Goal: Task Accomplishment & Management: Use online tool/utility

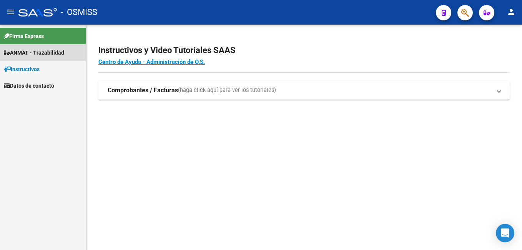
click at [28, 50] on span "ANMAT - Trazabilidad" at bounding box center [34, 52] width 60 height 8
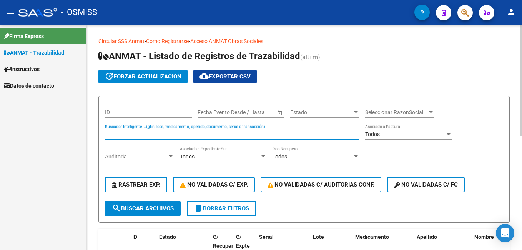
click at [164, 135] on input "Buscador Inteligente ...(gtin, lote, medicamento, apellido, documento, serial o…" at bounding box center [232, 134] width 254 height 7
click at [145, 134] on input "ktp011190" at bounding box center [232, 134] width 254 height 7
drag, startPoint x: 145, startPoint y: 136, endPoint x: 40, endPoint y: 130, distance: 105.0
click at [40, 130] on mat-sidenav-container "Firma Express ANMAT - Trazabilidad Instructivos Datos de contacto Circular SSS …" at bounding box center [261, 137] width 522 height 225
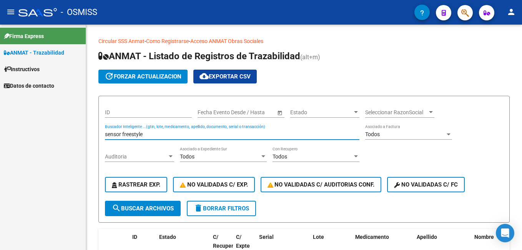
drag, startPoint x: 120, startPoint y: 135, endPoint x: 24, endPoint y: 131, distance: 95.7
click at [24, 131] on mat-sidenav-container "Firma Express ANMAT - Trazabilidad Instructivos Datos de contacto Circular SSS …" at bounding box center [261, 137] width 522 height 225
drag, startPoint x: 122, startPoint y: 134, endPoint x: 65, endPoint y: 144, distance: 58.2
click at [65, 147] on mat-sidenav-container "Firma Express ANMAT - Trazabilidad Instructivos Datos de contacto Circular SSS …" at bounding box center [261, 137] width 522 height 225
drag, startPoint x: 131, startPoint y: 134, endPoint x: -2, endPoint y: 136, distance: 132.5
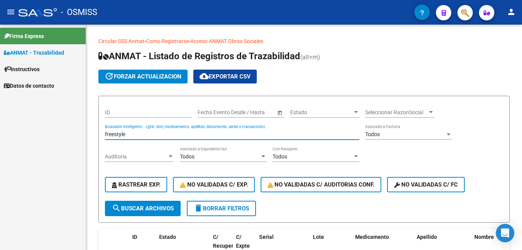
click at [0, 136] on html "menu - OSMISS person Firma Express ANMAT - Trazabilidad Instructivos Datos de c…" at bounding box center [261, 125] width 522 height 250
type input "d"
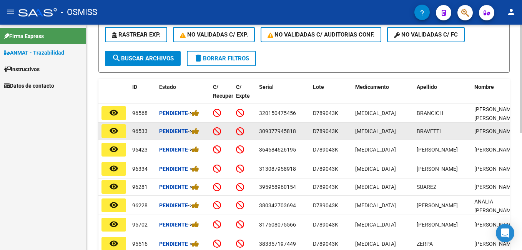
scroll to position [154, 0]
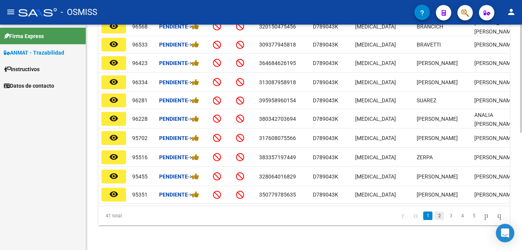
click at [434, 217] on link "2" at bounding box center [438, 215] width 9 height 8
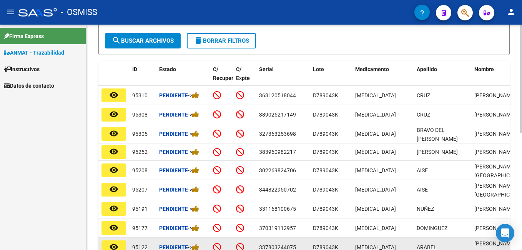
scroll to position [244, 0]
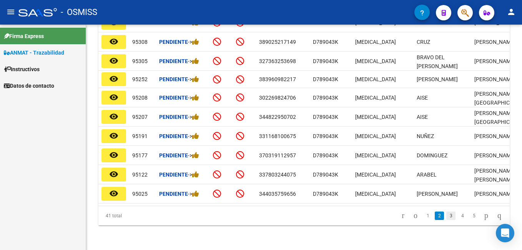
click at [446, 218] on link "3" at bounding box center [450, 215] width 9 height 8
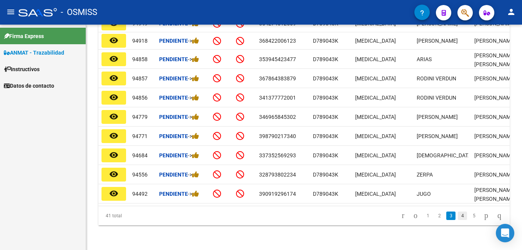
click at [457, 219] on link "4" at bounding box center [461, 215] width 9 height 8
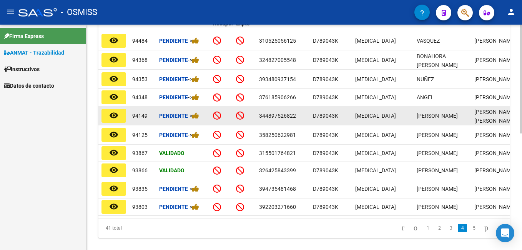
scroll to position [240, 0]
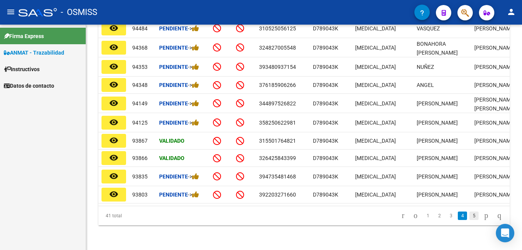
click at [469, 215] on link "5" at bounding box center [473, 215] width 9 height 8
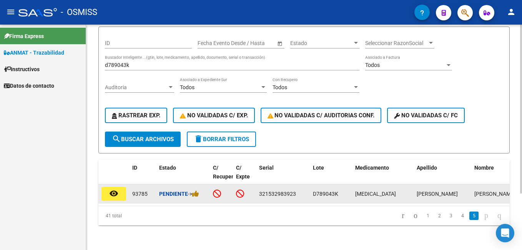
scroll to position [75, 0]
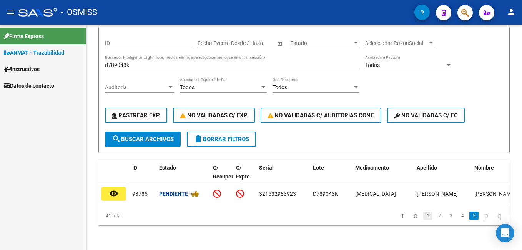
click at [423, 216] on link "1" at bounding box center [427, 215] width 9 height 8
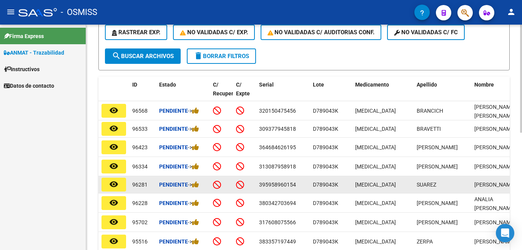
scroll to position [229, 0]
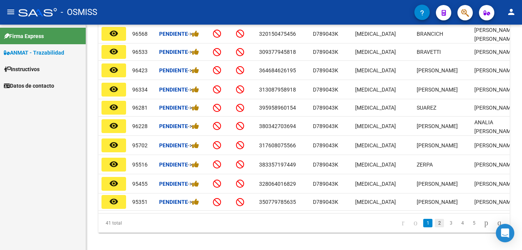
click at [434, 227] on link "2" at bounding box center [438, 223] width 9 height 8
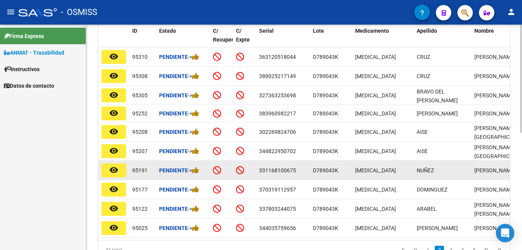
scroll to position [244, 0]
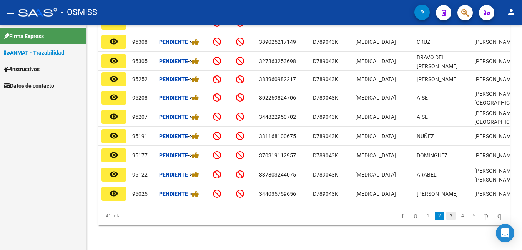
click at [446, 215] on link "3" at bounding box center [450, 215] width 9 height 8
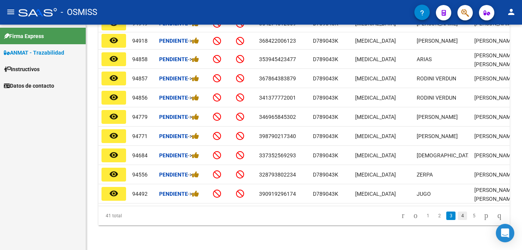
click at [457, 217] on link "4" at bounding box center [461, 215] width 9 height 8
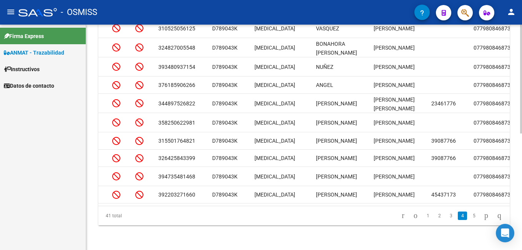
scroll to position [0, 0]
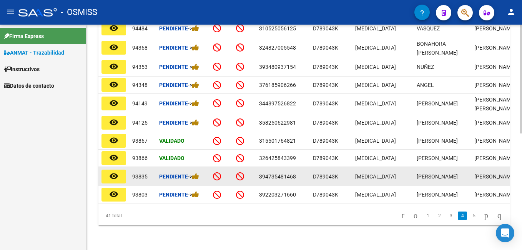
click at [199, 174] on div "Pendiente ->" at bounding box center [183, 176] width 48 height 9
click at [198, 172] on icon at bounding box center [195, 175] width 7 height 7
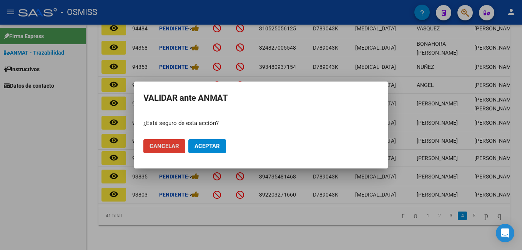
click at [208, 150] on button "Aceptar" at bounding box center [207, 146] width 38 height 14
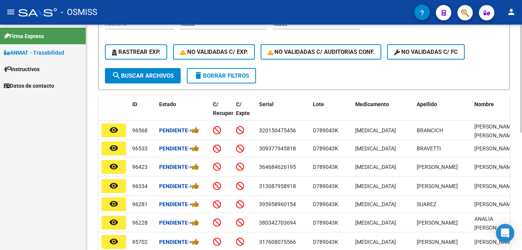
scroll to position [48, 0]
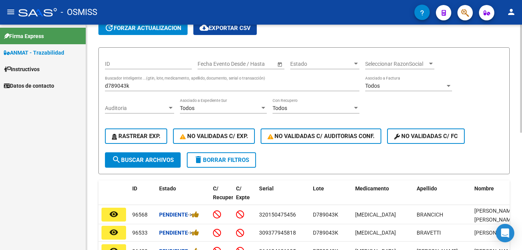
click at [142, 86] on input "d789043k" at bounding box center [232, 86] width 254 height 7
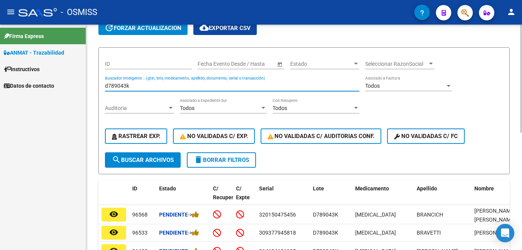
click at [142, 85] on input "d789043k" at bounding box center [232, 86] width 254 height 7
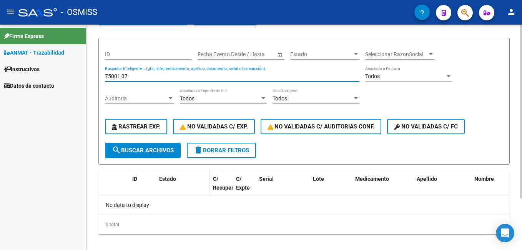
scroll to position [67, 0]
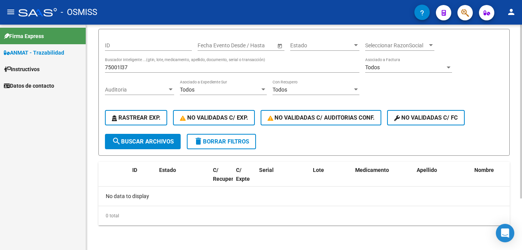
click at [134, 60] on div "75001l37 Buscador Inteligente ...(gtin, lote, medicamento, apellido, documento,…" at bounding box center [232, 64] width 254 height 15
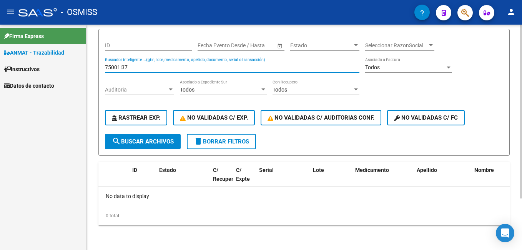
click at [139, 64] on input "75001l37" at bounding box center [232, 67] width 254 height 7
click at [143, 66] on input "75001l37" at bounding box center [232, 67] width 254 height 7
drag, startPoint x: 143, startPoint y: 66, endPoint x: 30, endPoint y: 73, distance: 113.5
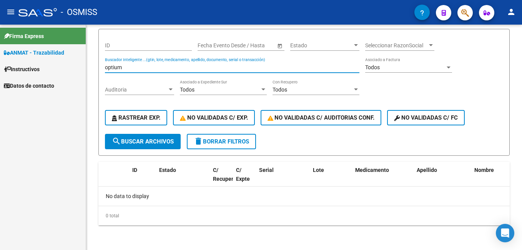
click at [31, 73] on mat-sidenav-container "Firma Express ANMAT - Trazabilidad Instructivos Datos de contacto Circular SSS …" at bounding box center [261, 137] width 522 height 225
type input "c"
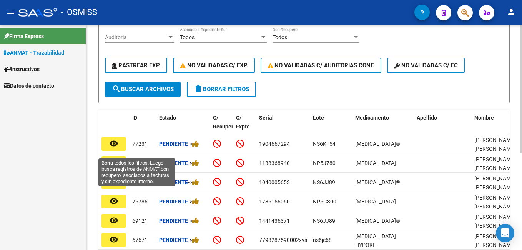
scroll to position [0, 0]
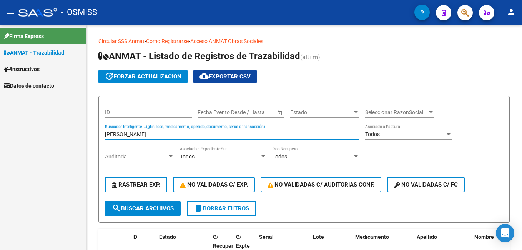
drag, startPoint x: 107, startPoint y: 133, endPoint x: 1, endPoint y: 129, distance: 106.1
click at [0, 133] on html "menu - OSMISS person Firma Express ANMAT - Trazabilidad Instructivos Datos de c…" at bounding box center [261, 125] width 522 height 250
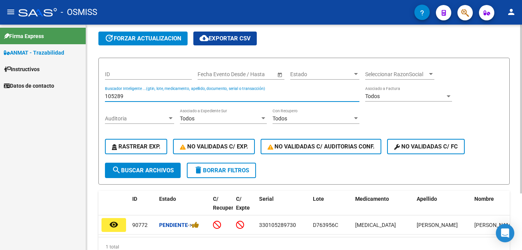
scroll to position [75, 0]
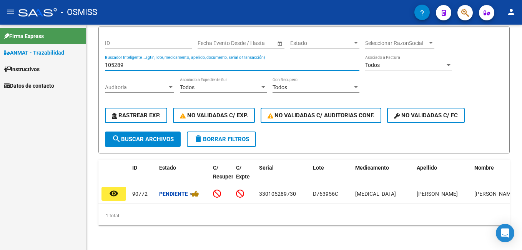
drag, startPoint x: 129, startPoint y: 58, endPoint x: 1, endPoint y: 57, distance: 128.3
click at [0, 58] on html "menu - OSMISS person Firma Express ANMAT - Trazabilidad Instructivos Datos de c…" at bounding box center [261, 125] width 522 height 250
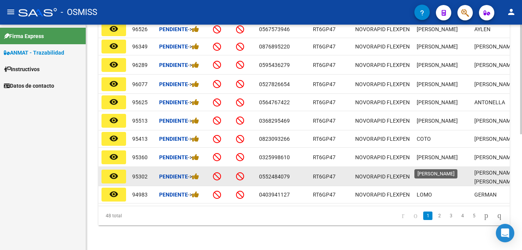
scroll to position [239, 0]
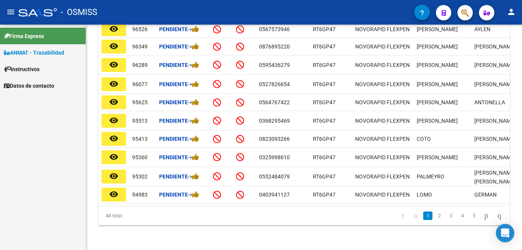
click at [434, 218] on link "2" at bounding box center [438, 215] width 9 height 8
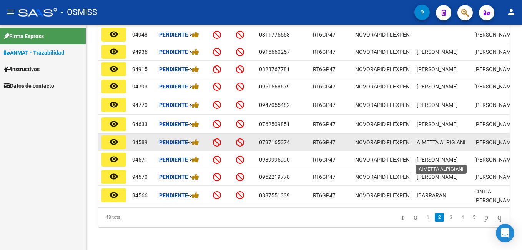
scroll to position [235, 0]
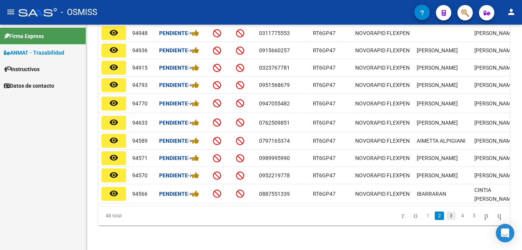
click at [446, 215] on link "3" at bounding box center [450, 215] width 9 height 8
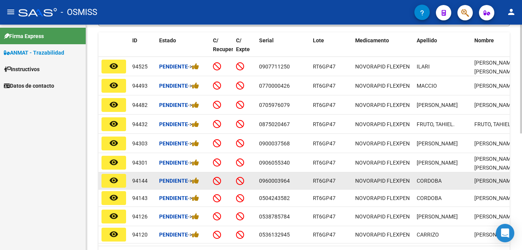
scroll to position [0, 0]
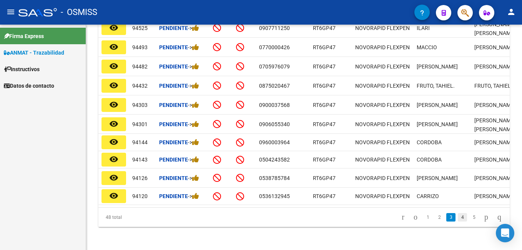
click at [457, 220] on link "4" at bounding box center [461, 217] width 9 height 8
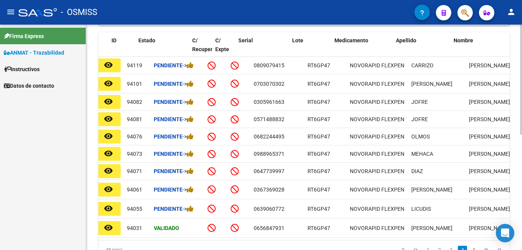
scroll to position [0, 0]
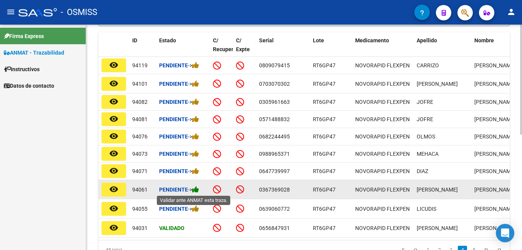
click at [197, 191] on icon at bounding box center [195, 189] width 7 height 7
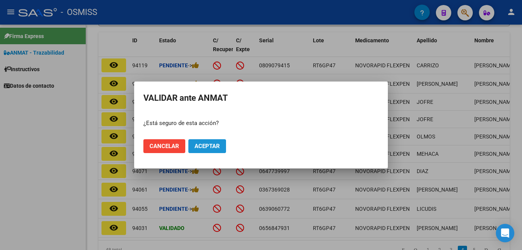
click at [213, 143] on span "Aceptar" at bounding box center [206, 145] width 25 height 7
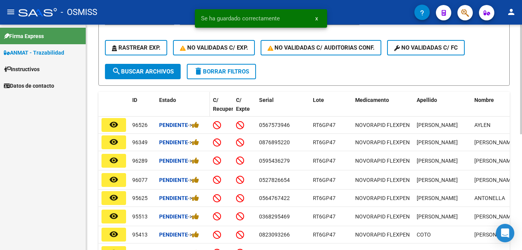
scroll to position [81, 0]
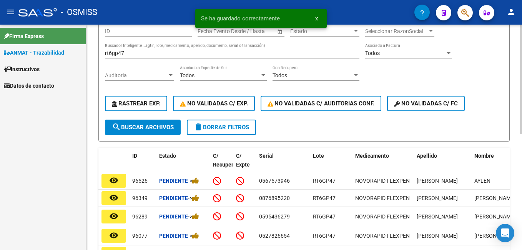
click at [154, 50] on input "rt6gp47" at bounding box center [232, 53] width 254 height 7
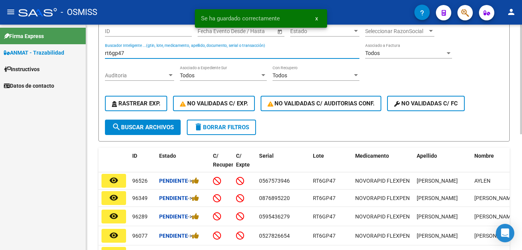
click at [154, 50] on input "rt6gp47" at bounding box center [232, 53] width 254 height 7
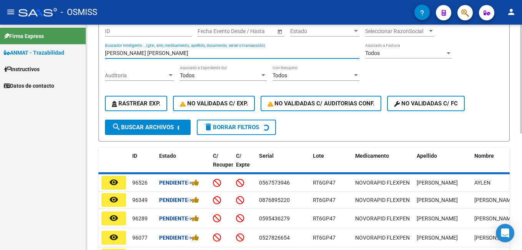
scroll to position [67, 0]
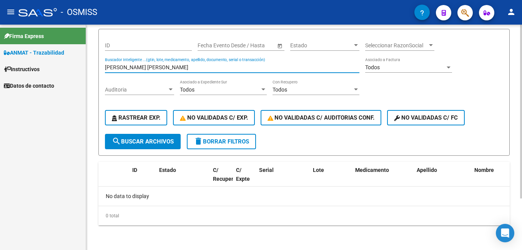
click at [121, 68] on input "[PERSON_NAME] [PERSON_NAME]" at bounding box center [232, 67] width 254 height 7
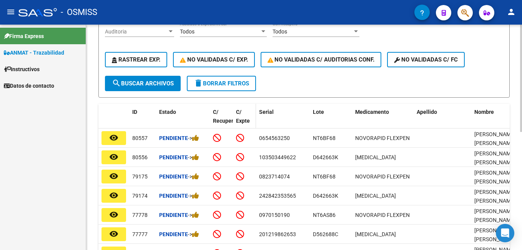
scroll to position [94, 0]
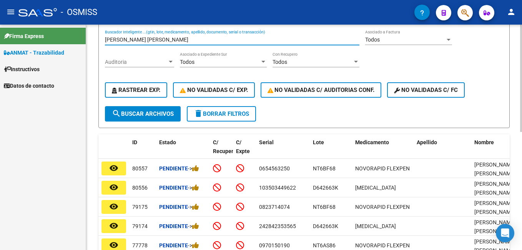
type input "[PERSON_NAME] [PERSON_NAME]"
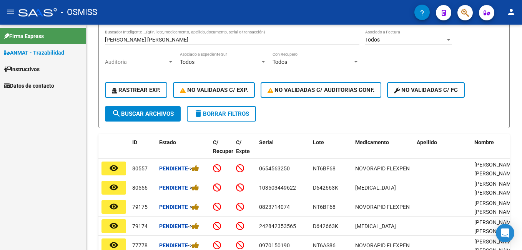
drag, startPoint x: 184, startPoint y: 43, endPoint x: 70, endPoint y: 44, distance: 113.7
click at [70, 44] on mat-sidenav-container "Firma Express ANMAT - Trazabilidad Instructivos Datos de contacto Circular SSS …" at bounding box center [261, 137] width 522 height 225
click at [183, 41] on input "[PERSON_NAME] [PERSON_NAME]" at bounding box center [232, 39] width 254 height 7
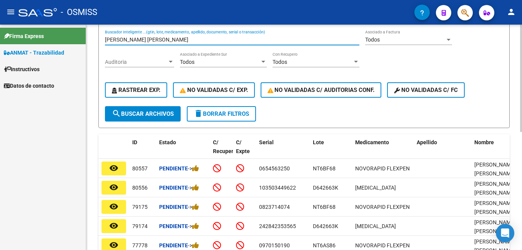
click at [183, 41] on input "[PERSON_NAME] [PERSON_NAME]" at bounding box center [232, 39] width 254 height 7
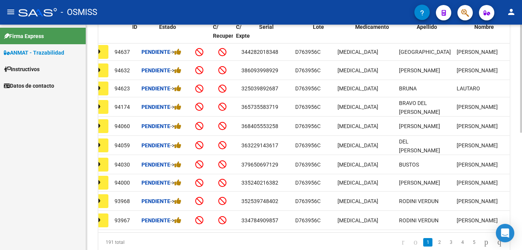
scroll to position [0, 0]
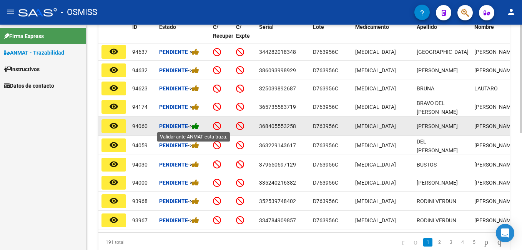
click at [198, 127] on icon at bounding box center [195, 125] width 7 height 7
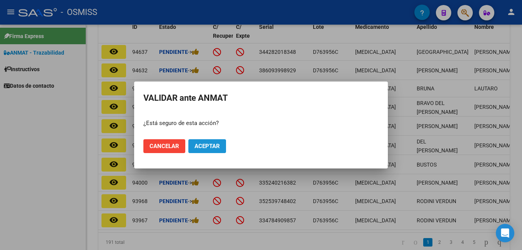
click at [217, 146] on span "Aceptar" at bounding box center [206, 145] width 25 height 7
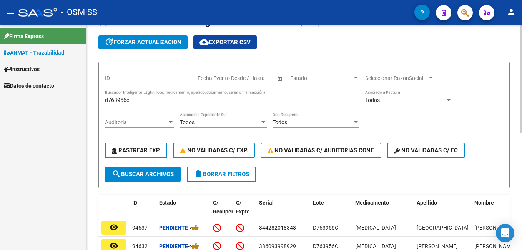
scroll to position [18, 0]
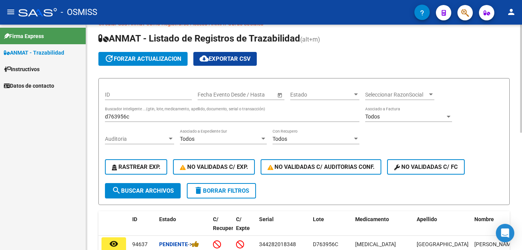
click at [147, 118] on input "d763956c" at bounding box center [232, 116] width 254 height 7
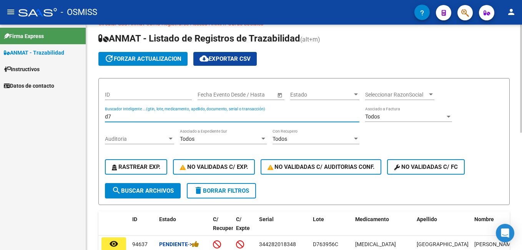
type input "d"
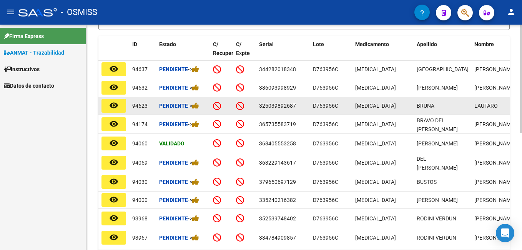
scroll to position [210, 0]
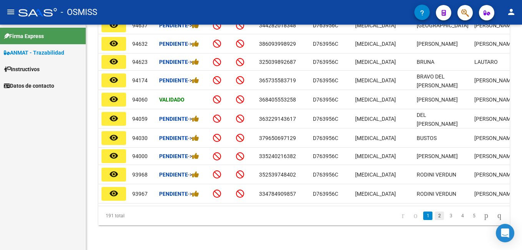
click at [434, 217] on link "2" at bounding box center [438, 215] width 9 height 8
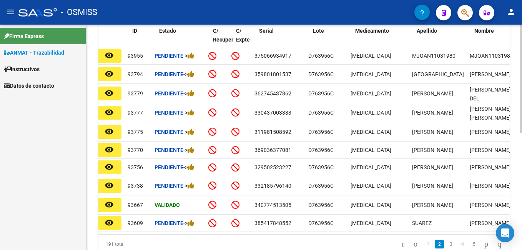
scroll to position [0, 0]
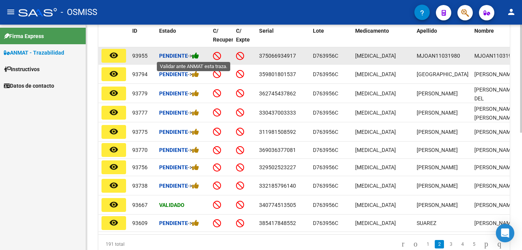
click at [196, 56] on icon at bounding box center [195, 55] width 7 height 7
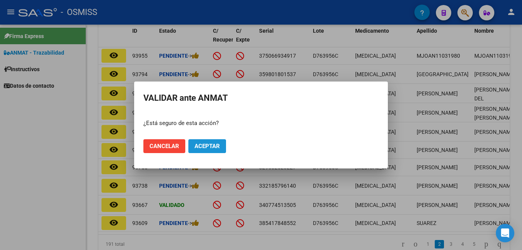
click at [207, 144] on span "Aceptar" at bounding box center [206, 145] width 25 height 7
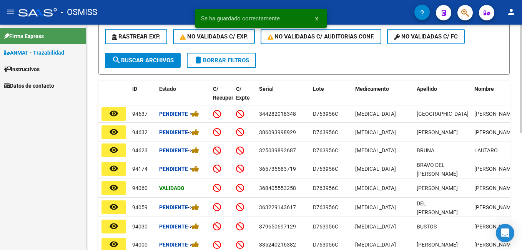
scroll to position [52, 0]
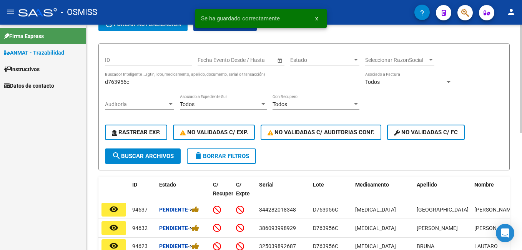
click at [139, 78] on div "d763956c Buscador Inteligente ...(gtin, lote, medicamento, apellido, documento,…" at bounding box center [232, 79] width 254 height 15
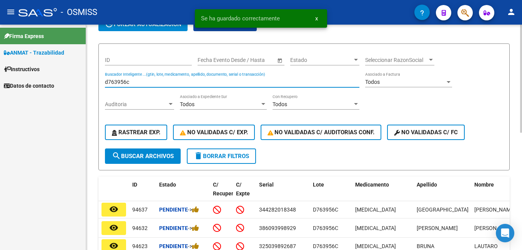
click at [141, 79] on input "d763956c" at bounding box center [232, 82] width 254 height 7
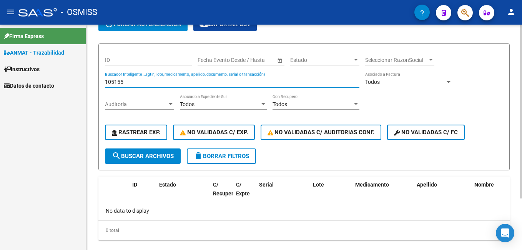
click at [132, 82] on input "105155" at bounding box center [232, 82] width 254 height 7
click at [130, 84] on input "ps7j07x1" at bounding box center [232, 82] width 254 height 7
drag, startPoint x: 156, startPoint y: 82, endPoint x: 76, endPoint y: 95, distance: 80.6
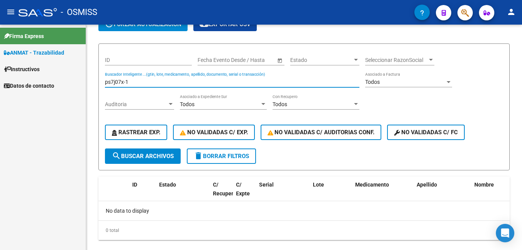
click at [80, 93] on mat-sidenav-container "Firma Express ANMAT - Trazabilidad Instructivos Datos de contacto Circular SSS …" at bounding box center [261, 137] width 522 height 225
drag, startPoint x: 89, startPoint y: 86, endPoint x: 1, endPoint y: 80, distance: 88.6
click at [0, 84] on html "menu - OSMISS person Firma Express ANMAT - Trazabilidad Instructivos Datos de c…" at bounding box center [261, 125] width 522 height 250
type input "agujas"
click at [147, 82] on input "agujas" at bounding box center [232, 82] width 254 height 7
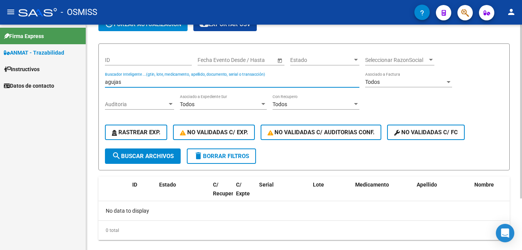
click at [147, 82] on input "agujas" at bounding box center [232, 82] width 254 height 7
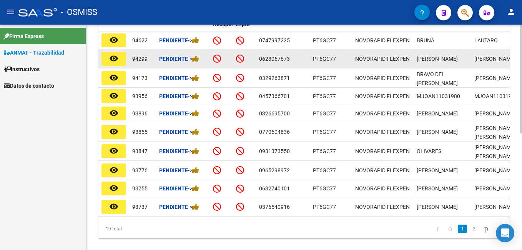
scroll to position [240, 0]
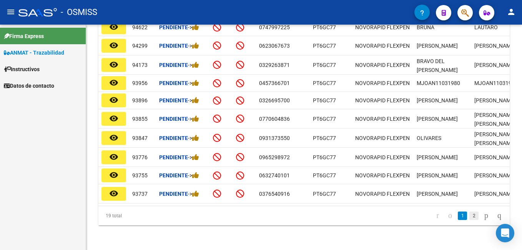
click at [469, 216] on link "2" at bounding box center [473, 215] width 9 height 8
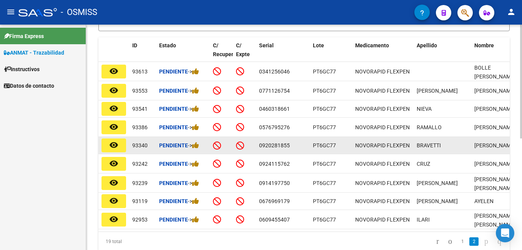
scroll to position [221, 0]
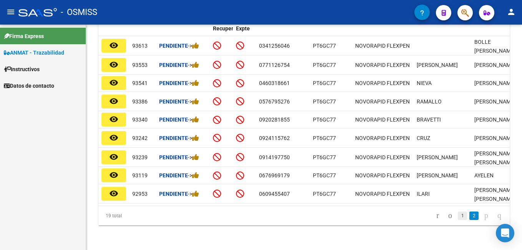
click at [457, 214] on link "1" at bounding box center [461, 215] width 9 height 8
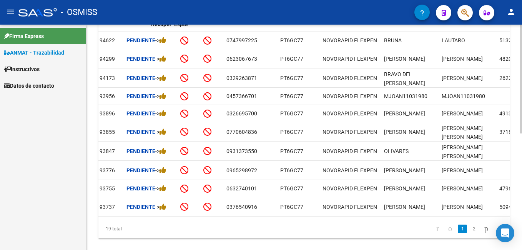
scroll to position [0, 0]
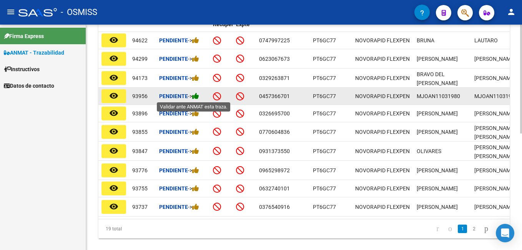
click at [197, 96] on icon at bounding box center [195, 95] width 7 height 7
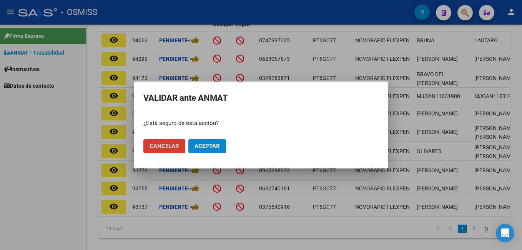
click at [207, 141] on button "Aceptar" at bounding box center [207, 146] width 38 height 14
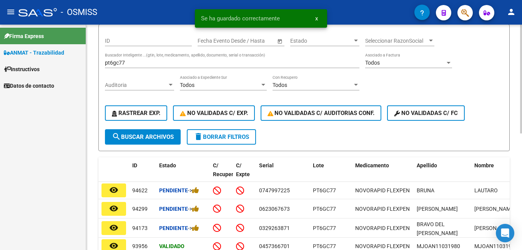
scroll to position [68, 0]
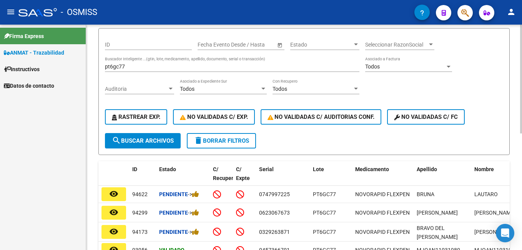
click at [132, 67] on input "pt6gc77" at bounding box center [232, 66] width 254 height 7
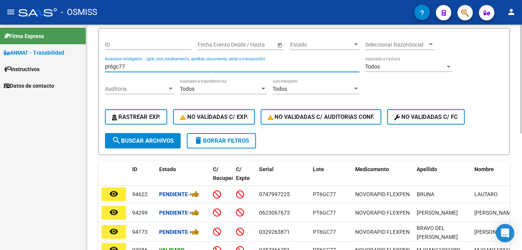
click at [132, 67] on input "pt6gc77" at bounding box center [232, 66] width 254 height 7
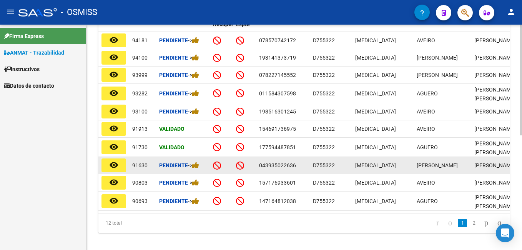
scroll to position [183, 0]
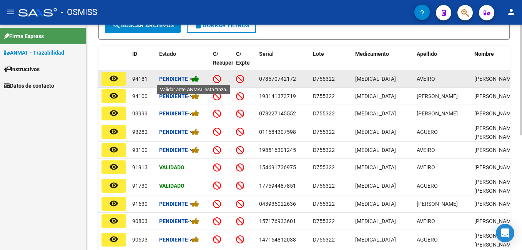
click at [199, 75] on icon at bounding box center [195, 78] width 7 height 7
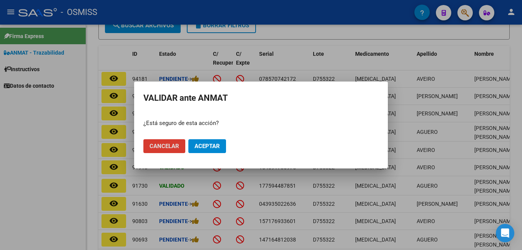
click at [217, 143] on span "Aceptar" at bounding box center [206, 145] width 25 height 7
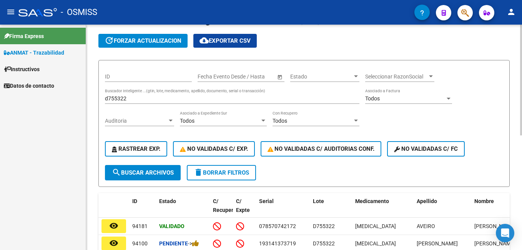
scroll to position [30, 0]
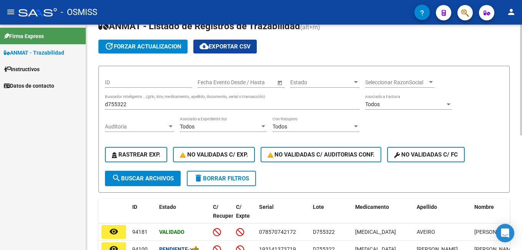
click at [131, 108] on div "d755322 Buscador Inteligente ...(gtin, lote, medicamento, apellido, documento, …" at bounding box center [232, 101] width 254 height 15
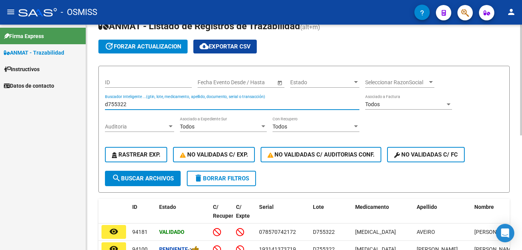
click at [133, 103] on input "d755322" at bounding box center [232, 104] width 254 height 7
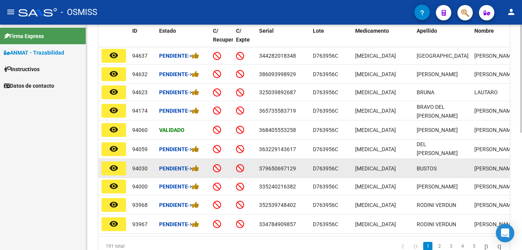
scroll to position [244, 0]
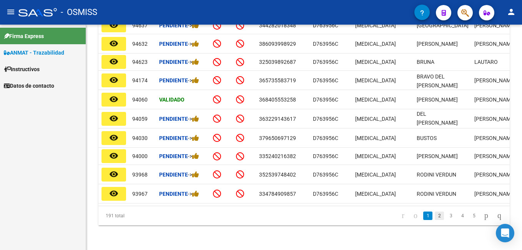
click at [434, 217] on link "2" at bounding box center [438, 215] width 9 height 8
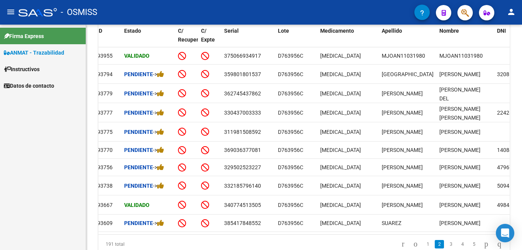
scroll to position [0, 0]
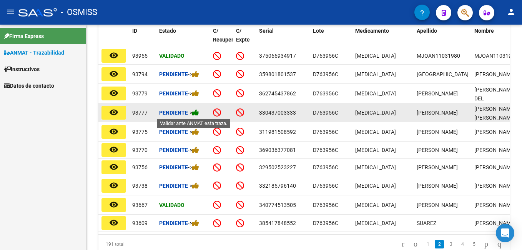
click at [196, 112] on icon at bounding box center [195, 112] width 7 height 7
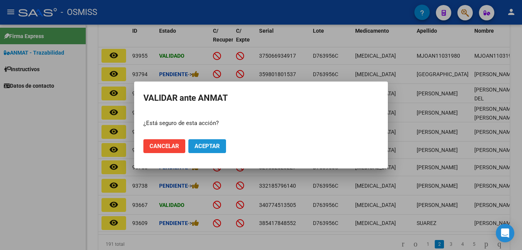
click at [201, 145] on span "Aceptar" at bounding box center [206, 145] width 25 height 7
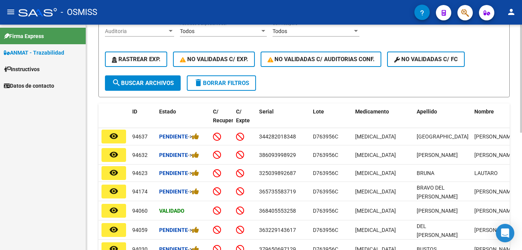
scroll to position [52, 0]
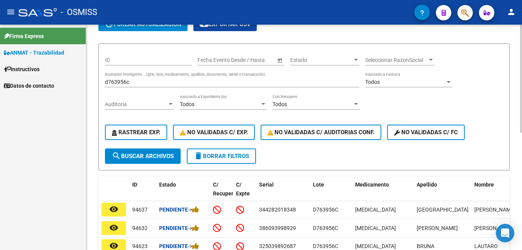
click at [119, 81] on input "d763956c" at bounding box center [232, 82] width 254 height 7
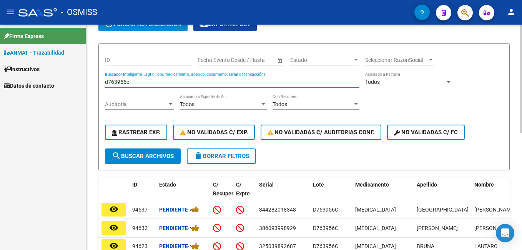
click at [119, 81] on input "d763956c" at bounding box center [232, 82] width 254 height 7
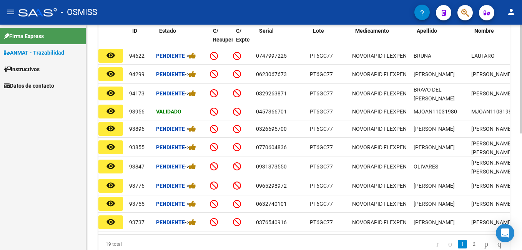
scroll to position [0, 0]
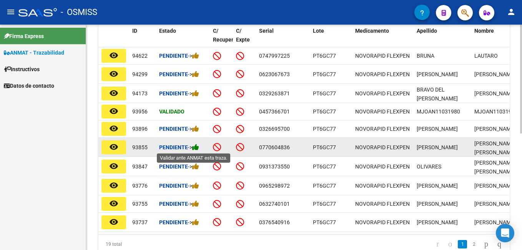
click at [199, 147] on icon at bounding box center [195, 146] width 7 height 7
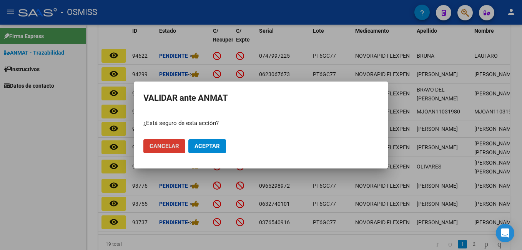
click at [206, 148] on span "Aceptar" at bounding box center [206, 145] width 25 height 7
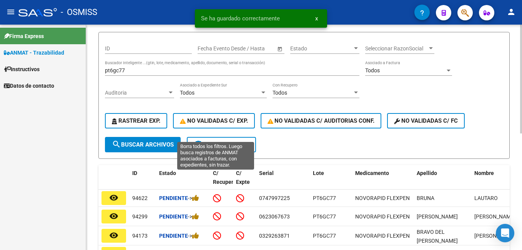
scroll to position [14, 0]
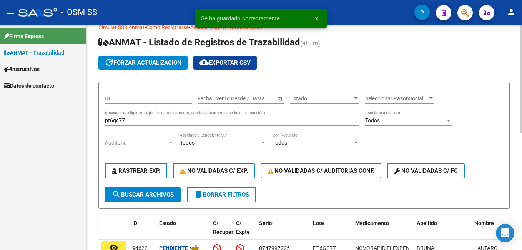
click at [184, 121] on input "pt6gc77" at bounding box center [232, 120] width 254 height 7
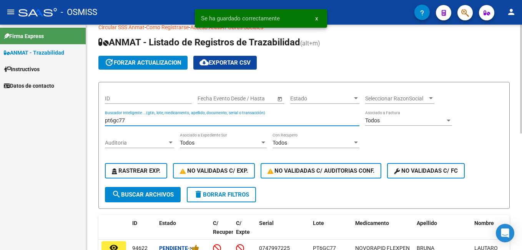
click at [184, 121] on input "pt6gc77" at bounding box center [232, 120] width 254 height 7
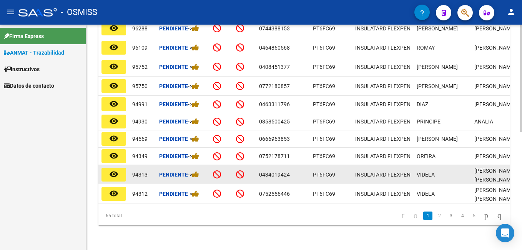
scroll to position [248, 0]
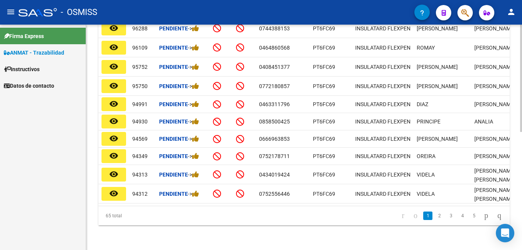
click at [434, 214] on link "2" at bounding box center [438, 215] width 9 height 8
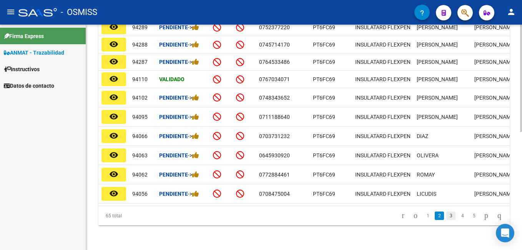
click at [446, 213] on link "3" at bounding box center [450, 215] width 9 height 8
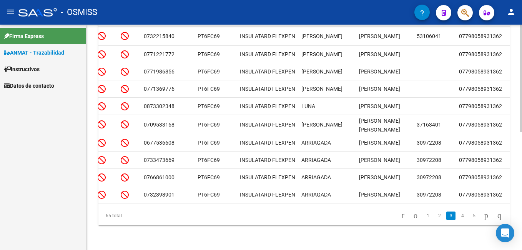
scroll to position [0, 0]
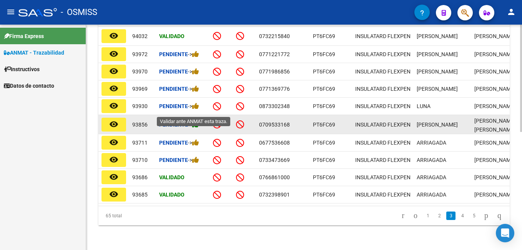
click at [199, 121] on icon at bounding box center [195, 124] width 7 height 7
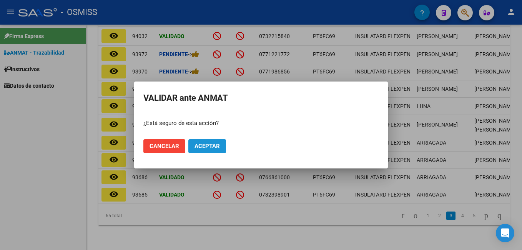
click at [215, 146] on span "Aceptar" at bounding box center [206, 145] width 25 height 7
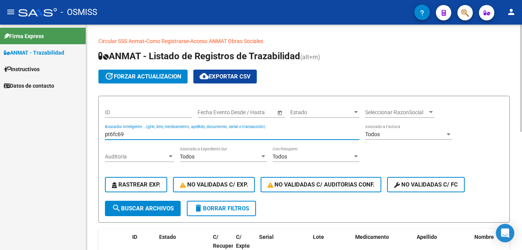
click at [142, 133] on input "pt6fc69" at bounding box center [232, 134] width 254 height 7
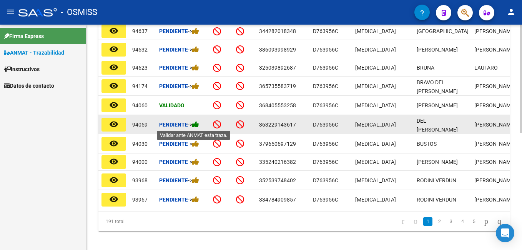
click at [197, 122] on icon at bounding box center [195, 124] width 7 height 7
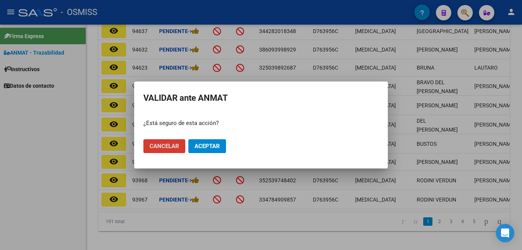
click at [209, 147] on span "Aceptar" at bounding box center [206, 145] width 25 height 7
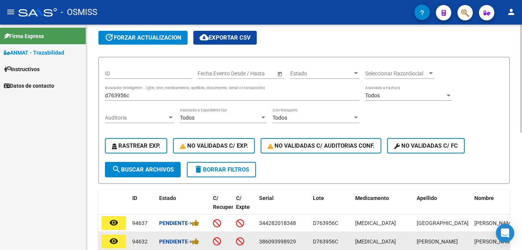
scroll to position [38, 0]
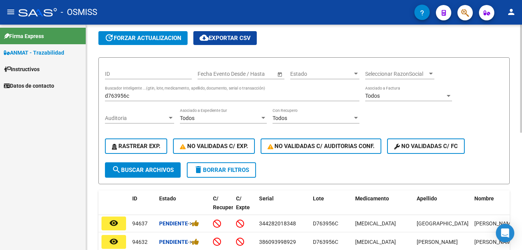
click at [143, 96] on input "d763956c" at bounding box center [232, 96] width 254 height 7
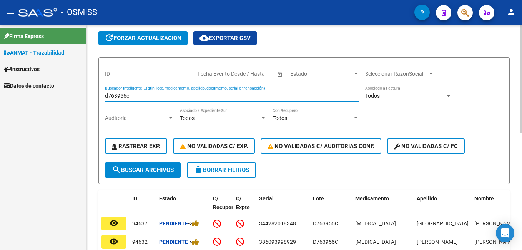
click at [143, 96] on input "d763956c" at bounding box center [232, 96] width 254 height 7
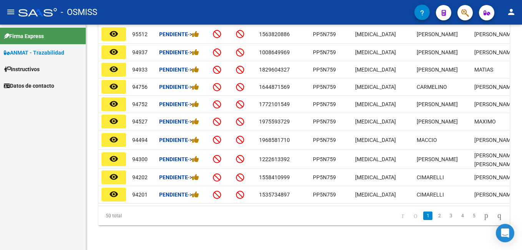
scroll to position [235, 0]
click at [434, 217] on link "2" at bounding box center [438, 215] width 9 height 8
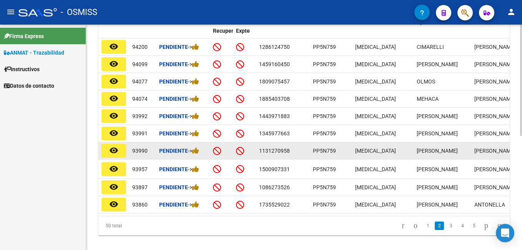
scroll to position [231, 0]
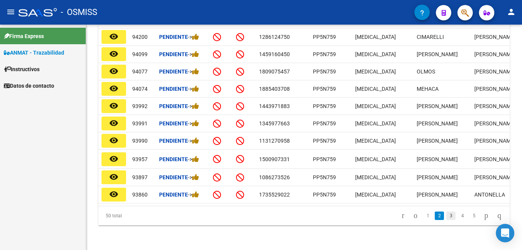
click at [446, 216] on link "3" at bounding box center [450, 215] width 9 height 8
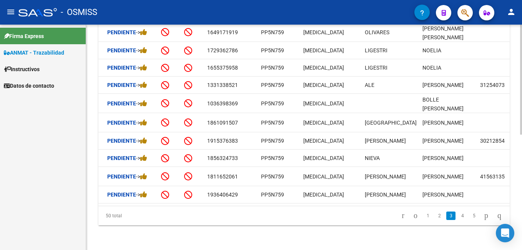
scroll to position [0, 0]
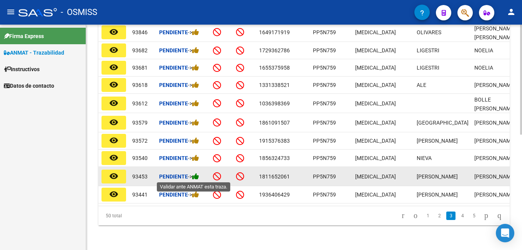
click at [199, 175] on icon at bounding box center [195, 175] width 7 height 7
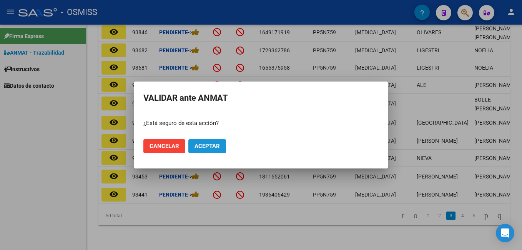
click at [220, 146] on button "Aceptar" at bounding box center [207, 146] width 38 height 14
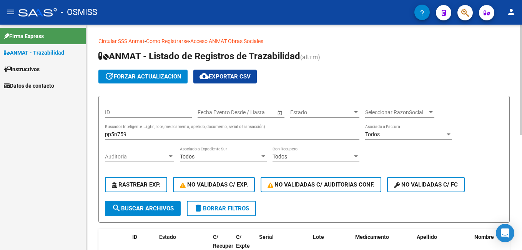
click at [137, 130] on div "pp5n759 Buscador Inteligente ...(gtin, lote, medicamento, apellido, documento, …" at bounding box center [232, 131] width 254 height 15
click at [139, 139] on div "pp5n759 Buscador Inteligente ...(gtin, lote, medicamento, apellido, documento, …" at bounding box center [232, 131] width 254 height 15
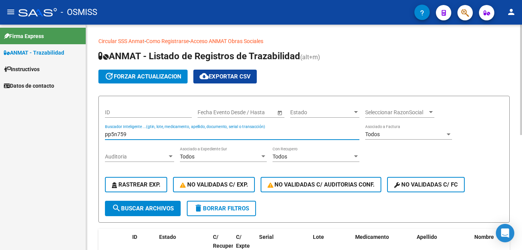
click at [138, 137] on input "pp5n759" at bounding box center [232, 134] width 254 height 7
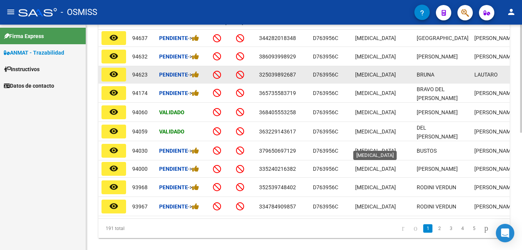
scroll to position [230, 0]
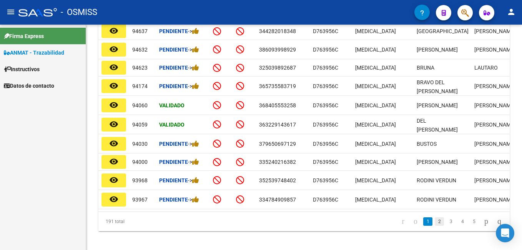
click at [434, 225] on link "2" at bounding box center [438, 221] width 9 height 8
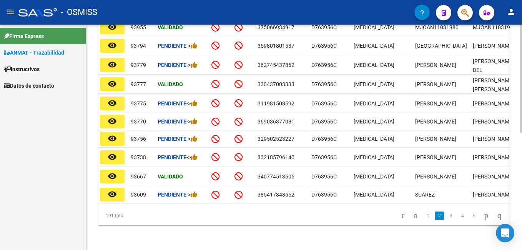
scroll to position [0, 0]
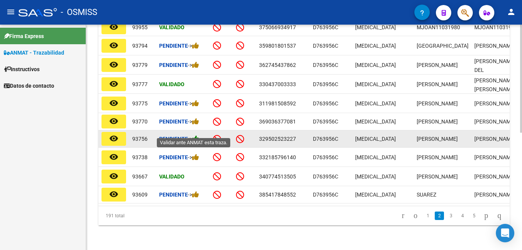
click at [197, 135] on icon at bounding box center [195, 138] width 7 height 7
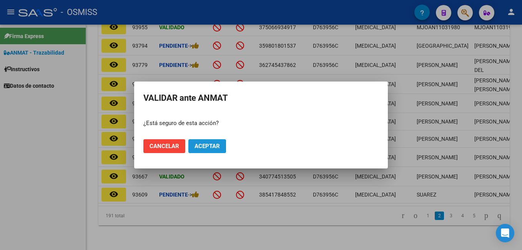
click at [209, 142] on button "Aceptar" at bounding box center [207, 146] width 38 height 14
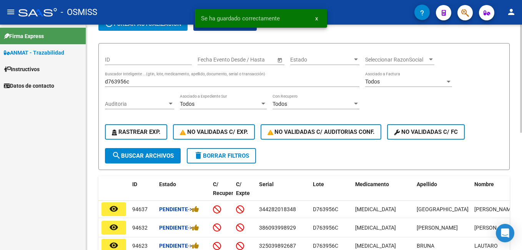
scroll to position [52, 0]
click at [149, 80] on input "d763956c" at bounding box center [232, 82] width 254 height 7
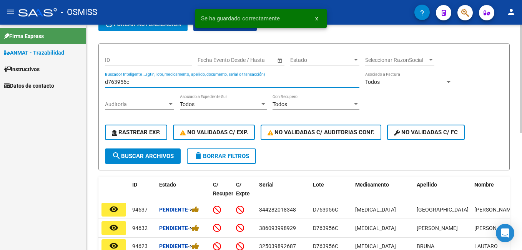
click at [149, 80] on input "d763956c" at bounding box center [232, 82] width 254 height 7
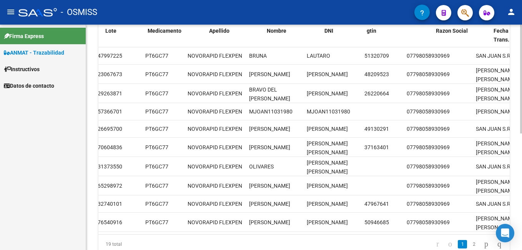
scroll to position [0, 0]
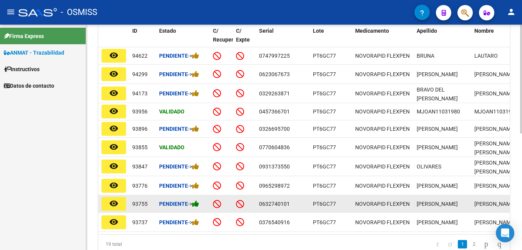
click at [199, 202] on icon at bounding box center [195, 203] width 7 height 7
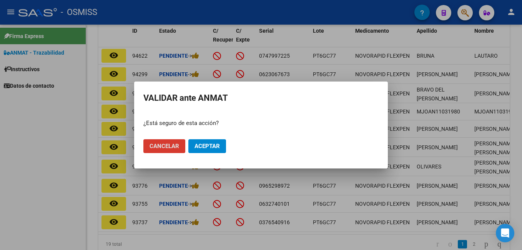
click at [216, 147] on span "Aceptar" at bounding box center [206, 145] width 25 height 7
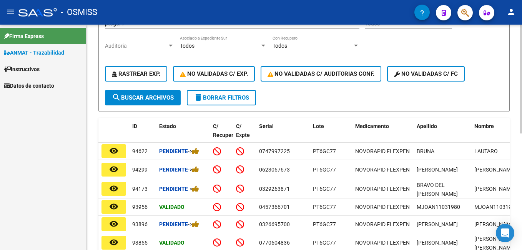
scroll to position [14, 0]
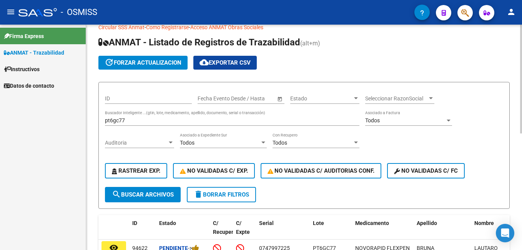
click at [131, 121] on input "pt6gc77" at bounding box center [232, 120] width 254 height 7
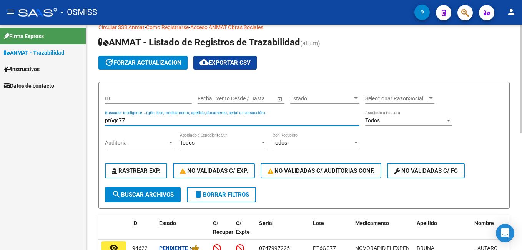
click at [131, 121] on input "pt6gc77" at bounding box center [232, 120] width 254 height 7
type input "d"
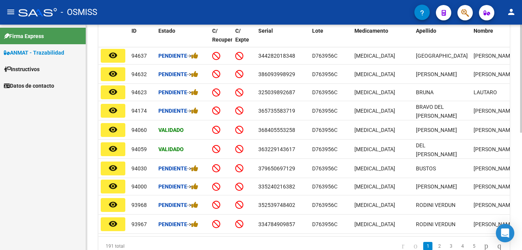
scroll to position [0, 0]
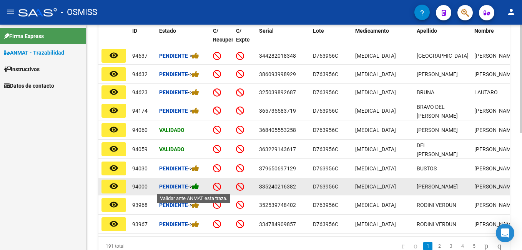
click at [196, 188] on icon at bounding box center [195, 185] width 7 height 7
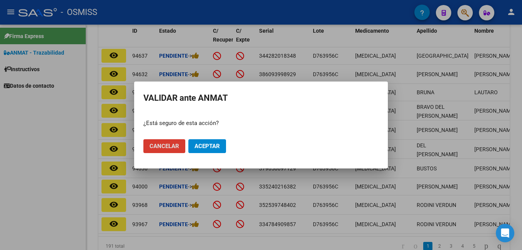
click at [220, 153] on mat-dialog-actions "Cancelar Aceptar" at bounding box center [260, 146] width 235 height 26
click at [216, 147] on span "Aceptar" at bounding box center [206, 145] width 25 height 7
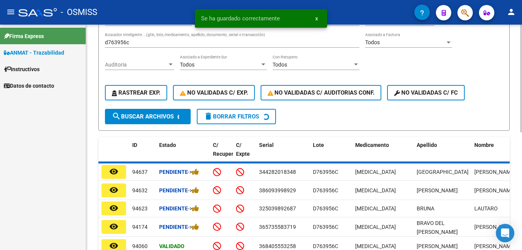
scroll to position [91, 0]
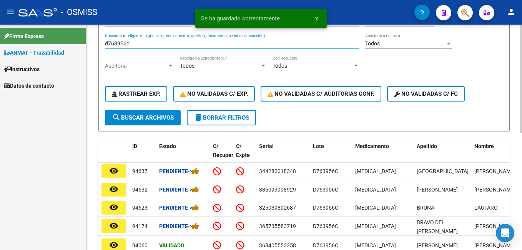
click at [144, 46] on input "d763956c" at bounding box center [232, 43] width 254 height 7
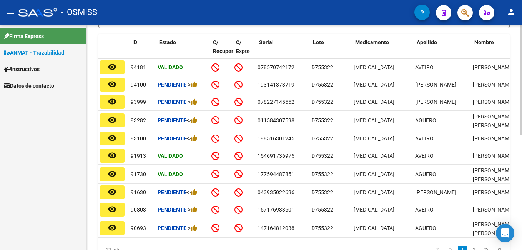
scroll to position [0, 0]
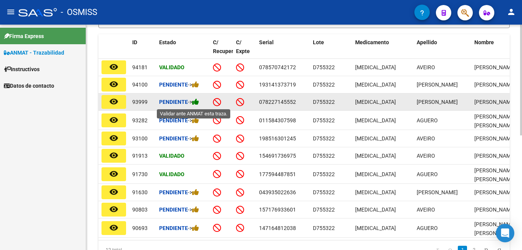
click at [197, 102] on icon at bounding box center [195, 101] width 7 height 7
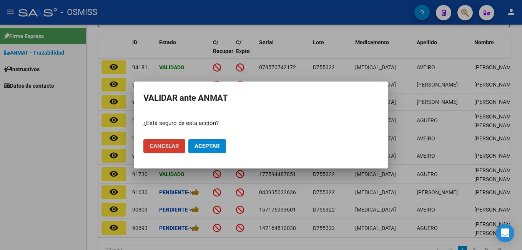
click at [216, 148] on span "Aceptar" at bounding box center [206, 145] width 25 height 7
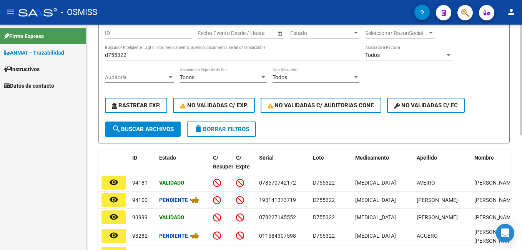
scroll to position [41, 0]
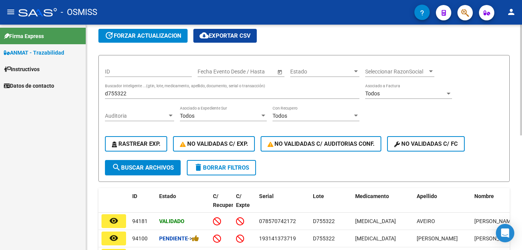
click at [136, 88] on div "d755322 Buscador Inteligente ...(gtin, lote, medicamento, apellido, documento, …" at bounding box center [232, 90] width 254 height 15
click at [137, 89] on div "d755322 Buscador Inteligente ...(gtin, lote, medicamento, apellido, documento, …" at bounding box center [232, 90] width 254 height 15
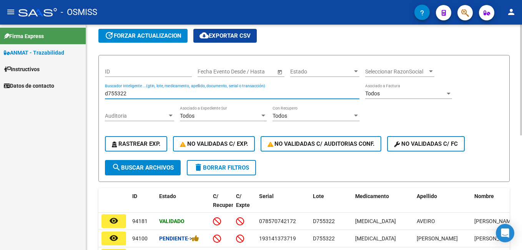
click at [139, 91] on input "d755322" at bounding box center [232, 93] width 254 height 7
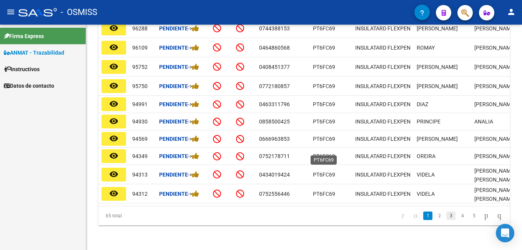
scroll to position [248, 0]
click at [434, 216] on link "2" at bounding box center [438, 215] width 9 height 8
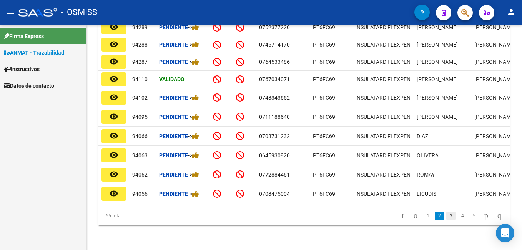
click at [446, 215] on link "3" at bounding box center [450, 215] width 9 height 8
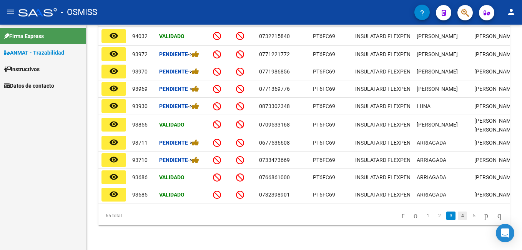
click at [457, 212] on link "4" at bounding box center [461, 215] width 9 height 8
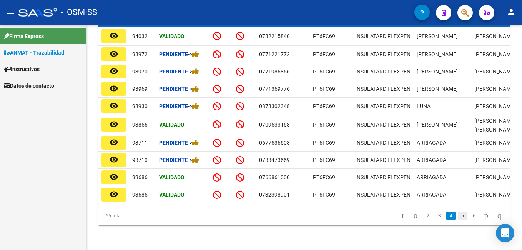
click at [452, 215] on div "65 total 2 3 4 5 6" at bounding box center [303, 215] width 411 height 19
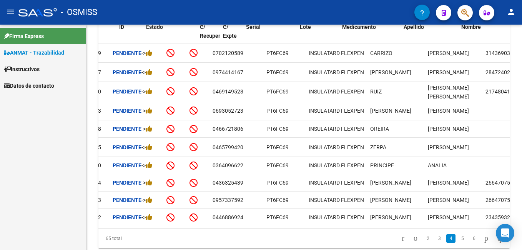
scroll to position [0, 0]
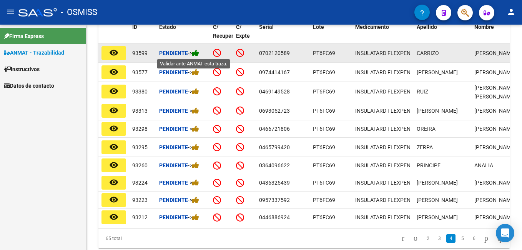
click at [199, 53] on icon at bounding box center [195, 52] width 7 height 7
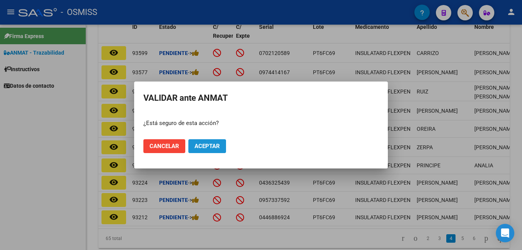
click at [215, 144] on span "Aceptar" at bounding box center [206, 145] width 25 height 7
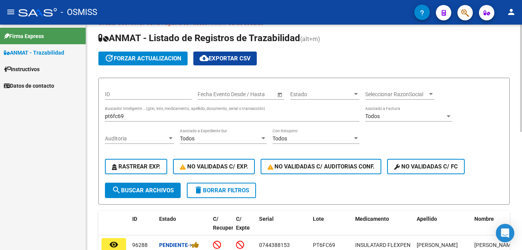
scroll to position [18, 0]
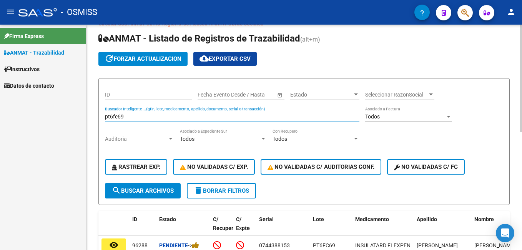
click at [147, 117] on input "pt6fc69" at bounding box center [232, 116] width 254 height 7
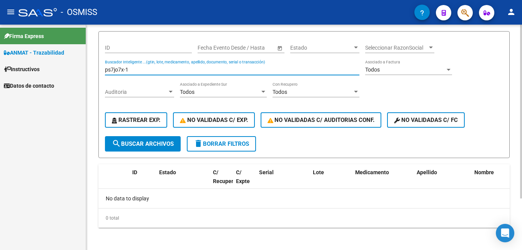
scroll to position [67, 0]
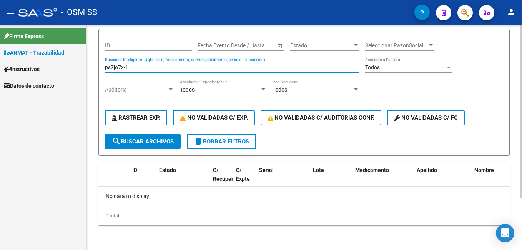
click at [119, 68] on input "ps7jo7x-1" at bounding box center [232, 67] width 254 height 7
type input "ps7j07x-1"
click at [141, 70] on input "ps7j07x-1" at bounding box center [232, 67] width 254 height 7
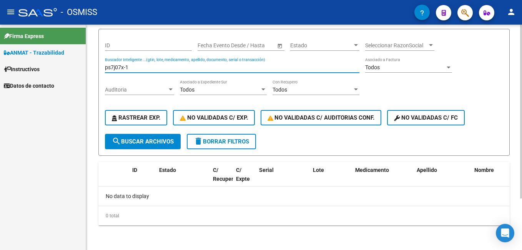
click at [141, 70] on input "ps7j07x-1" at bounding box center [232, 67] width 254 height 7
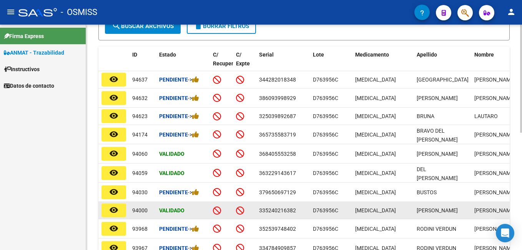
scroll to position [220, 0]
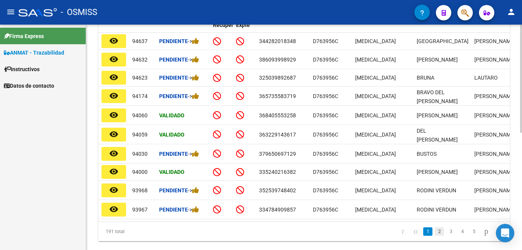
click at [434, 235] on link "2" at bounding box center [438, 231] width 9 height 8
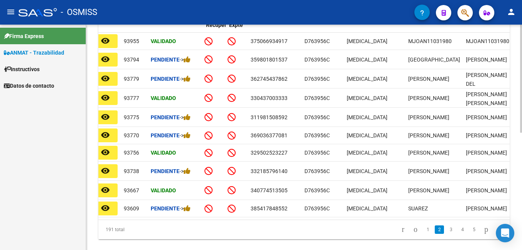
scroll to position [0, 0]
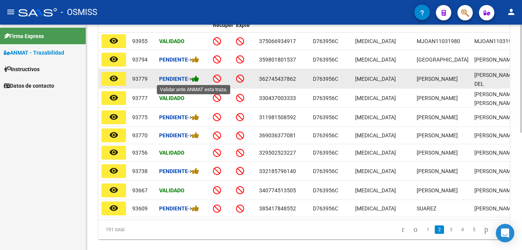
click at [199, 78] on icon at bounding box center [195, 78] width 7 height 7
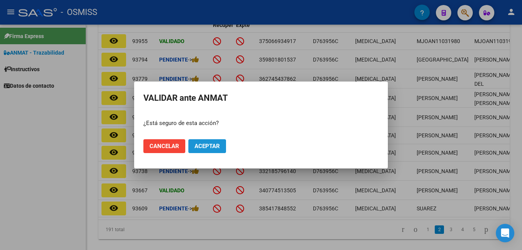
click at [212, 141] on button "Aceptar" at bounding box center [207, 146] width 38 height 14
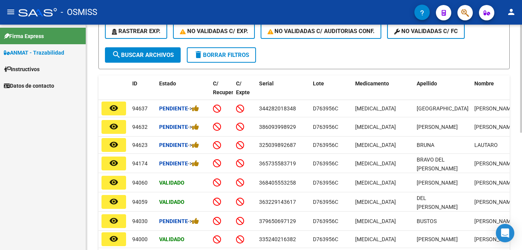
scroll to position [67, 0]
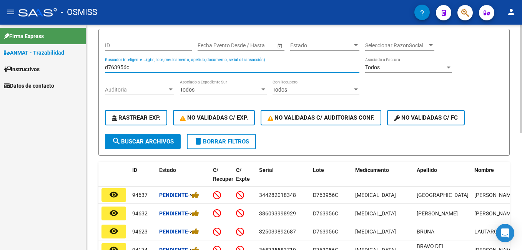
click at [139, 70] on input "d763956c" at bounding box center [232, 67] width 254 height 7
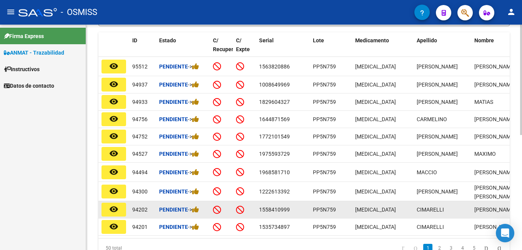
scroll to position [235, 0]
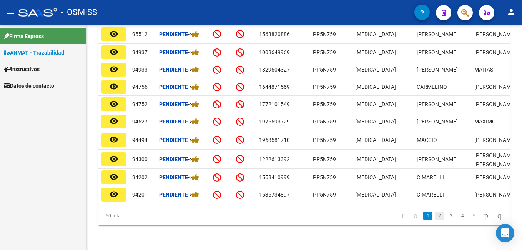
click at [434, 212] on link "2" at bounding box center [438, 215] width 9 height 8
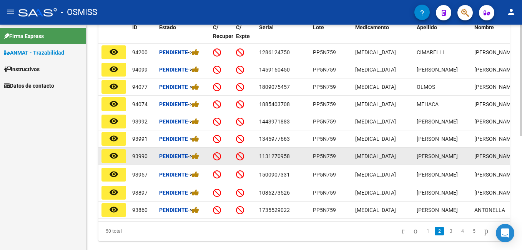
scroll to position [231, 0]
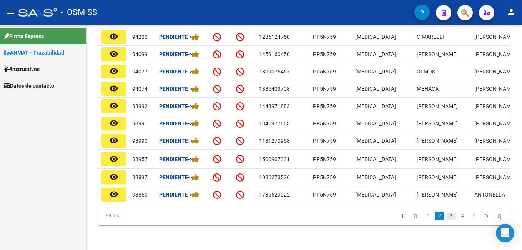
click at [446, 215] on link "3" at bounding box center [450, 215] width 9 height 8
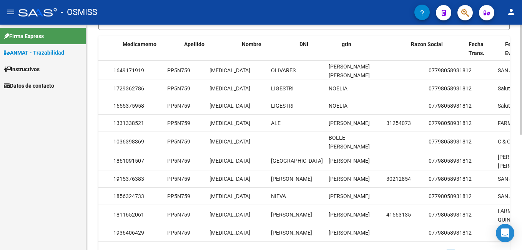
scroll to position [0, 0]
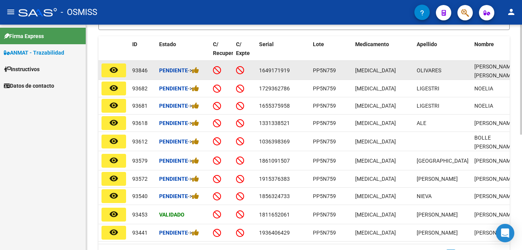
click at [204, 70] on div "Pendiente ->" at bounding box center [183, 70] width 48 height 9
click at [199, 70] on icon at bounding box center [195, 69] width 7 height 7
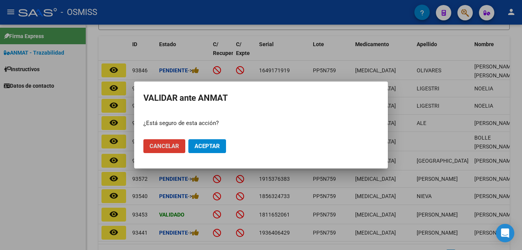
click at [221, 144] on button "Aceptar" at bounding box center [207, 146] width 38 height 14
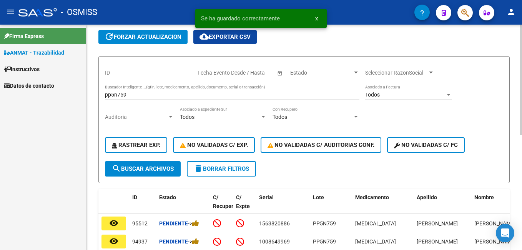
scroll to position [39, 0]
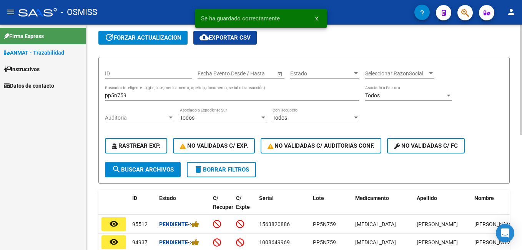
click at [144, 91] on div "pp5n759 Buscador Inteligente ...(gtin, lote, medicamento, apellido, documento, …" at bounding box center [232, 92] width 254 height 15
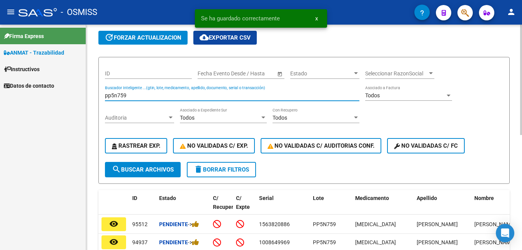
click at [144, 91] on div "pp5n759 Buscador Inteligente ...(gtin, lote, medicamento, apellido, documento, …" at bounding box center [232, 92] width 254 height 15
click at [143, 98] on input "pp5n759" at bounding box center [232, 95] width 254 height 7
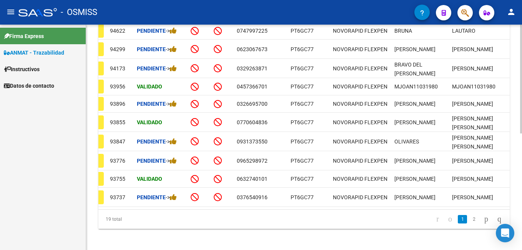
scroll to position [0, 0]
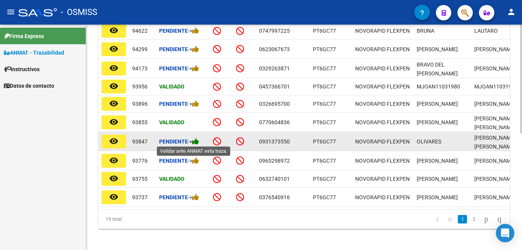
click at [199, 140] on icon at bounding box center [195, 141] width 7 height 7
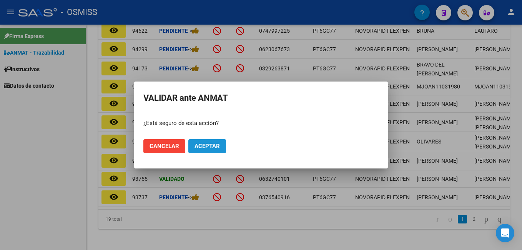
click at [216, 143] on span "Aceptar" at bounding box center [206, 145] width 25 height 7
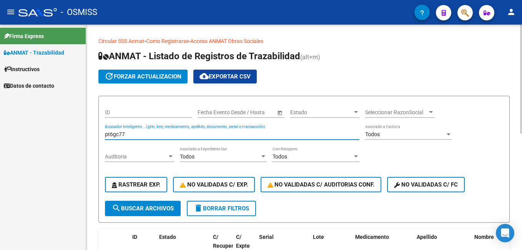
click at [130, 134] on input "pt6gc77" at bounding box center [232, 134] width 254 height 7
click at [133, 133] on input "pp51941" at bounding box center [232, 134] width 254 height 7
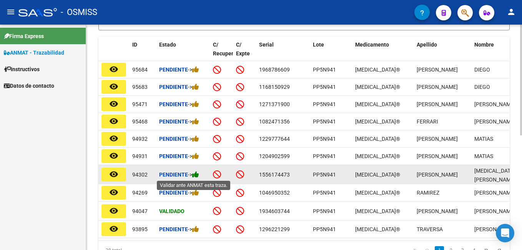
click at [197, 173] on icon at bounding box center [195, 174] width 7 height 7
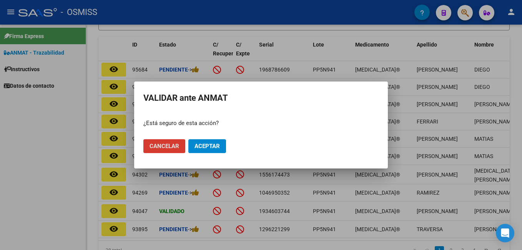
click at [221, 144] on button "Aceptar" at bounding box center [207, 146] width 38 height 14
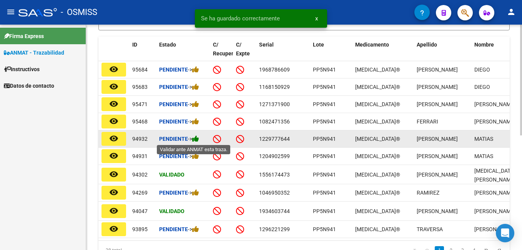
scroll to position [77, 0]
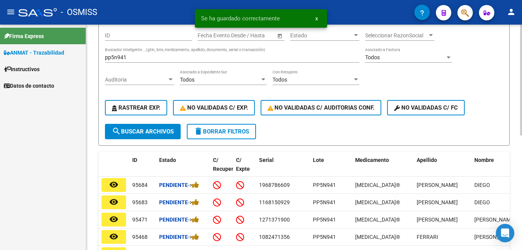
click at [131, 53] on div "pp5n941 Buscador Inteligente ...(gtin, lote, medicamento, apellido, documento, …" at bounding box center [232, 54] width 254 height 15
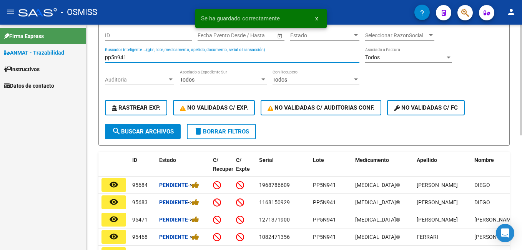
click at [130, 59] on input "pp5n941" at bounding box center [232, 57] width 254 height 7
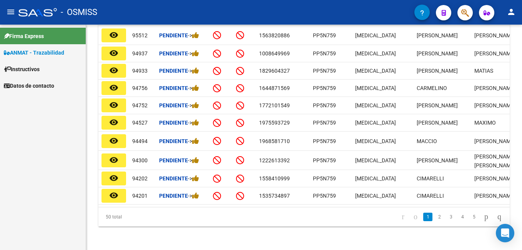
scroll to position [235, 0]
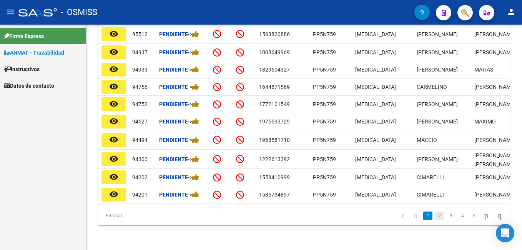
click at [434, 218] on link "2" at bounding box center [438, 215] width 9 height 8
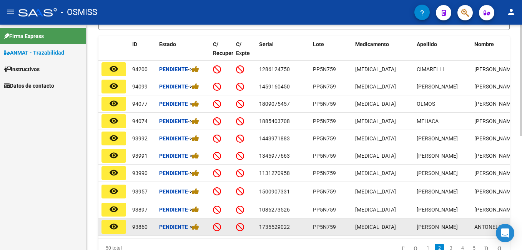
scroll to position [231, 0]
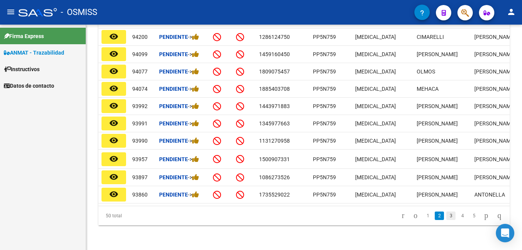
click at [446, 216] on link "3" at bounding box center [450, 215] width 9 height 8
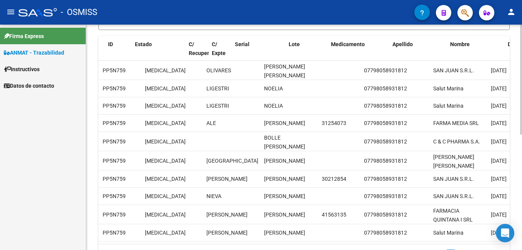
scroll to position [0, 0]
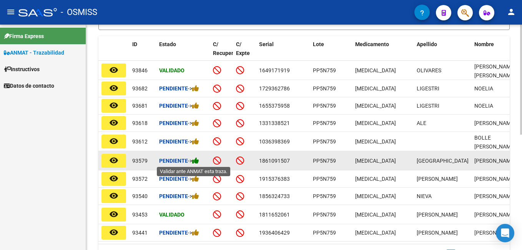
click at [199, 161] on icon at bounding box center [195, 160] width 7 height 7
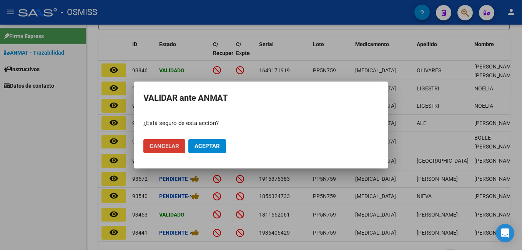
click at [203, 144] on span "Aceptar" at bounding box center [206, 145] width 25 height 7
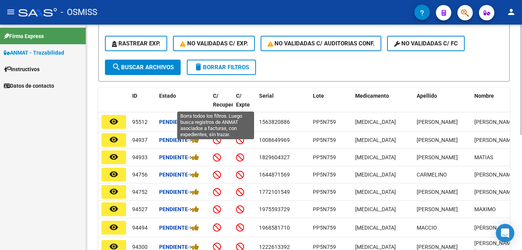
scroll to position [77, 0]
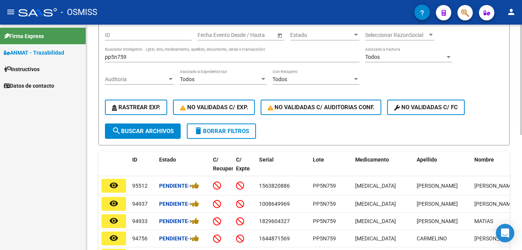
click at [149, 57] on input "pp5n759" at bounding box center [232, 57] width 254 height 7
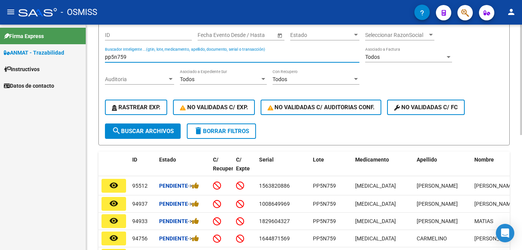
click at [149, 57] on input "pp5n759" at bounding box center [232, 57] width 254 height 7
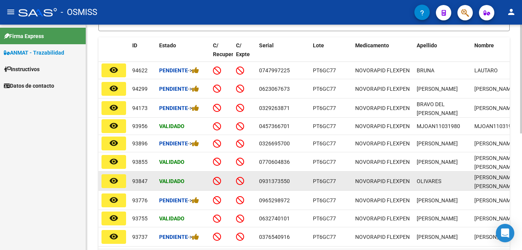
scroll to position [231, 0]
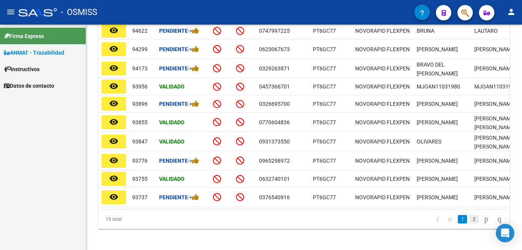
click at [469, 223] on link "2" at bounding box center [473, 219] width 9 height 8
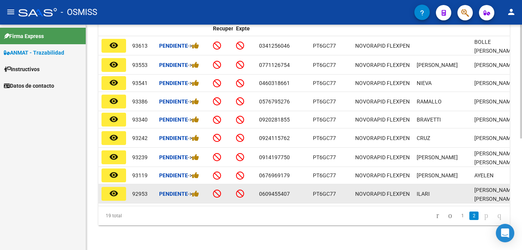
scroll to position [183, 0]
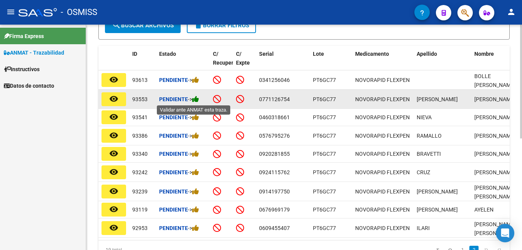
click at [195, 99] on icon at bounding box center [195, 98] width 7 height 7
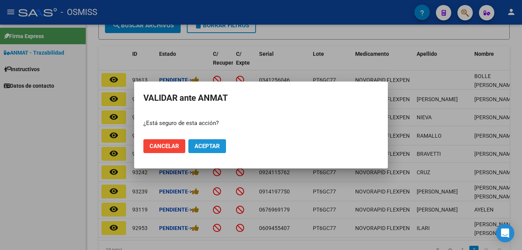
click at [216, 144] on span "Aceptar" at bounding box center [206, 145] width 25 height 7
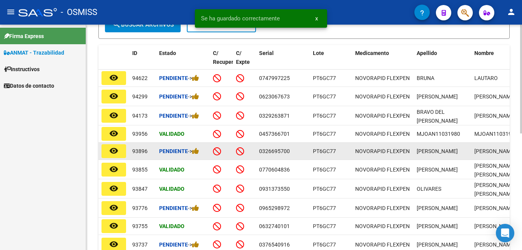
scroll to position [240, 0]
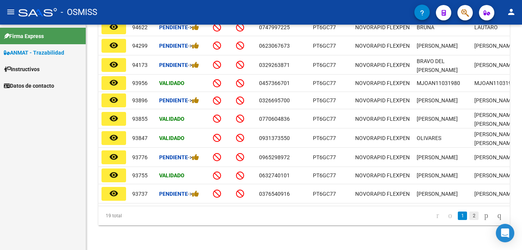
click at [469, 215] on link "2" at bounding box center [473, 215] width 9 height 8
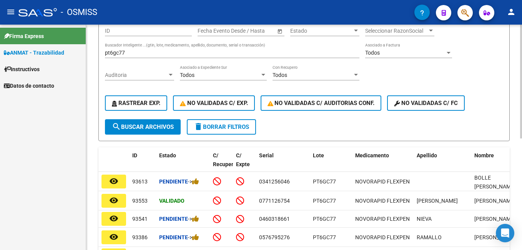
scroll to position [68, 0]
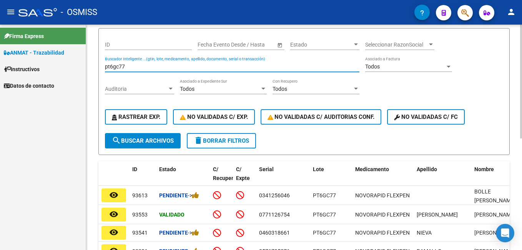
click at [139, 69] on input "pt6gc77" at bounding box center [232, 66] width 254 height 7
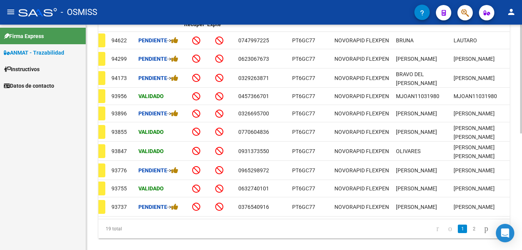
scroll to position [0, 0]
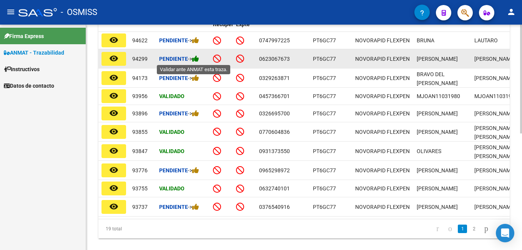
click at [196, 58] on icon at bounding box center [195, 58] width 7 height 7
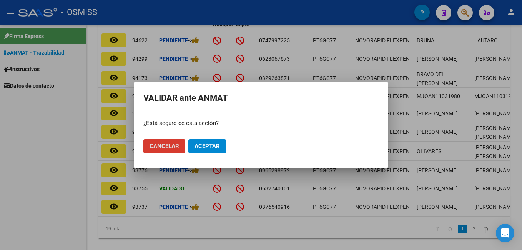
click at [205, 142] on button "Aceptar" at bounding box center [207, 146] width 38 height 14
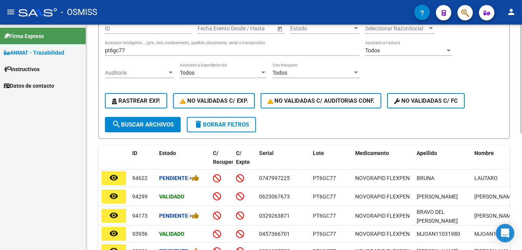
scroll to position [68, 0]
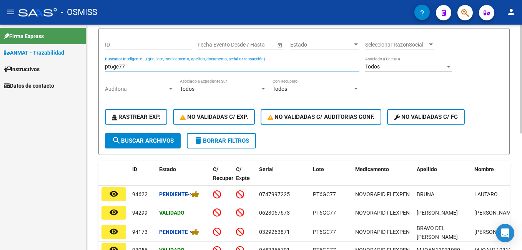
click at [127, 66] on input "pt6gc77" at bounding box center [232, 66] width 254 height 7
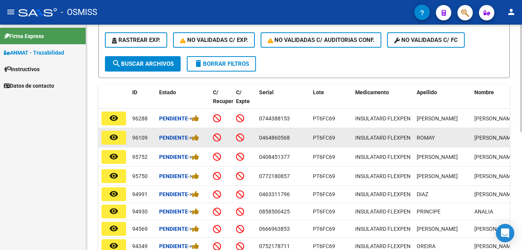
scroll to position [221, 0]
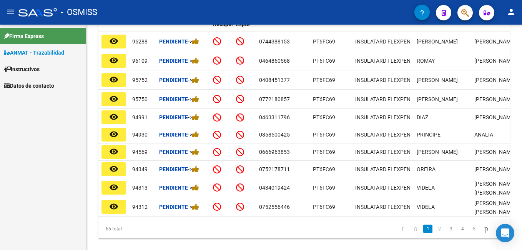
click at [434, 233] on link "2" at bounding box center [438, 228] width 9 height 8
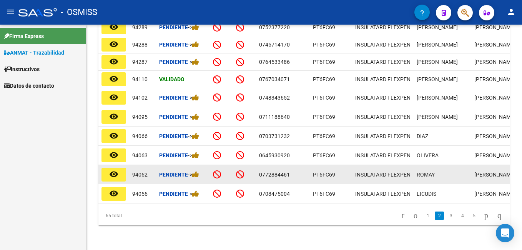
scroll to position [248, 0]
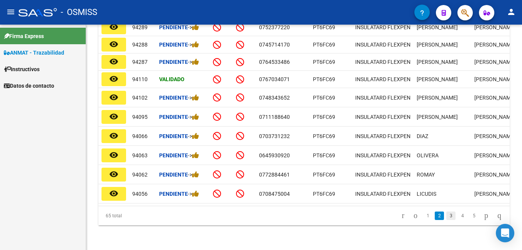
click at [446, 215] on link "3" at bounding box center [450, 215] width 9 height 8
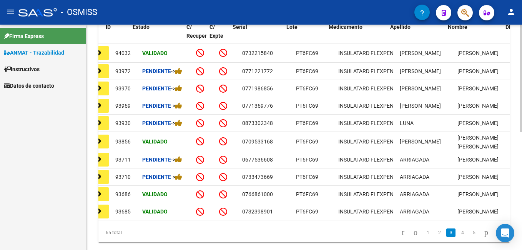
scroll to position [0, 8]
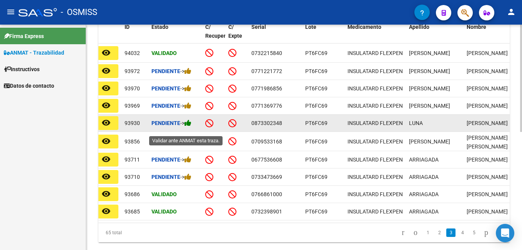
click at [191, 126] on icon at bounding box center [187, 122] width 7 height 7
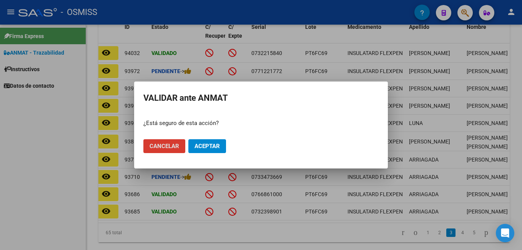
click at [202, 147] on span "Aceptar" at bounding box center [206, 145] width 25 height 7
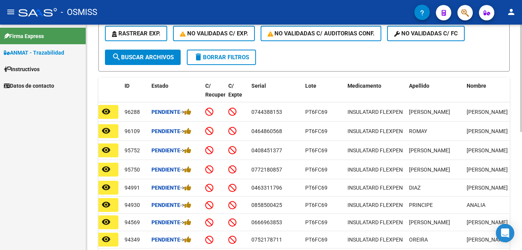
scroll to position [56, 0]
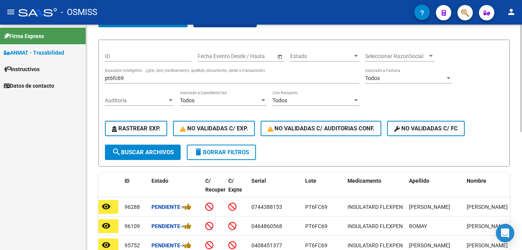
click at [129, 78] on input "pt6fc69" at bounding box center [232, 78] width 254 height 7
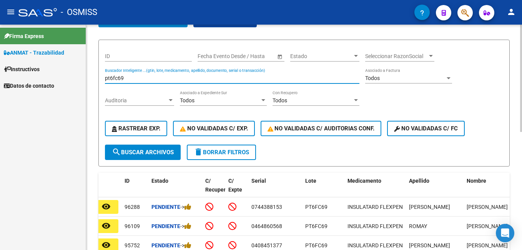
click at [129, 78] on input "pt6fc69" at bounding box center [232, 78] width 254 height 7
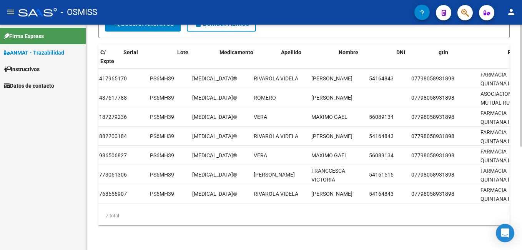
scroll to position [0, 0]
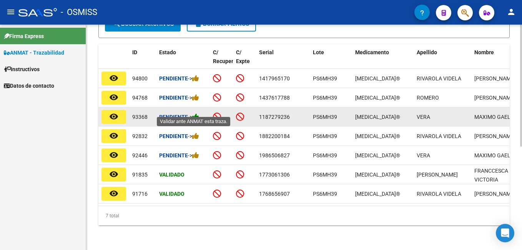
click at [197, 113] on icon at bounding box center [195, 116] width 7 height 7
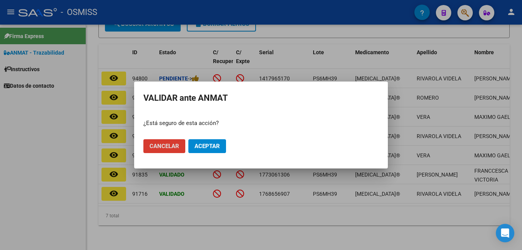
click at [205, 144] on span "Aceptar" at bounding box center [206, 145] width 25 height 7
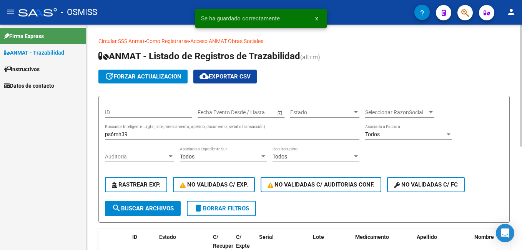
click at [138, 135] on input "ps6mh39" at bounding box center [232, 134] width 254 height 7
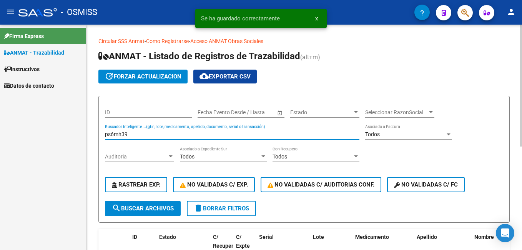
click at [138, 135] on input "ps6mh39" at bounding box center [232, 134] width 254 height 7
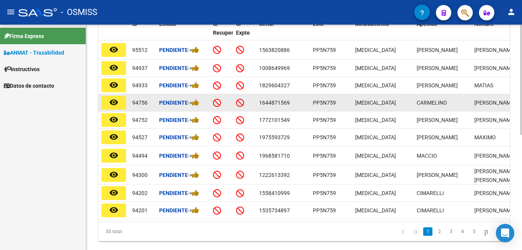
scroll to position [230, 0]
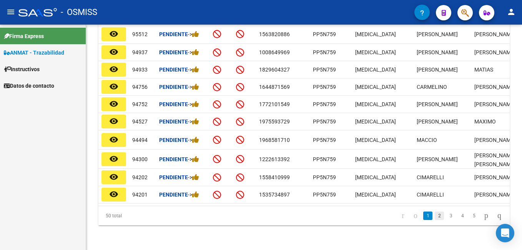
click at [434, 220] on link "2" at bounding box center [438, 215] width 9 height 8
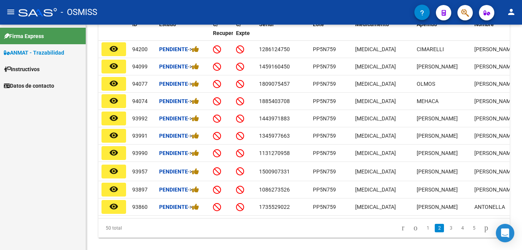
scroll to position [229, 0]
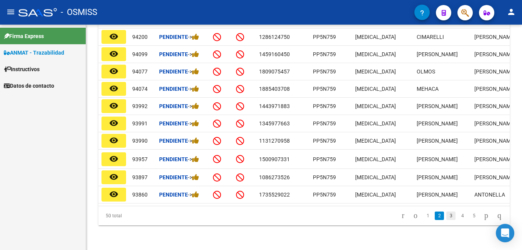
click at [445, 219] on li "3" at bounding box center [451, 215] width 12 height 13
click at [446, 217] on link "3" at bounding box center [450, 215] width 9 height 8
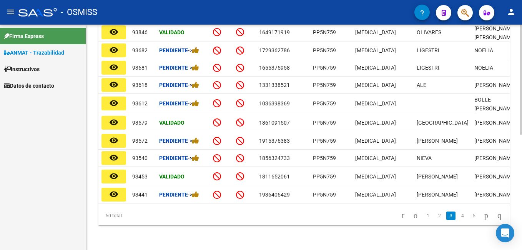
scroll to position [237, 0]
click at [457, 217] on link "4" at bounding box center [461, 215] width 9 height 8
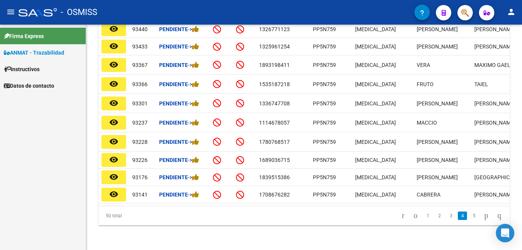
scroll to position [198, 0]
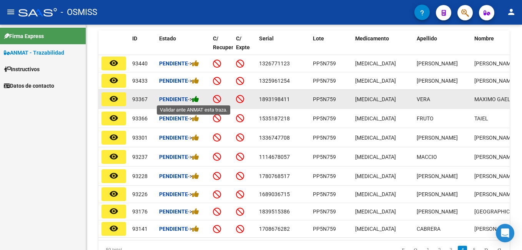
click at [197, 99] on icon at bounding box center [195, 98] width 7 height 7
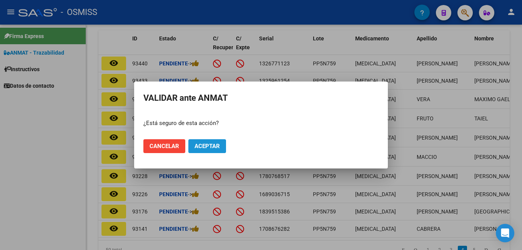
click at [209, 147] on span "Aceptar" at bounding box center [206, 145] width 25 height 7
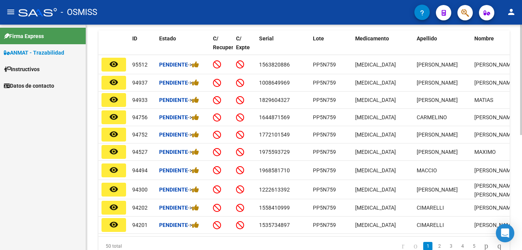
scroll to position [6, 0]
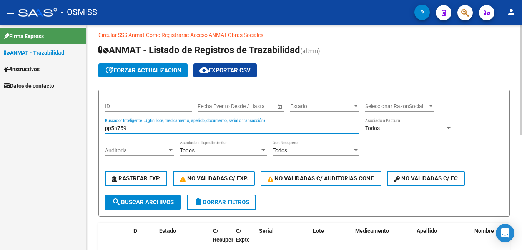
click at [149, 126] on input "pp5n759" at bounding box center [232, 128] width 254 height 7
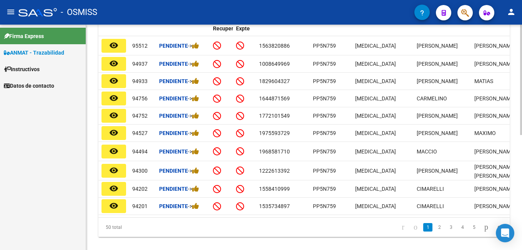
scroll to position [235, 0]
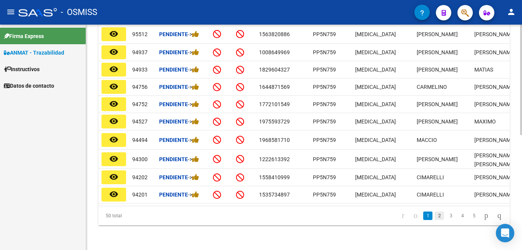
click at [434, 214] on link "2" at bounding box center [438, 215] width 9 height 8
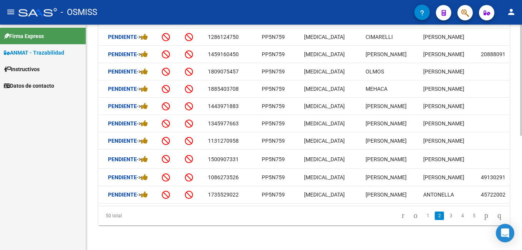
scroll to position [0, 0]
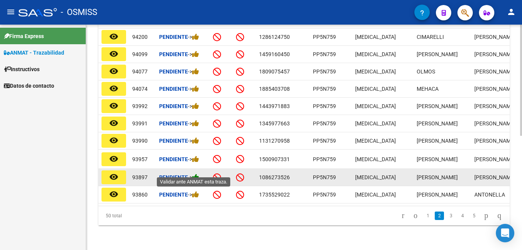
click at [199, 173] on icon at bounding box center [195, 176] width 7 height 7
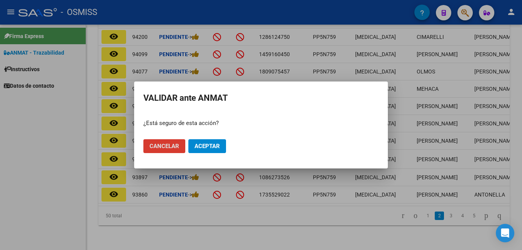
click at [216, 146] on span "Aceptar" at bounding box center [206, 145] width 25 height 7
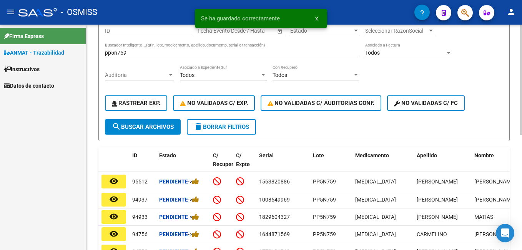
scroll to position [78, 0]
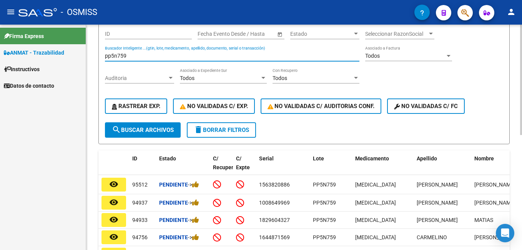
click at [150, 54] on input "pp5n759" at bounding box center [232, 56] width 254 height 7
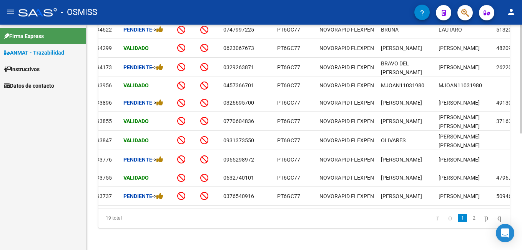
scroll to position [0, 0]
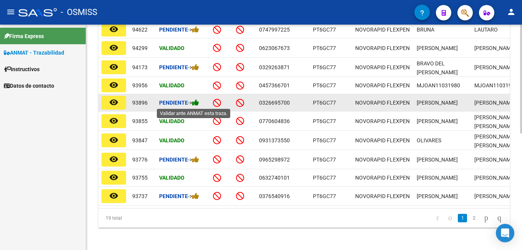
click at [197, 100] on icon at bounding box center [195, 102] width 7 height 7
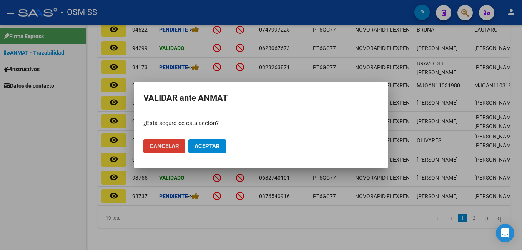
click at [205, 143] on span "Aceptar" at bounding box center [206, 145] width 25 height 7
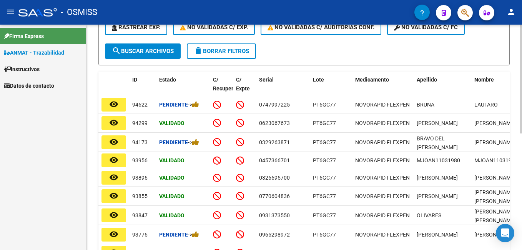
scroll to position [3, 0]
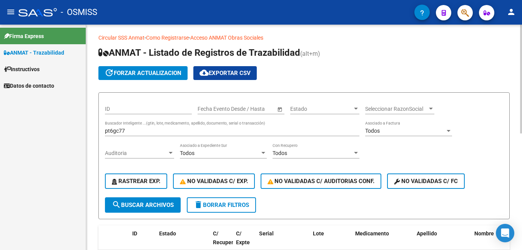
click at [143, 130] on input "pt6gc77" at bounding box center [232, 131] width 254 height 7
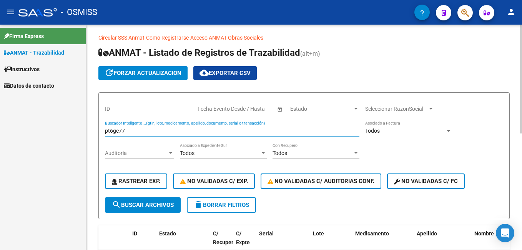
click at [143, 130] on input "pt6gc77" at bounding box center [232, 131] width 254 height 7
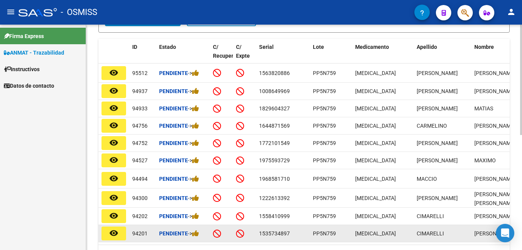
scroll to position [235, 0]
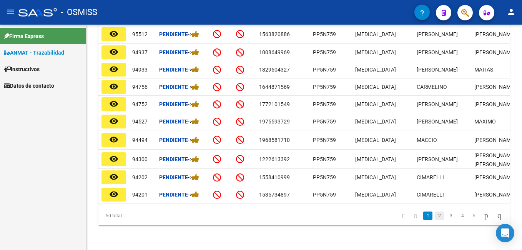
click at [434, 216] on link "2" at bounding box center [438, 215] width 9 height 8
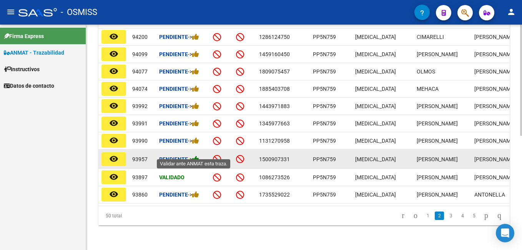
click at [199, 155] on icon at bounding box center [195, 158] width 7 height 7
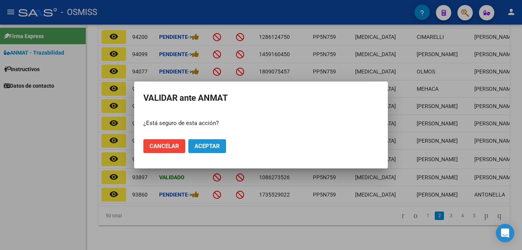
click at [208, 144] on span "Aceptar" at bounding box center [206, 145] width 25 height 7
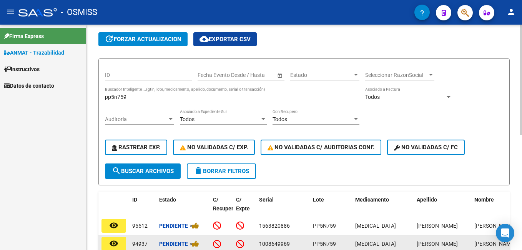
scroll to position [0, 0]
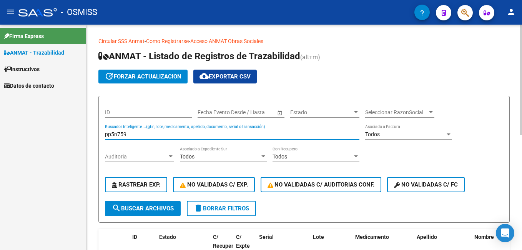
click at [142, 135] on input "pp5n759" at bounding box center [232, 134] width 254 height 7
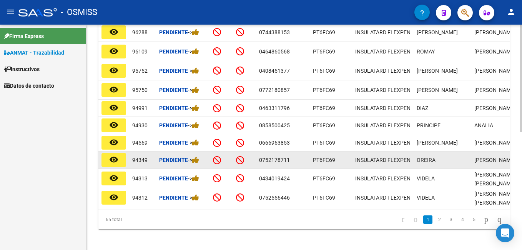
scroll to position [248, 0]
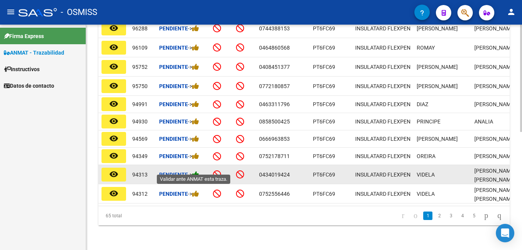
click at [197, 171] on icon at bounding box center [195, 174] width 7 height 7
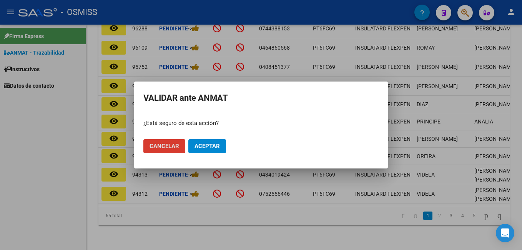
click at [207, 146] on span "Aceptar" at bounding box center [206, 145] width 25 height 7
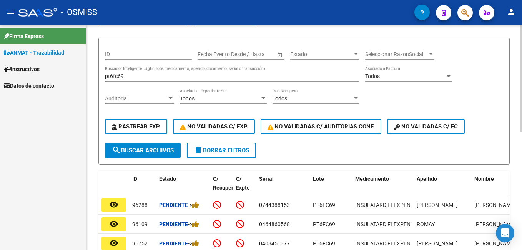
scroll to position [56, 0]
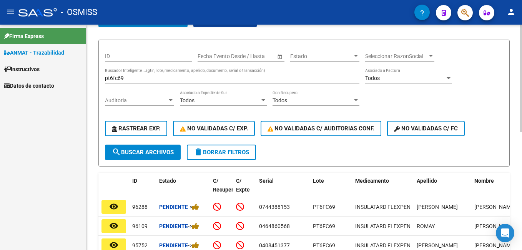
click at [145, 78] on input "pt6fc69" at bounding box center [232, 78] width 254 height 7
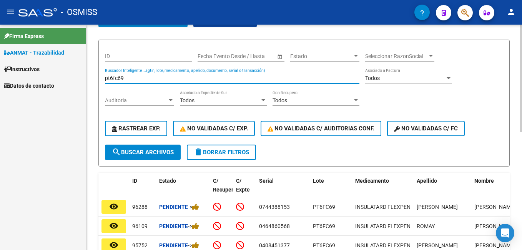
click at [145, 78] on input "pt6fc69" at bounding box center [232, 78] width 254 height 7
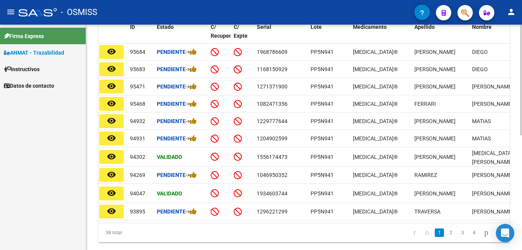
scroll to position [0, 0]
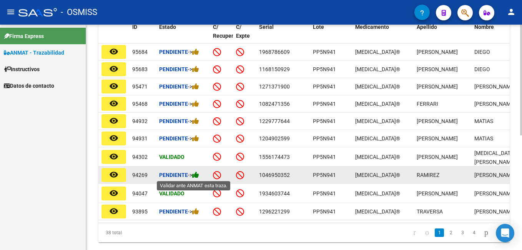
click at [199, 175] on icon at bounding box center [195, 174] width 7 height 7
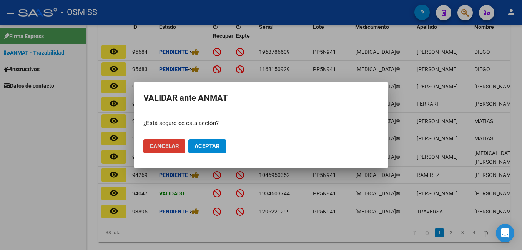
click at [214, 147] on span "Aceptar" at bounding box center [206, 145] width 25 height 7
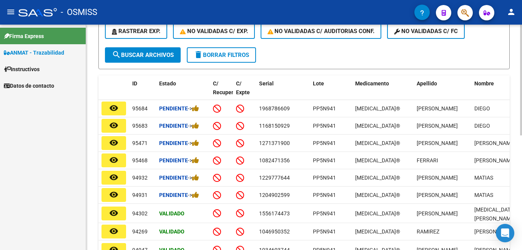
scroll to position [94, 0]
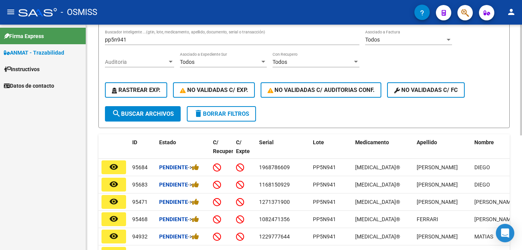
click at [141, 44] on div "pp5n941 Buscador Inteligente ...(gtin, lote, medicamento, apellido, documento, …" at bounding box center [232, 37] width 254 height 15
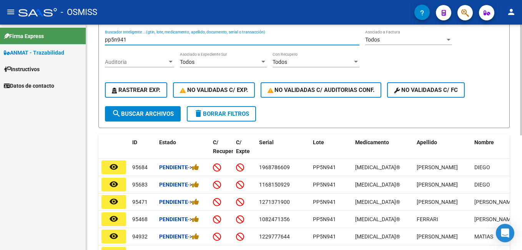
click at [140, 41] on input "pp5n941" at bounding box center [232, 39] width 254 height 7
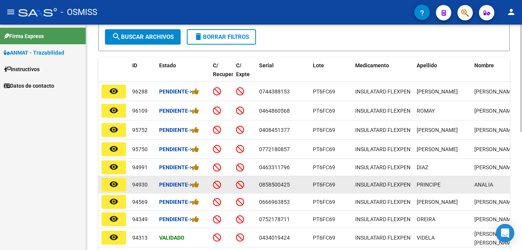
scroll to position [248, 0]
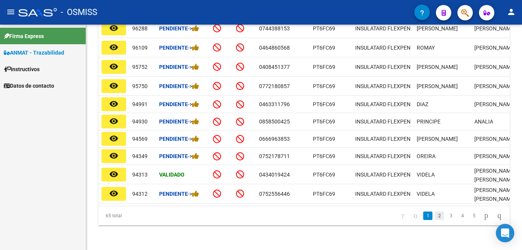
click at [434, 215] on link "2" at bounding box center [438, 215] width 9 height 8
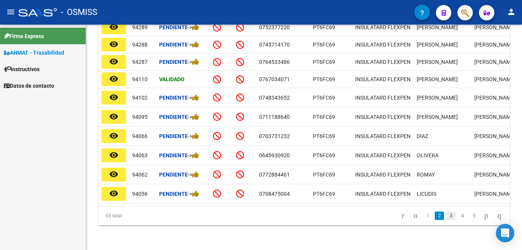
click at [446, 215] on link "3" at bounding box center [450, 215] width 9 height 8
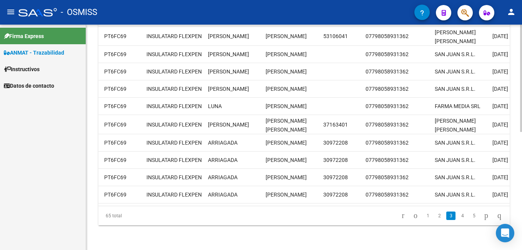
scroll to position [0, 0]
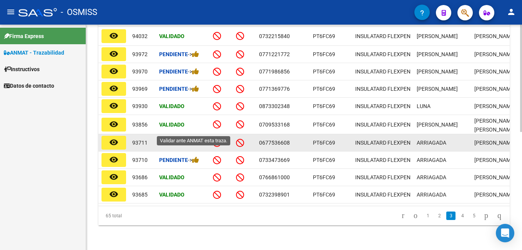
click at [199, 139] on icon at bounding box center [195, 142] width 7 height 7
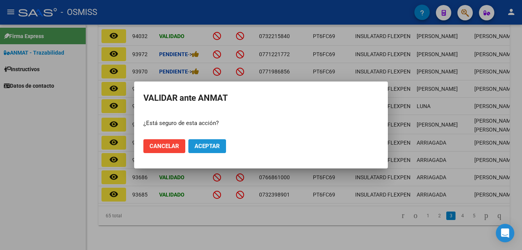
click at [205, 144] on span "Aceptar" at bounding box center [206, 145] width 25 height 7
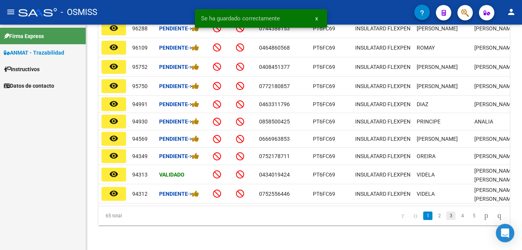
click at [444, 217] on div "65 total 1 2 3 4 5" at bounding box center [303, 215] width 411 height 19
click at [446, 213] on link "3" at bounding box center [450, 215] width 9 height 8
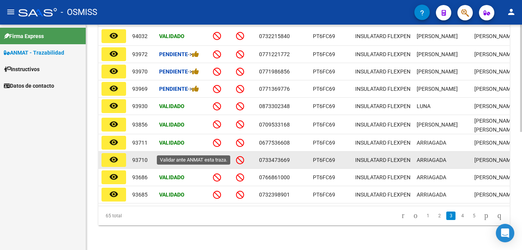
click at [199, 156] on icon at bounding box center [195, 159] width 7 height 7
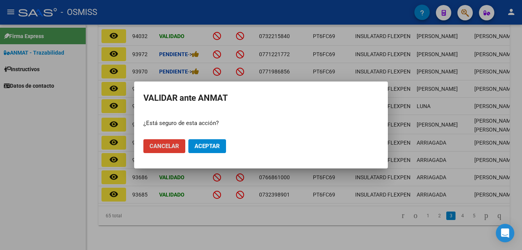
click at [212, 150] on button "Aceptar" at bounding box center [207, 146] width 38 height 14
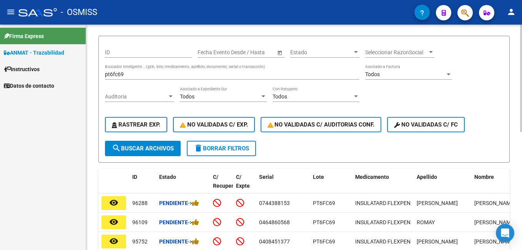
scroll to position [56, 0]
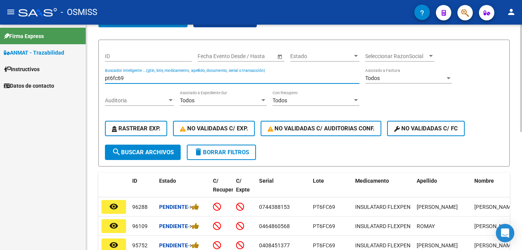
click at [143, 80] on input "pt6fc69" at bounding box center [232, 78] width 254 height 7
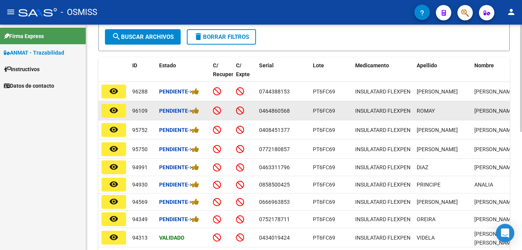
scroll to position [248, 0]
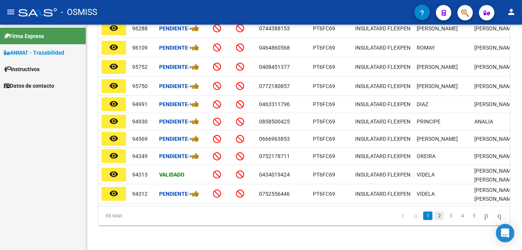
click at [434, 217] on link "2" at bounding box center [438, 215] width 9 height 8
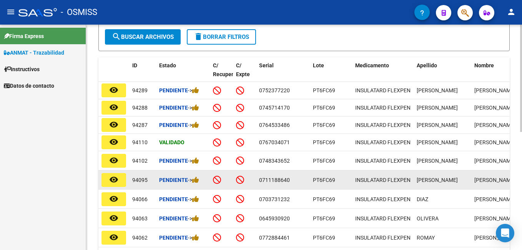
scroll to position [0, 0]
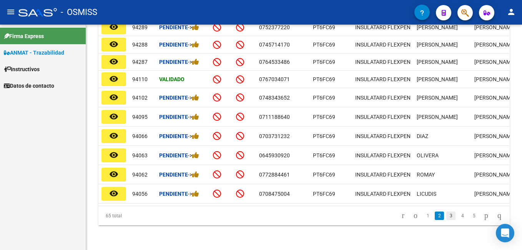
click at [446, 216] on link "3" at bounding box center [450, 215] width 9 height 8
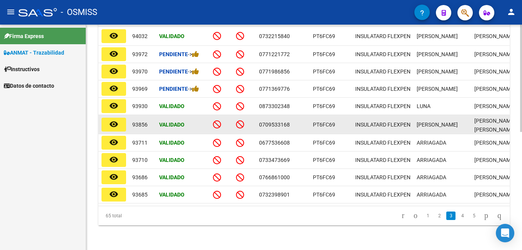
scroll to position [248, 0]
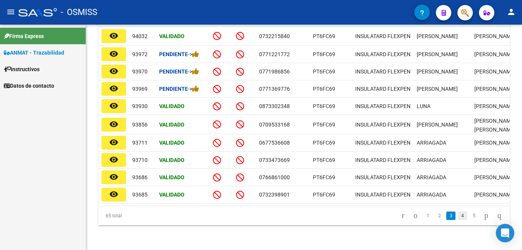
click at [457, 218] on link "4" at bounding box center [461, 215] width 9 height 8
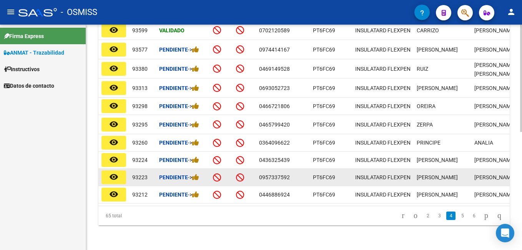
scroll to position [210, 0]
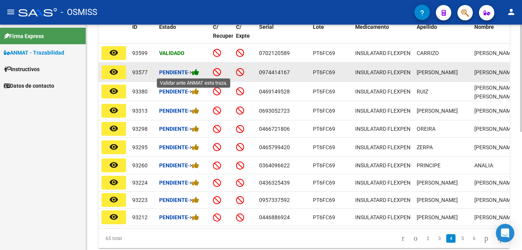
click at [197, 71] on icon at bounding box center [195, 71] width 7 height 7
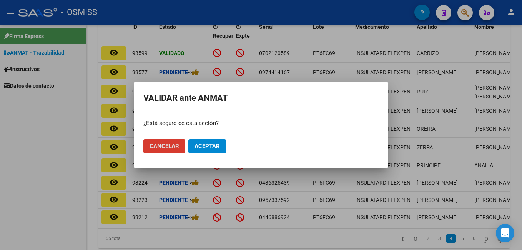
click at [207, 144] on span "Aceptar" at bounding box center [206, 145] width 25 height 7
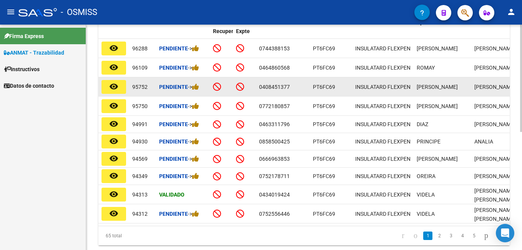
scroll to position [248, 0]
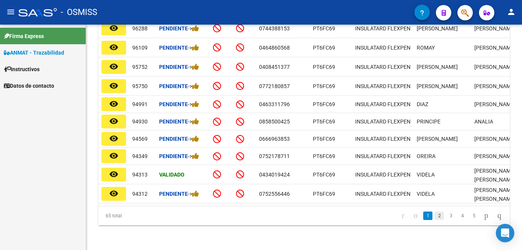
click at [434, 214] on link "2" at bounding box center [438, 215] width 9 height 8
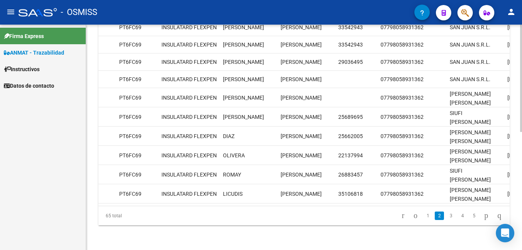
scroll to position [0, 0]
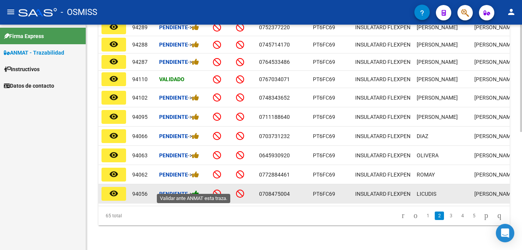
click at [199, 190] on icon at bounding box center [195, 193] width 7 height 7
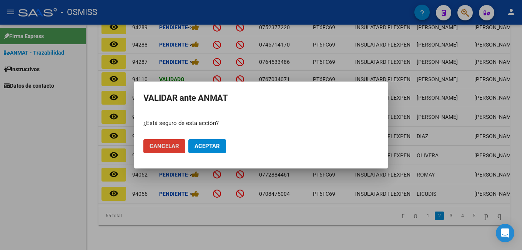
click at [208, 140] on button "Aceptar" at bounding box center [207, 146] width 38 height 14
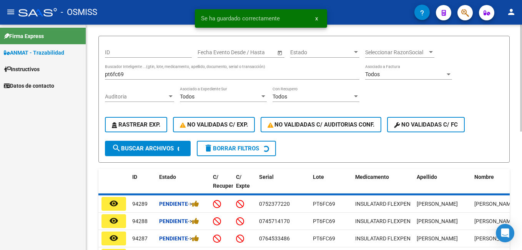
scroll to position [58, 0]
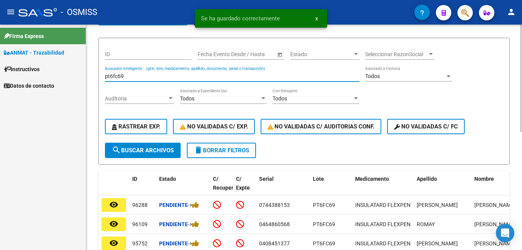
click at [162, 77] on input "pt6fc69" at bounding box center [232, 76] width 254 height 7
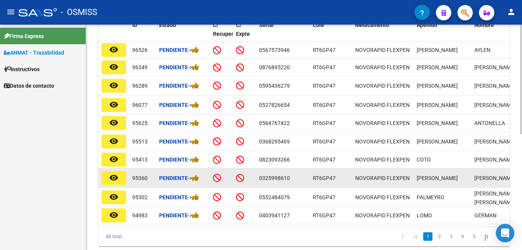
scroll to position [239, 0]
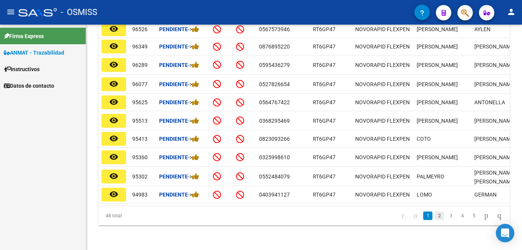
click at [434, 217] on link "2" at bounding box center [438, 215] width 9 height 8
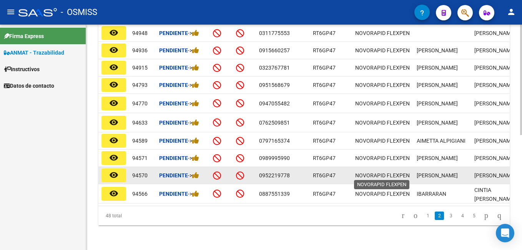
scroll to position [235, 0]
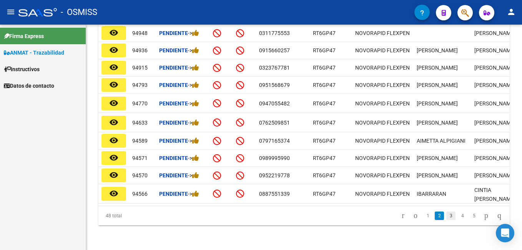
click at [446, 217] on link "3" at bounding box center [450, 215] width 9 height 8
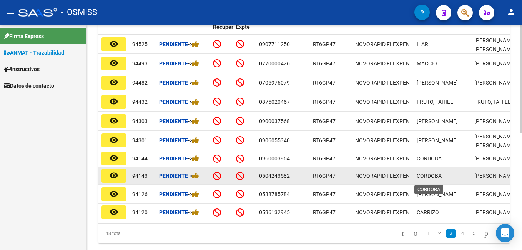
scroll to position [240, 0]
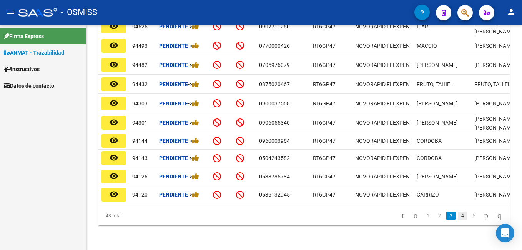
click at [457, 217] on link "4" at bounding box center [461, 215] width 9 height 8
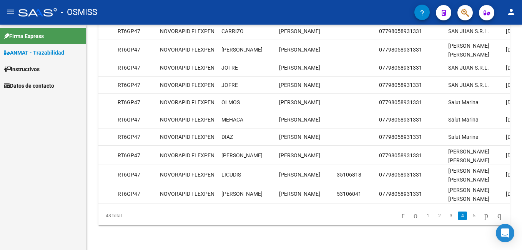
scroll to position [0, 0]
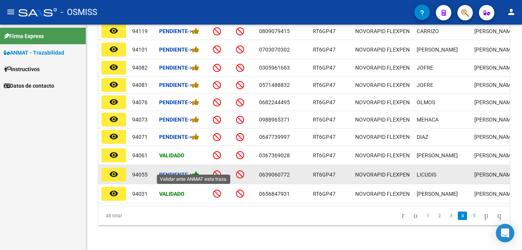
click at [197, 171] on icon at bounding box center [195, 174] width 7 height 7
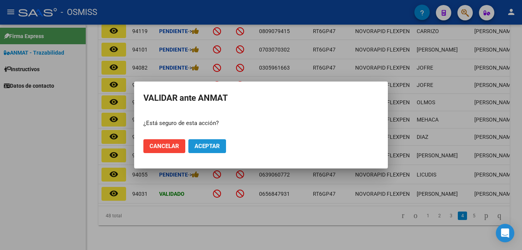
click at [208, 144] on span "Aceptar" at bounding box center [206, 145] width 25 height 7
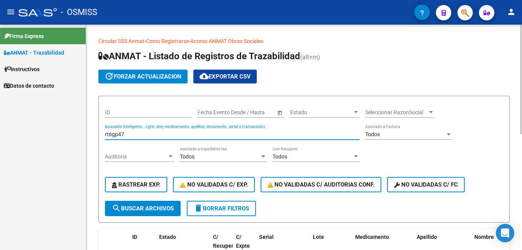
click at [160, 135] on input "rt6gp47" at bounding box center [232, 134] width 254 height 7
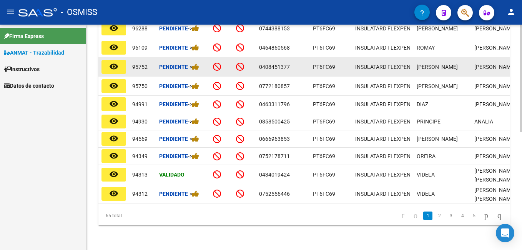
scroll to position [248, 0]
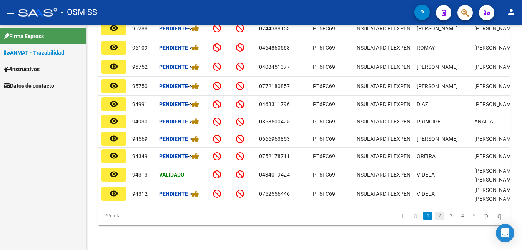
click at [434, 214] on link "2" at bounding box center [438, 215] width 9 height 8
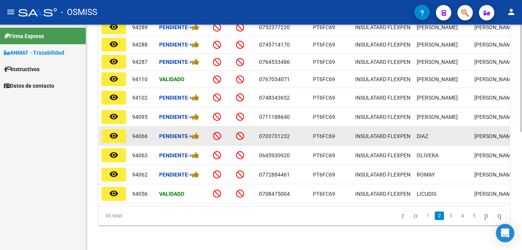
scroll to position [210, 0]
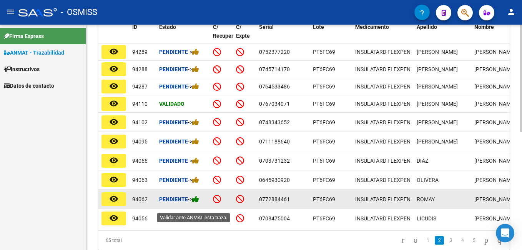
click at [197, 202] on icon at bounding box center [195, 198] width 7 height 7
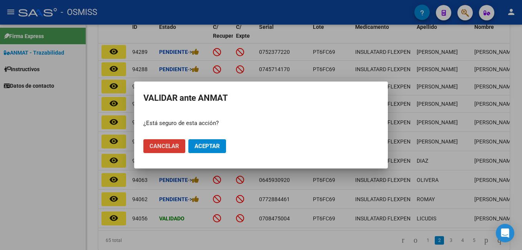
click at [215, 143] on span "Aceptar" at bounding box center [206, 145] width 25 height 7
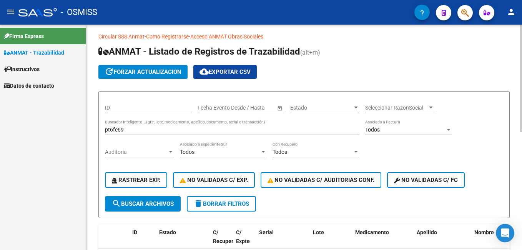
scroll to position [0, 0]
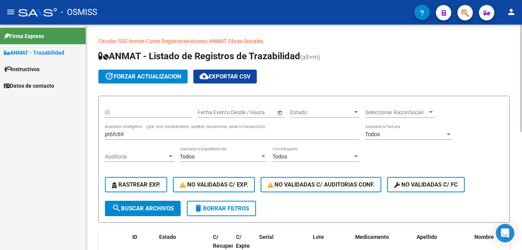
click at [143, 134] on input "pt6fc69" at bounding box center [232, 134] width 254 height 7
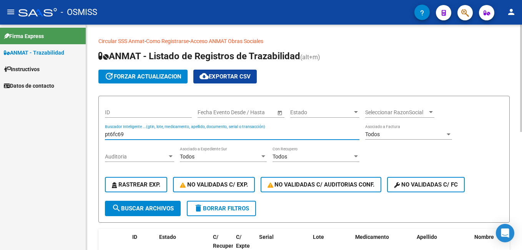
click at [143, 134] on input "pt6fc69" at bounding box center [232, 134] width 254 height 7
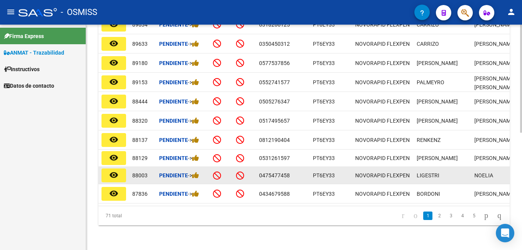
scroll to position [244, 0]
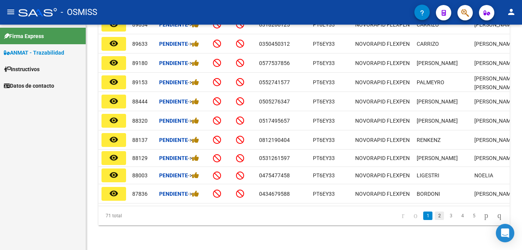
click at [434, 212] on link "2" at bounding box center [438, 215] width 9 height 8
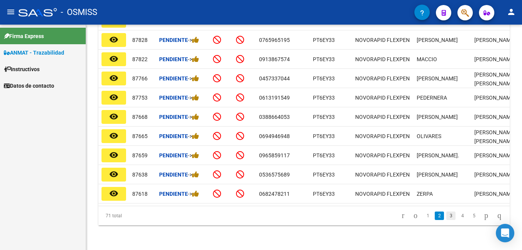
click at [446, 217] on link "3" at bounding box center [450, 215] width 9 height 8
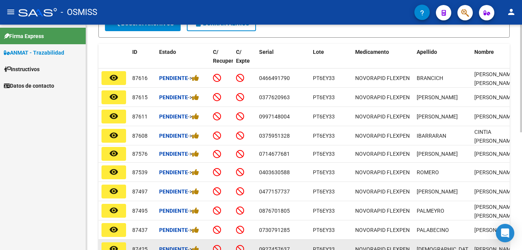
scroll to position [167, 0]
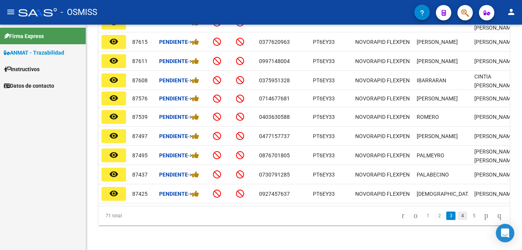
click at [457, 219] on link "4" at bounding box center [461, 215] width 9 height 8
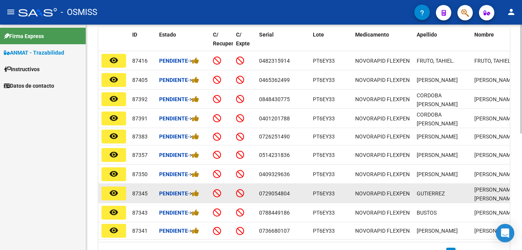
scroll to position [240, 0]
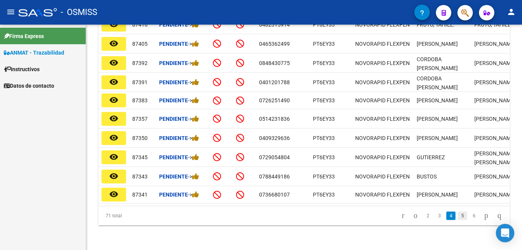
click at [457, 219] on link "5" at bounding box center [461, 215] width 9 height 8
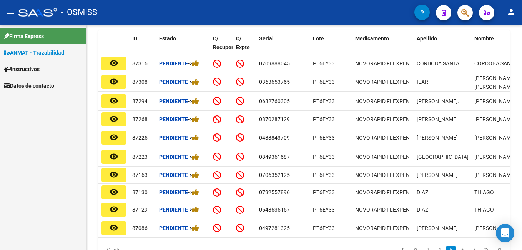
scroll to position [237, 0]
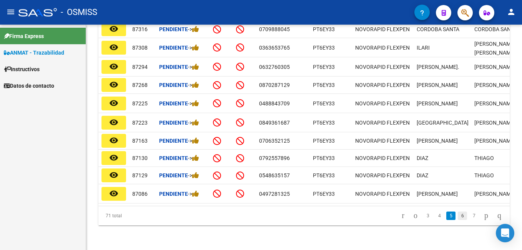
click at [457, 215] on link "6" at bounding box center [461, 215] width 9 height 8
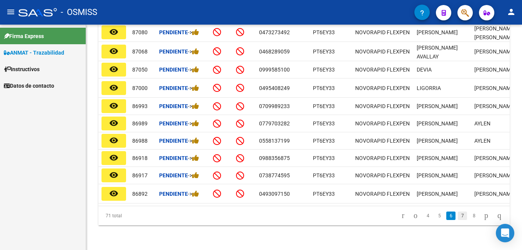
click at [457, 217] on link "7" at bounding box center [461, 215] width 9 height 8
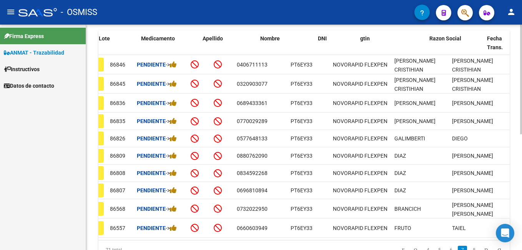
scroll to position [0, 0]
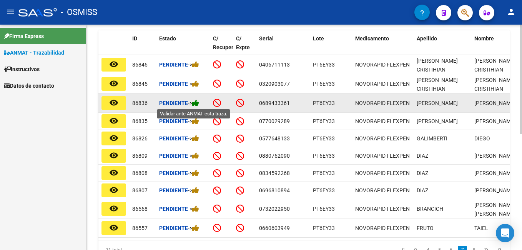
click at [197, 101] on icon at bounding box center [195, 102] width 7 height 7
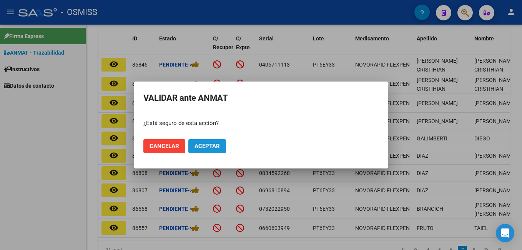
click at [215, 143] on span "Aceptar" at bounding box center [206, 145] width 25 height 7
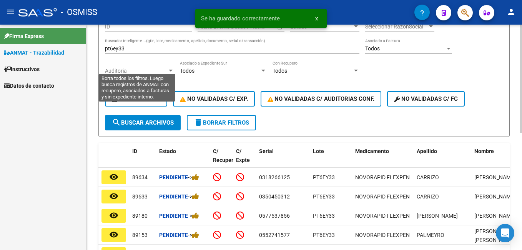
scroll to position [45, 0]
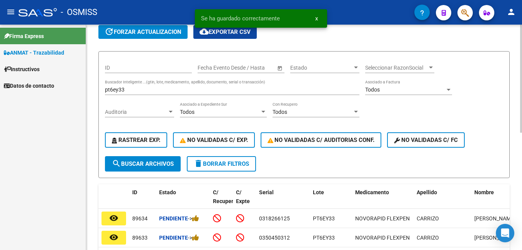
click at [141, 88] on input "pt6ey33" at bounding box center [232, 89] width 254 height 7
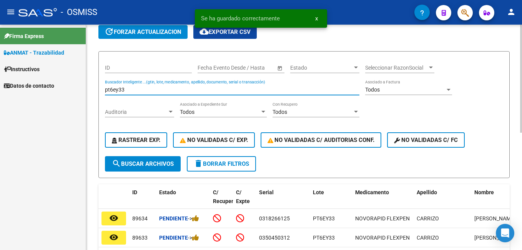
click at [141, 88] on input "pt6ey33" at bounding box center [232, 89] width 254 height 7
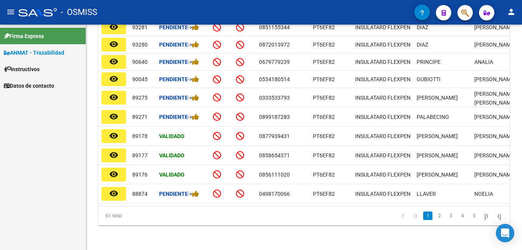
scroll to position [248, 0]
click at [457, 215] on link "4" at bounding box center [461, 215] width 9 height 8
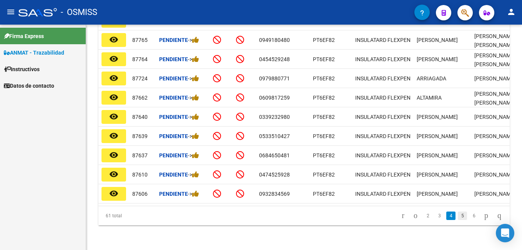
click at [457, 214] on link "5" at bounding box center [461, 215] width 9 height 8
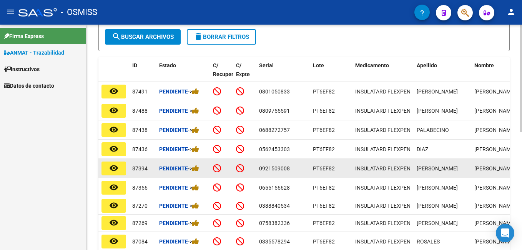
scroll to position [0, 0]
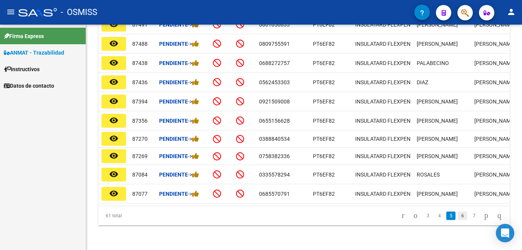
click at [457, 217] on link "6" at bounding box center [461, 215] width 9 height 8
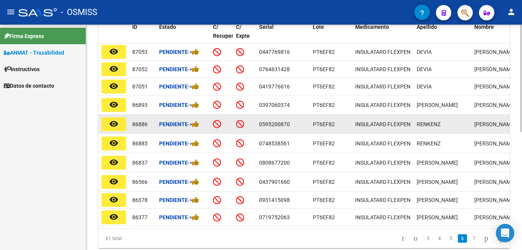
scroll to position [1, 0]
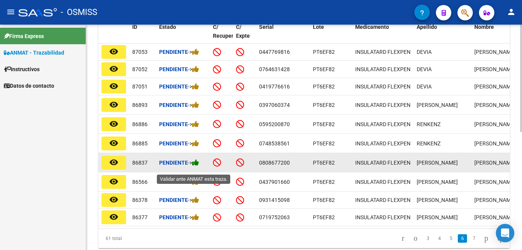
click at [199, 166] on icon at bounding box center [195, 162] width 7 height 7
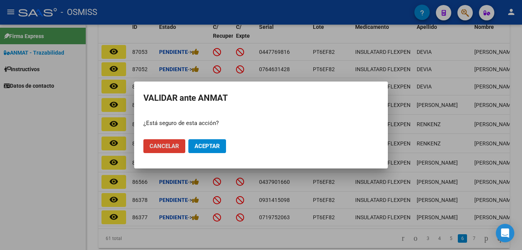
click at [224, 147] on button "Aceptar" at bounding box center [207, 146] width 38 height 14
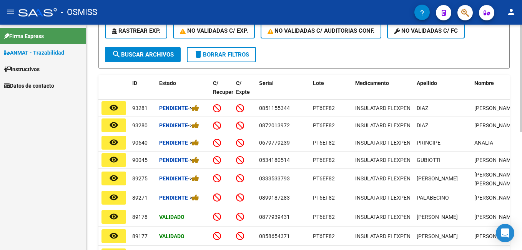
scroll to position [18, 0]
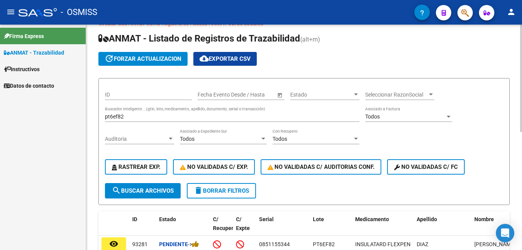
click at [142, 117] on input "pt6ef82" at bounding box center [232, 116] width 254 height 7
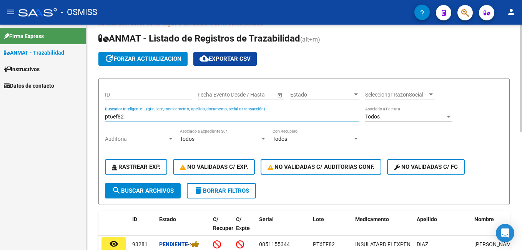
click at [142, 117] on input "pt6ef82" at bounding box center [232, 116] width 254 height 7
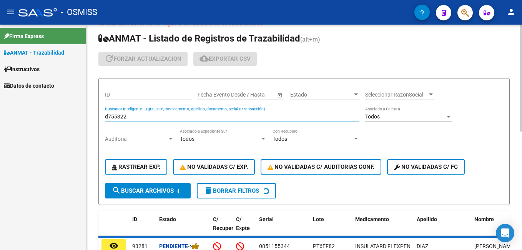
scroll to position [0, 0]
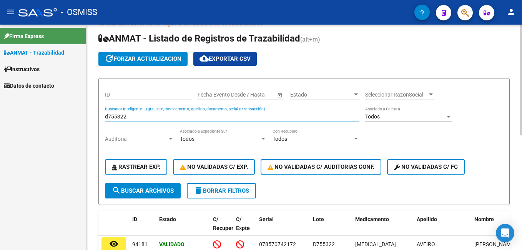
click at [152, 117] on input "d755322" at bounding box center [232, 116] width 254 height 7
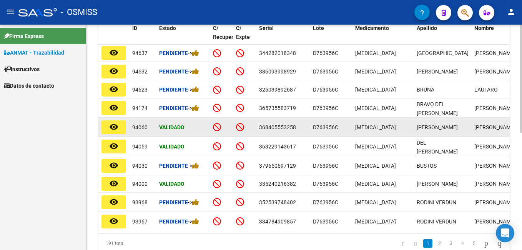
scroll to position [244, 0]
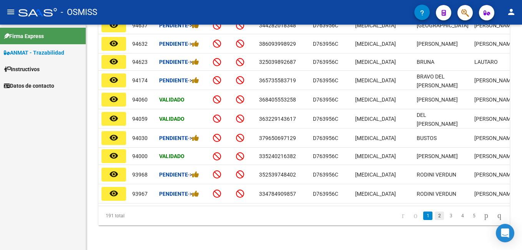
click at [434, 214] on link "2" at bounding box center [438, 215] width 9 height 8
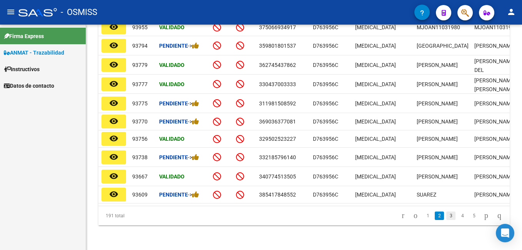
click at [446, 213] on link "3" at bounding box center [450, 215] width 9 height 8
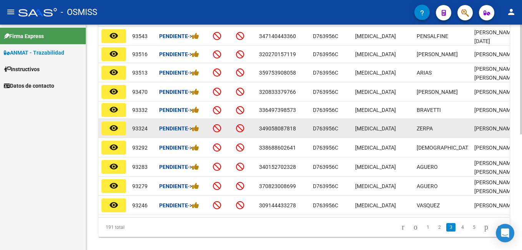
scroll to position [239, 0]
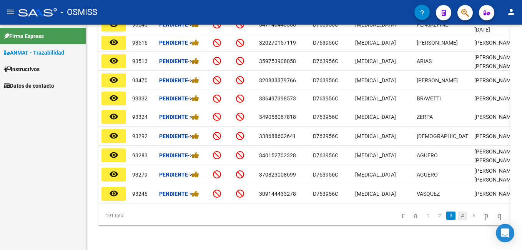
click at [457, 215] on link "4" at bounding box center [461, 215] width 9 height 8
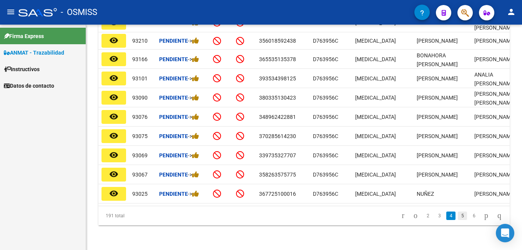
click at [457, 216] on link "5" at bounding box center [461, 215] width 9 height 8
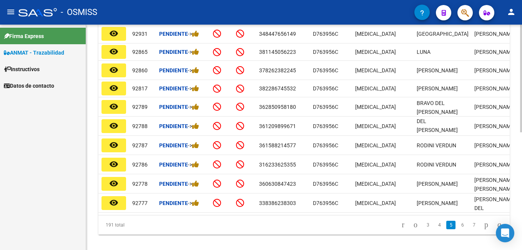
scroll to position [246, 0]
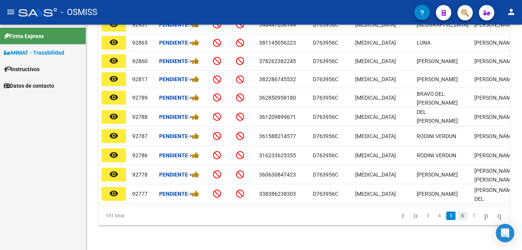
click at [457, 216] on link "6" at bounding box center [461, 215] width 9 height 8
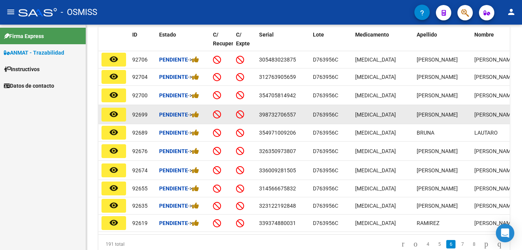
scroll to position [240, 0]
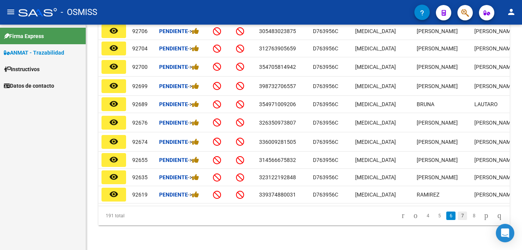
click at [457, 215] on link "7" at bounding box center [461, 215] width 9 height 8
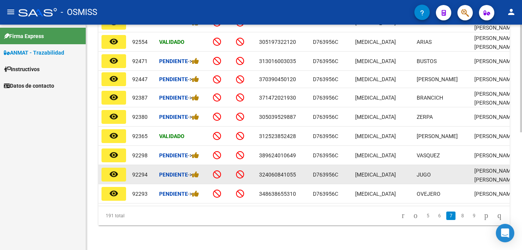
scroll to position [203, 0]
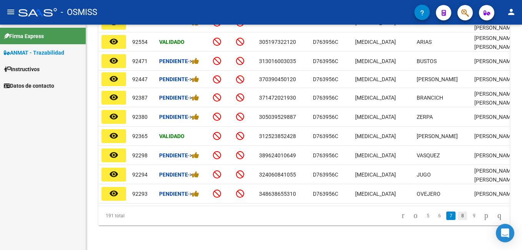
click at [457, 216] on link "8" at bounding box center [461, 215] width 9 height 8
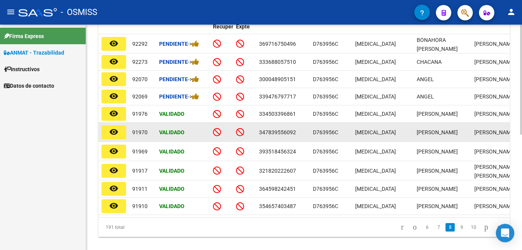
scroll to position [237, 0]
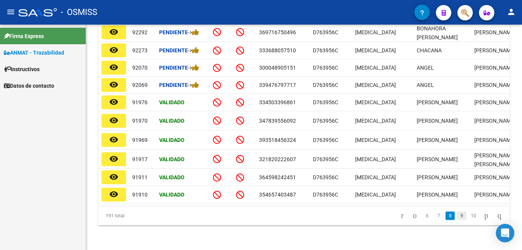
click at [457, 217] on link "9" at bounding box center [461, 215] width 9 height 8
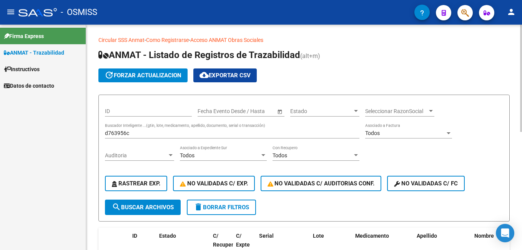
scroll to position [0, 0]
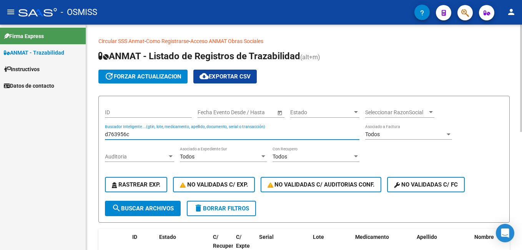
drag, startPoint x: 158, startPoint y: 133, endPoint x: 121, endPoint y: 148, distance: 39.6
click at [121, 150] on div "ID Start date – End date Fecha Evento Desde / Hasta Estado Estado Seleccionar R…" at bounding box center [304, 151] width 398 height 98
click at [135, 133] on input "d763956c" at bounding box center [232, 134] width 254 height 7
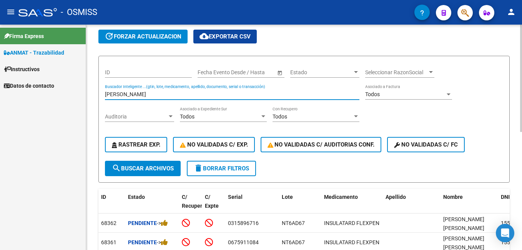
scroll to position [18, 0]
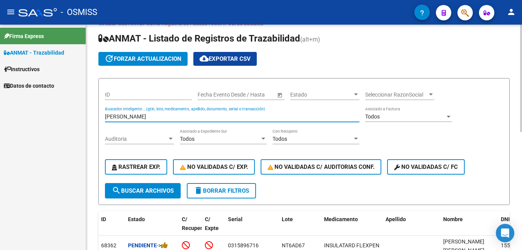
click at [162, 119] on input "[PERSON_NAME]" at bounding box center [232, 116] width 254 height 7
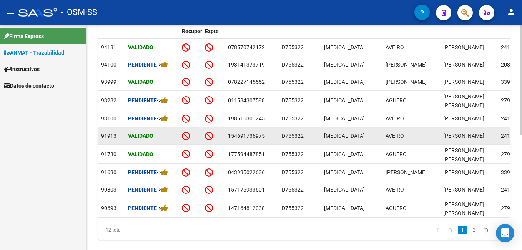
scroll to position [233, 0]
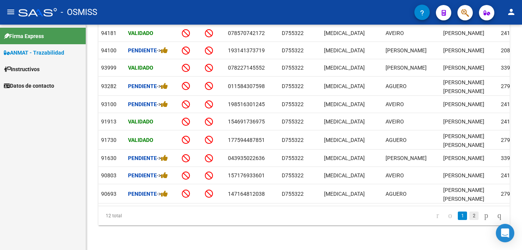
click at [469, 215] on link "2" at bounding box center [473, 215] width 9 height 8
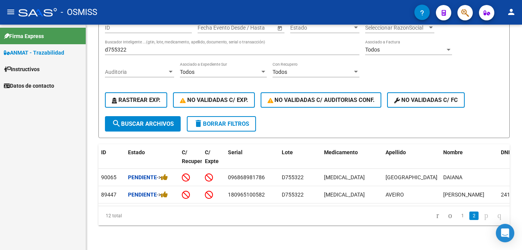
scroll to position [91, 0]
click at [457, 215] on link "1" at bounding box center [461, 215] width 9 height 8
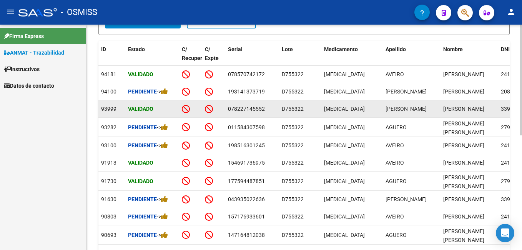
scroll to position [206, 0]
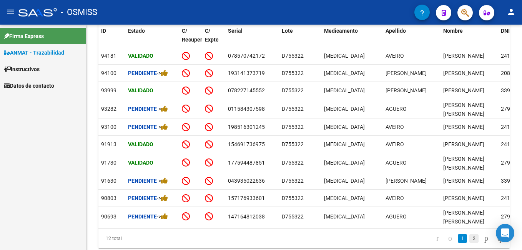
click at [469, 239] on link "2" at bounding box center [473, 238] width 9 height 8
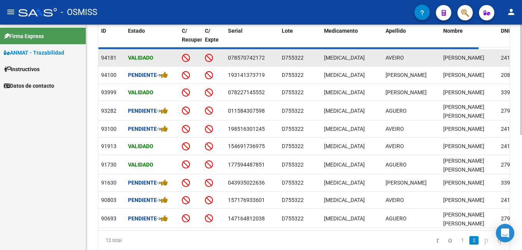
scroll to position [91, 0]
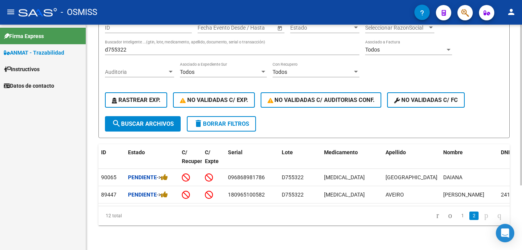
click at [136, 46] on input "d755322" at bounding box center [232, 49] width 254 height 7
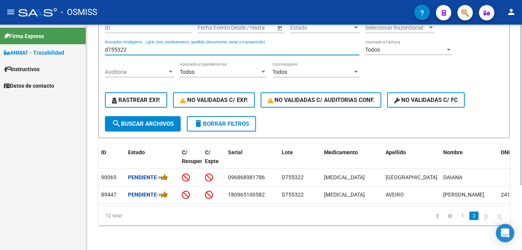
click at [136, 46] on input "d755322" at bounding box center [232, 49] width 254 height 7
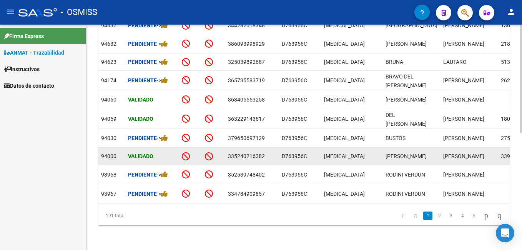
scroll to position [244, 0]
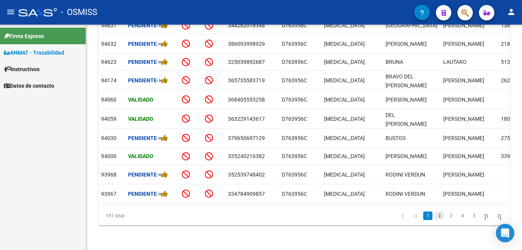
type input "d763956c"
click at [434, 215] on link "2" at bounding box center [438, 215] width 9 height 8
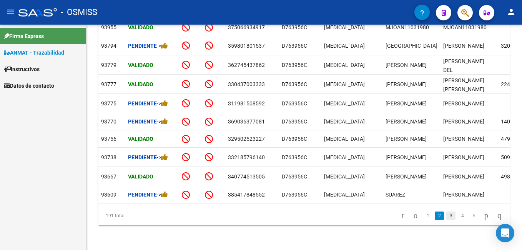
click at [446, 215] on link "3" at bounding box center [450, 215] width 9 height 8
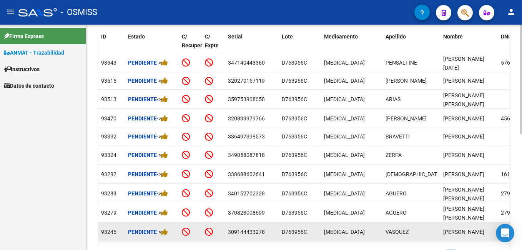
scroll to position [239, 0]
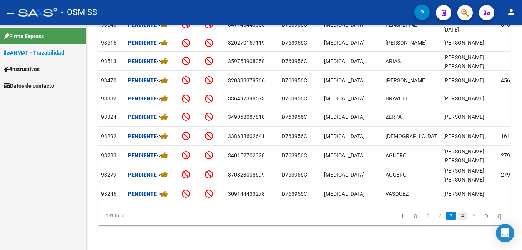
click at [457, 217] on link "4" at bounding box center [461, 215] width 9 height 8
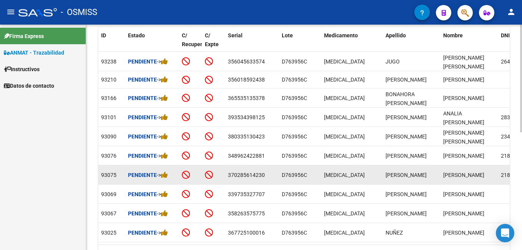
scroll to position [240, 0]
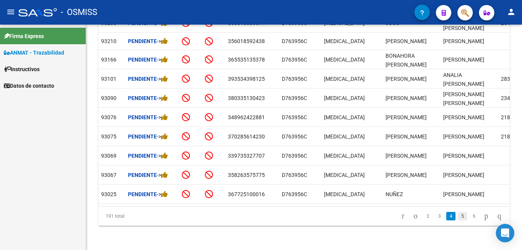
click at [457, 220] on link "5" at bounding box center [461, 216] width 9 height 8
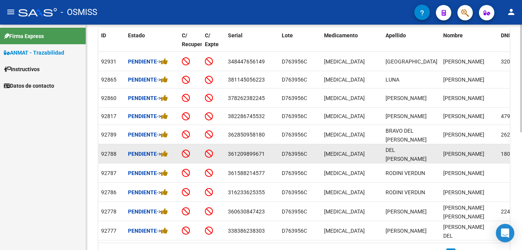
scroll to position [0, 0]
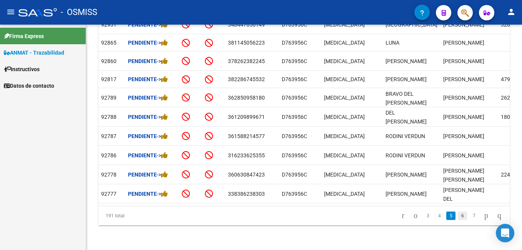
click at [457, 213] on link "6" at bounding box center [461, 215] width 9 height 8
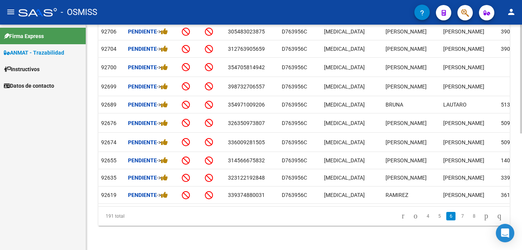
scroll to position [240, 0]
click at [457, 217] on link "7" at bounding box center [461, 215] width 9 height 8
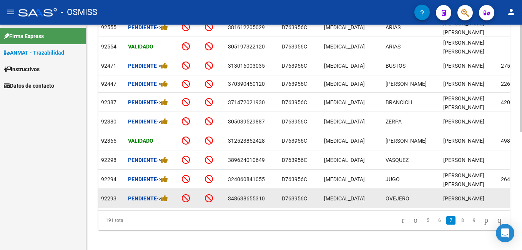
scroll to position [242, 0]
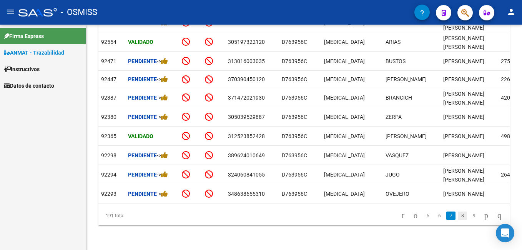
click at [457, 220] on link "8" at bounding box center [461, 215] width 9 height 8
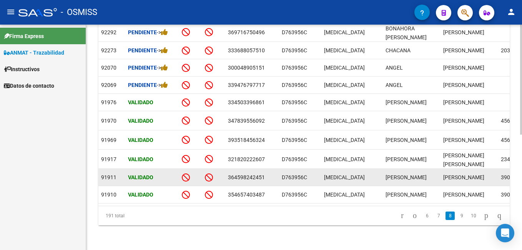
scroll to position [237, 0]
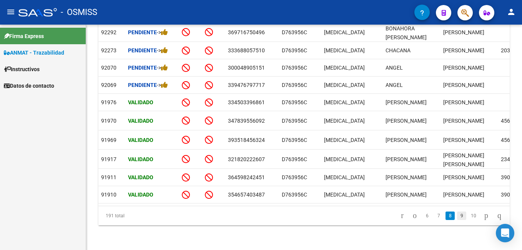
click at [457, 215] on link "9" at bounding box center [461, 215] width 9 height 8
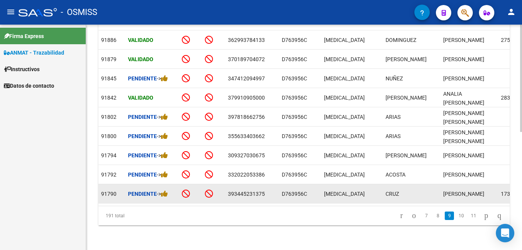
scroll to position [248, 0]
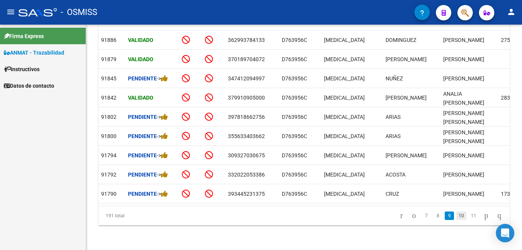
click at [456, 215] on link "10" at bounding box center [461, 215] width 10 height 8
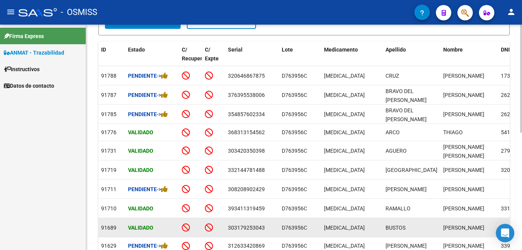
scroll to position [167, 0]
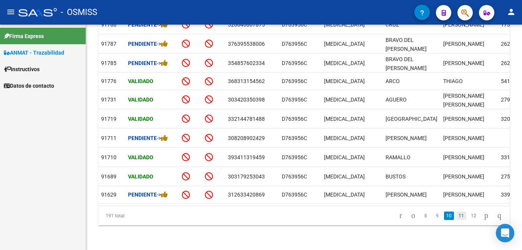
click at [456, 217] on link "11" at bounding box center [461, 215] width 10 height 8
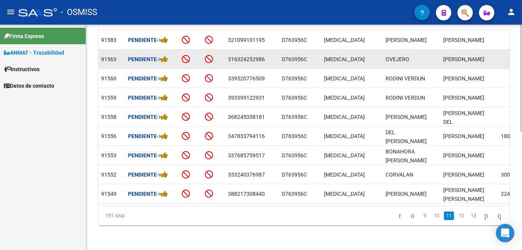
scroll to position [248, 0]
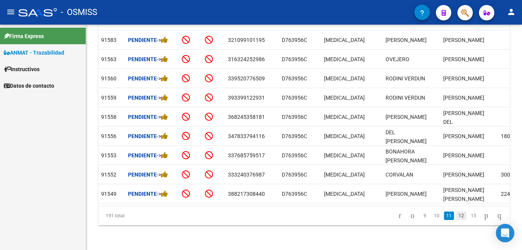
click at [456, 217] on link "12" at bounding box center [461, 215] width 10 height 8
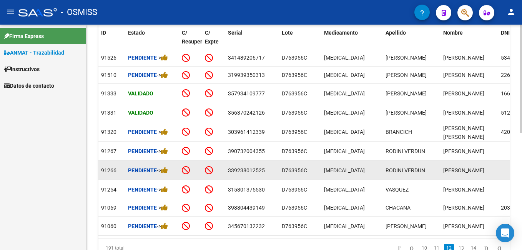
scroll to position [242, 0]
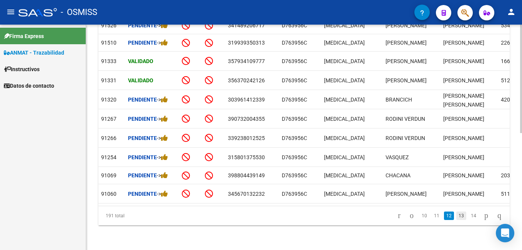
click at [456, 214] on link "13" at bounding box center [461, 215] width 10 height 8
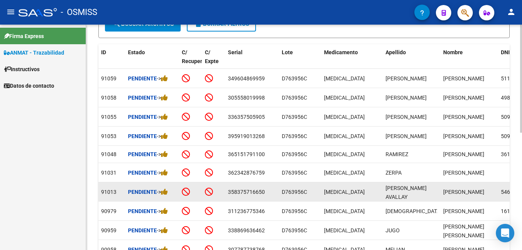
scroll to position [167, 0]
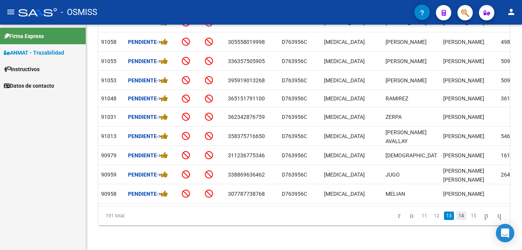
click at [456, 217] on link "14" at bounding box center [461, 215] width 10 height 8
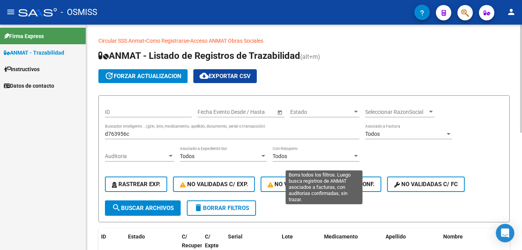
scroll to position [0, 0]
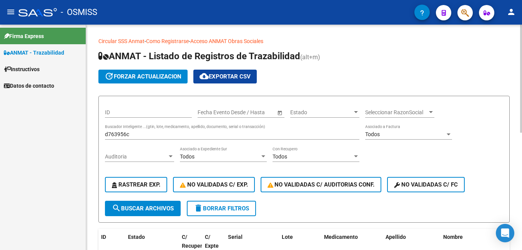
click at [179, 138] on div "d763956c Buscador Inteligente ...(gtin, lote, medicamento, apellido, documento,…" at bounding box center [232, 131] width 254 height 15
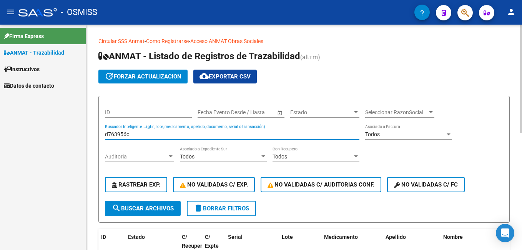
click at [175, 135] on input "d763956c" at bounding box center [232, 134] width 254 height 7
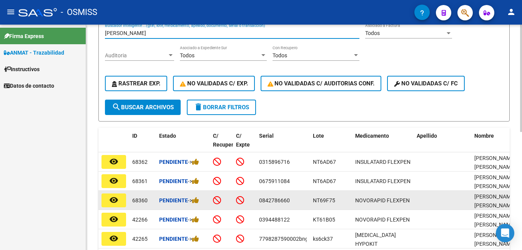
scroll to position [56, 0]
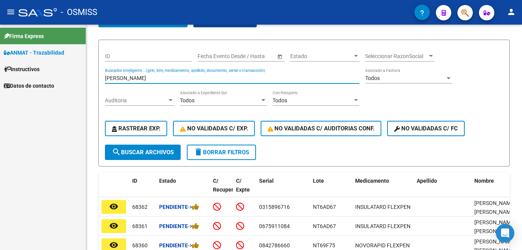
drag, startPoint x: 109, startPoint y: 75, endPoint x: 38, endPoint y: 69, distance: 71.6
click at [38, 69] on mat-sidenav-container "Firma Express ANMAT - Trazabilidad Instructivos Datos de contacto Circular SSS …" at bounding box center [261, 137] width 522 height 225
type input "371481455630"
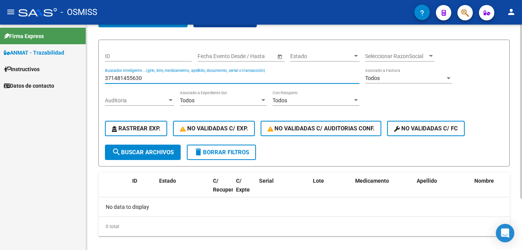
click at [166, 77] on input "371481455630" at bounding box center [232, 78] width 254 height 7
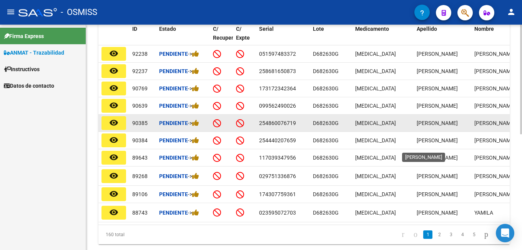
scroll to position [210, 0]
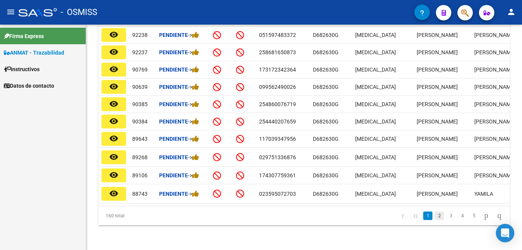
click at [434, 215] on link "2" at bounding box center [438, 215] width 9 height 8
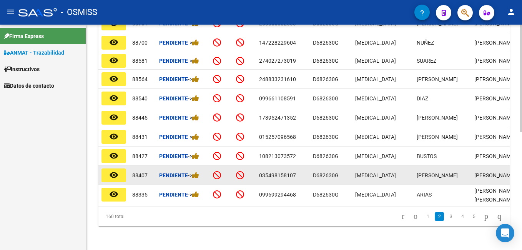
scroll to position [240, 0]
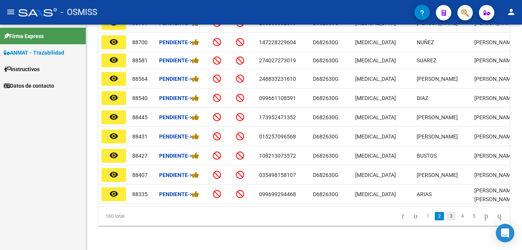
click at [446, 220] on link "3" at bounding box center [450, 216] width 9 height 8
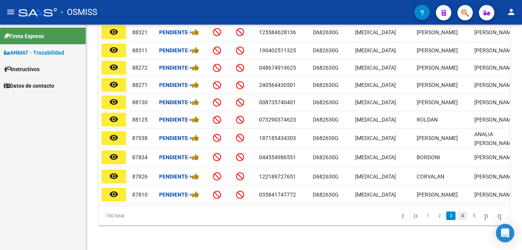
click at [457, 219] on link "4" at bounding box center [461, 215] width 9 height 8
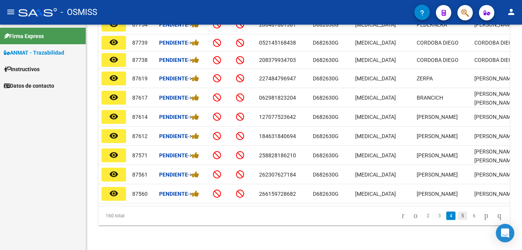
click at [457, 220] on link "5" at bounding box center [461, 215] width 9 height 8
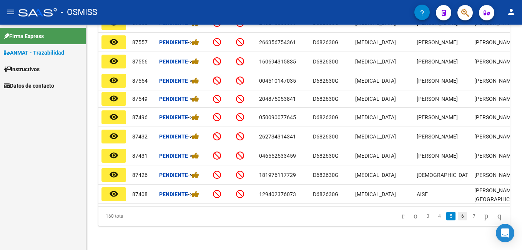
click at [457, 220] on link "6" at bounding box center [461, 216] width 9 height 8
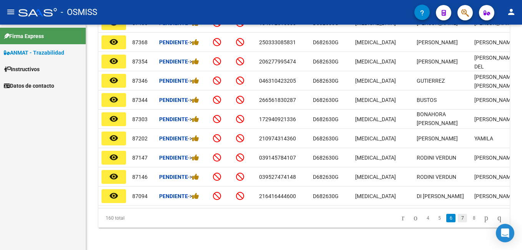
click at [457, 222] on link "7" at bounding box center [461, 218] width 9 height 8
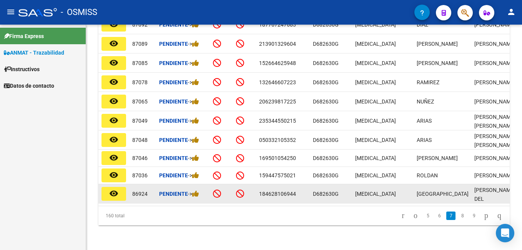
scroll to position [246, 0]
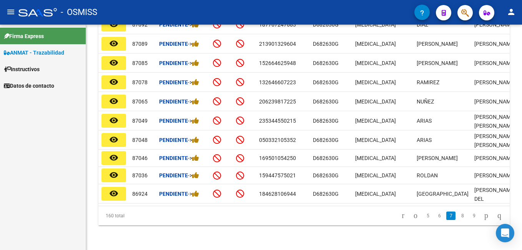
click at [457, 216] on link "8" at bounding box center [461, 215] width 9 height 8
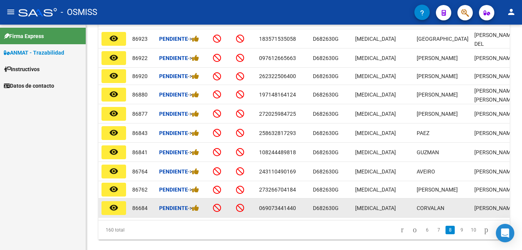
scroll to position [206, 0]
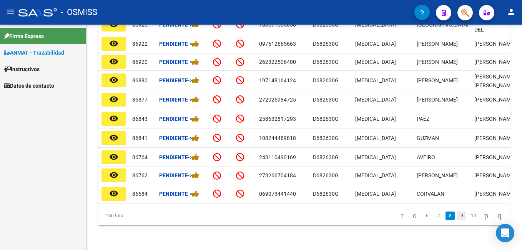
click at [457, 217] on link "9" at bounding box center [461, 215] width 9 height 8
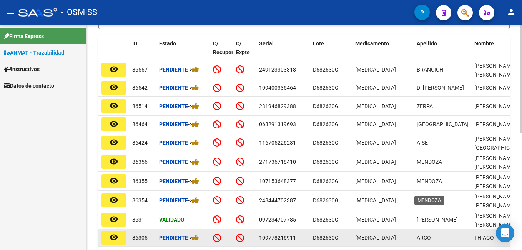
scroll to position [242, 0]
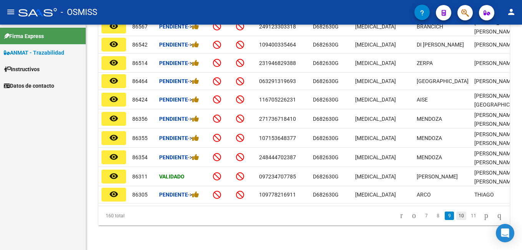
click at [456, 215] on link "10" at bounding box center [461, 215] width 10 height 8
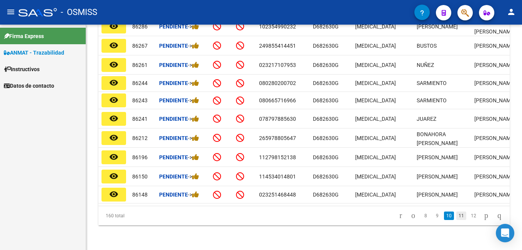
click at [456, 218] on link "11" at bounding box center [461, 215] width 10 height 8
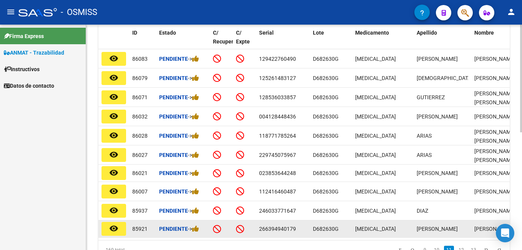
scroll to position [166, 0]
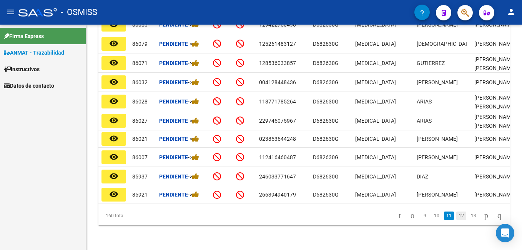
click at [456, 220] on link "12" at bounding box center [461, 215] width 10 height 8
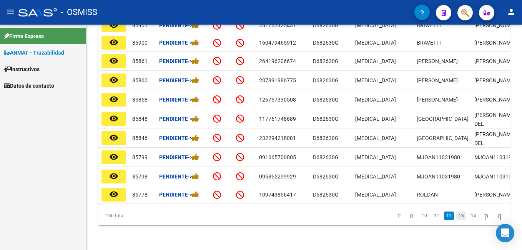
click at [456, 216] on link "13" at bounding box center [461, 215] width 10 height 8
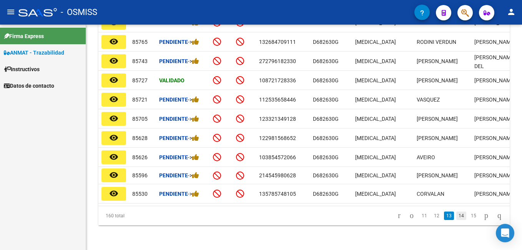
click at [456, 220] on link "14" at bounding box center [461, 215] width 10 height 8
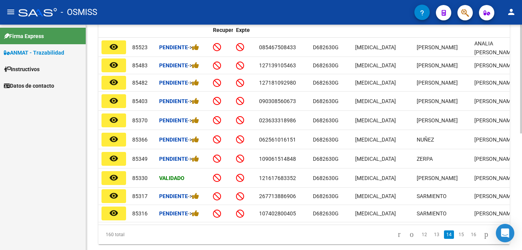
scroll to position [202, 0]
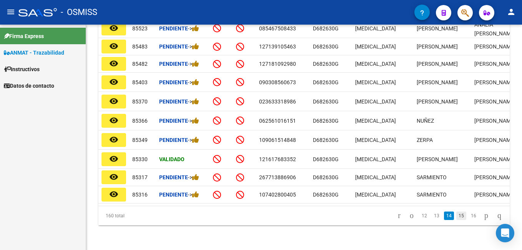
click at [456, 218] on link "15" at bounding box center [461, 215] width 10 height 8
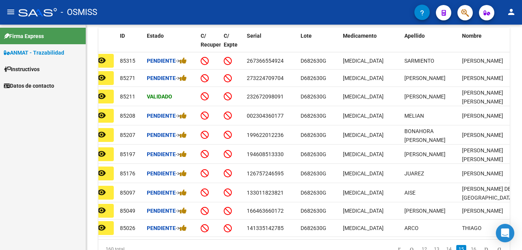
scroll to position [0, 8]
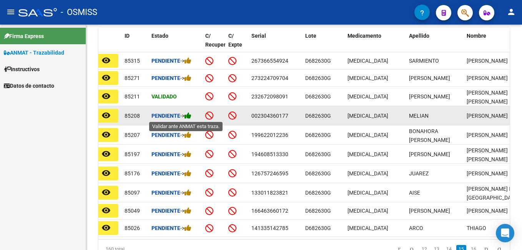
click at [191, 116] on icon at bounding box center [187, 115] width 7 height 7
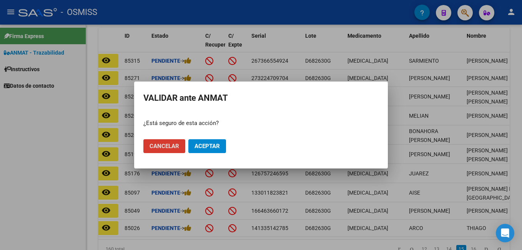
click at [211, 145] on span "Aceptar" at bounding box center [206, 145] width 25 height 7
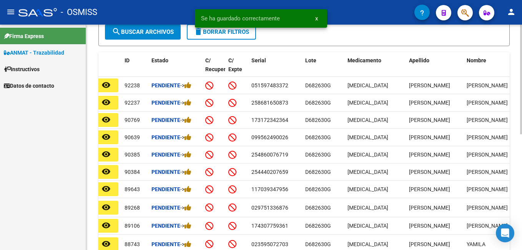
scroll to position [86, 0]
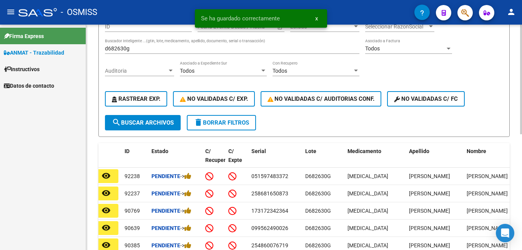
click at [144, 49] on input "d682630g" at bounding box center [232, 48] width 254 height 7
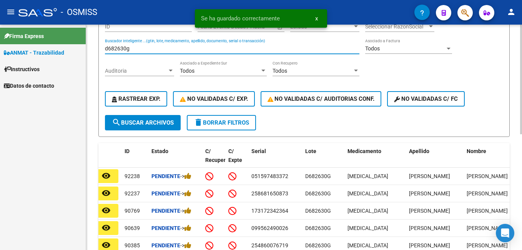
click at [144, 49] on input "d682630g" at bounding box center [232, 48] width 254 height 7
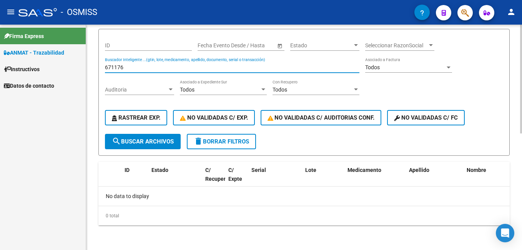
scroll to position [67, 0]
type input "6"
type input "r"
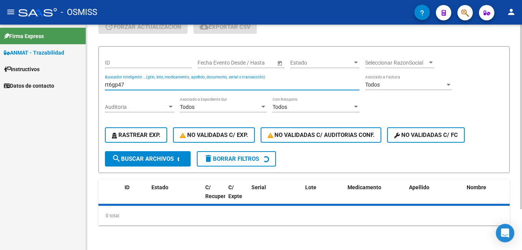
scroll to position [86, 0]
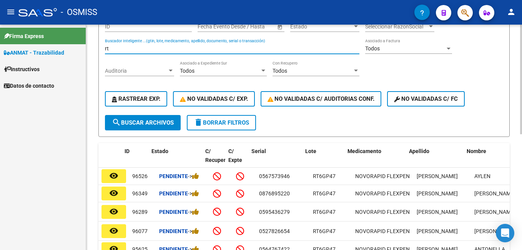
type input "r"
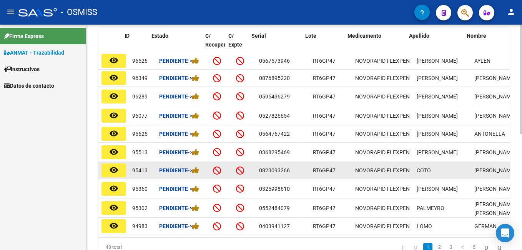
scroll to position [239, 0]
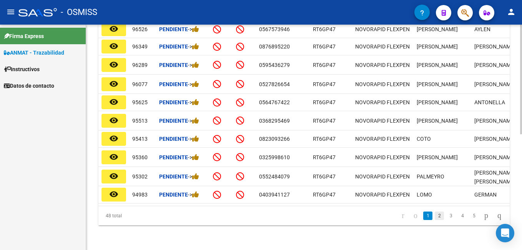
click at [434, 215] on link "2" at bounding box center [438, 215] width 9 height 8
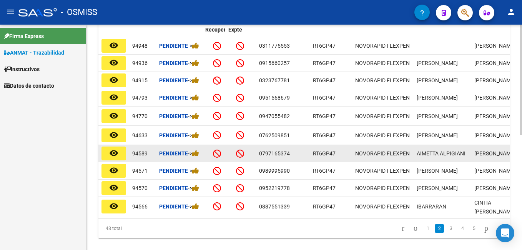
scroll to position [235, 0]
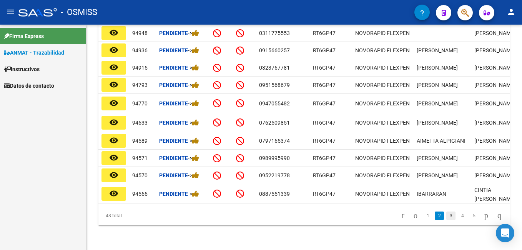
click at [446, 214] on link "3" at bounding box center [450, 215] width 9 height 8
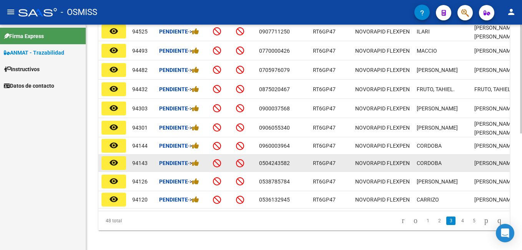
scroll to position [240, 0]
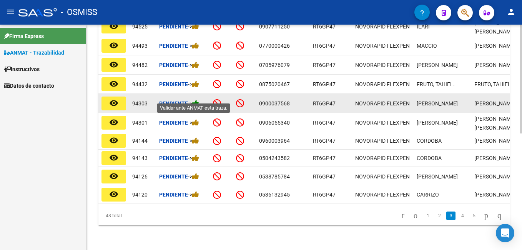
click at [197, 99] on icon at bounding box center [195, 102] width 7 height 7
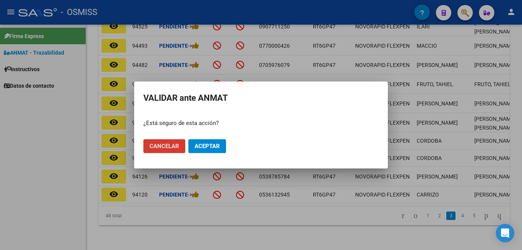
click at [215, 150] on button "Aceptar" at bounding box center [207, 146] width 38 height 14
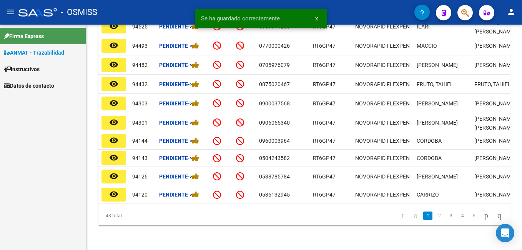
scroll to position [239, 0]
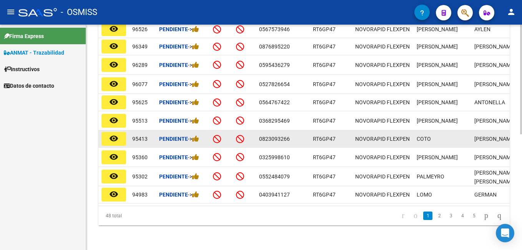
click at [220, 139] on datatable-body-cell at bounding box center [221, 138] width 23 height 17
drag, startPoint x: 220, startPoint y: 139, endPoint x: 227, endPoint y: 134, distance: 8.5
click at [224, 137] on datatable-body-cell at bounding box center [221, 138] width 23 height 17
click at [227, 134] on div at bounding box center [221, 138] width 17 height 9
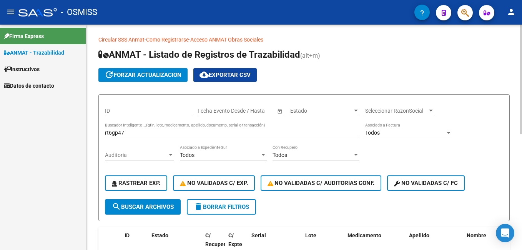
scroll to position [0, 0]
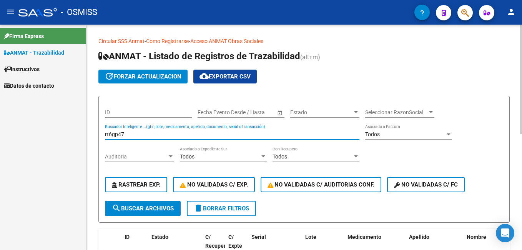
drag, startPoint x: 137, startPoint y: 131, endPoint x: 140, endPoint y: 136, distance: 5.5
click at [139, 135] on input "rt6gp47" at bounding box center [232, 134] width 254 height 7
click at [140, 136] on input "rt6gp47" at bounding box center [232, 134] width 254 height 7
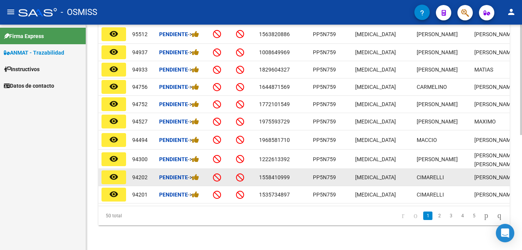
scroll to position [230, 0]
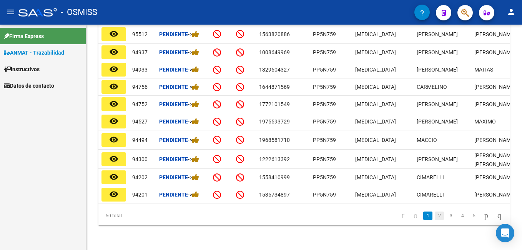
click at [434, 220] on link "2" at bounding box center [438, 215] width 9 height 8
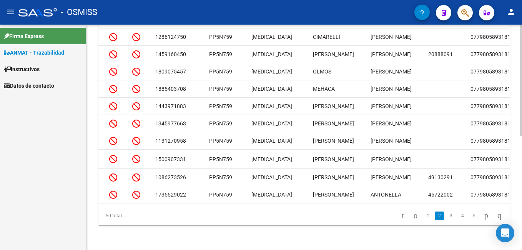
scroll to position [0, 0]
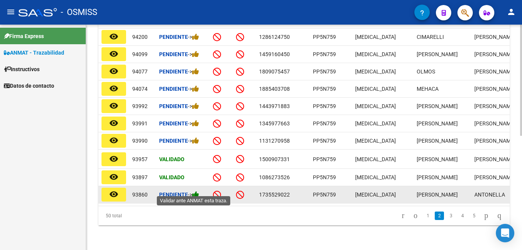
click at [196, 191] on icon at bounding box center [195, 194] width 7 height 7
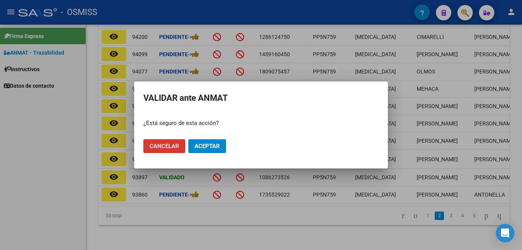
click at [211, 151] on button "Aceptar" at bounding box center [207, 146] width 38 height 14
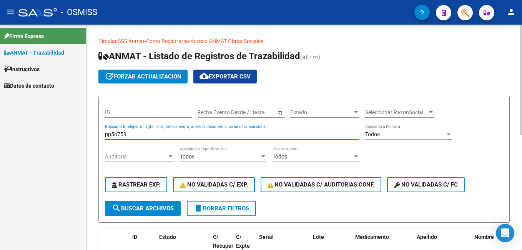
click at [136, 133] on input "pp5n759" at bounding box center [232, 134] width 254 height 7
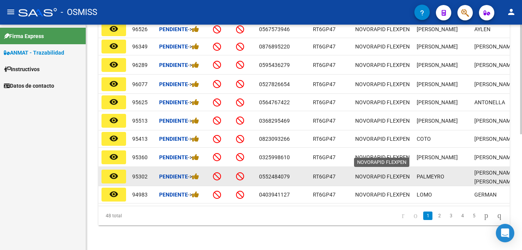
scroll to position [239, 0]
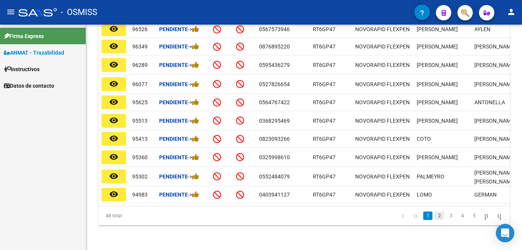
click at [434, 213] on link "2" at bounding box center [438, 215] width 9 height 8
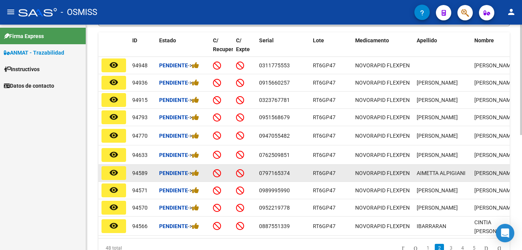
scroll to position [235, 0]
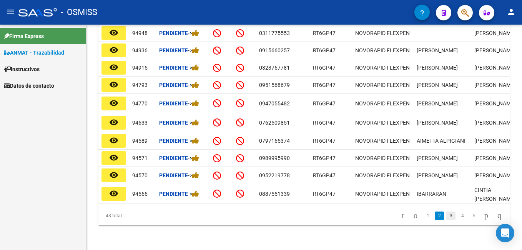
click at [446, 214] on link "3" at bounding box center [450, 215] width 9 height 8
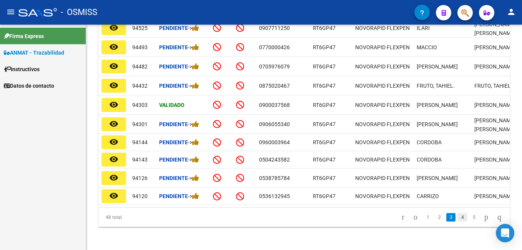
click at [457, 221] on link "4" at bounding box center [461, 217] width 9 height 8
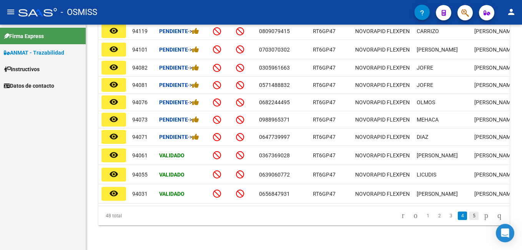
click at [469, 217] on link "5" at bounding box center [473, 215] width 9 height 8
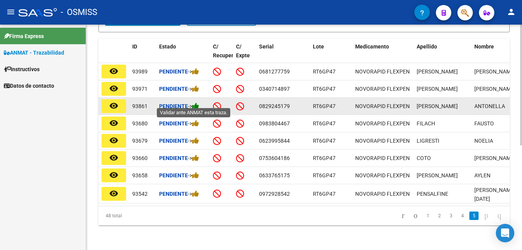
click at [197, 102] on icon at bounding box center [195, 105] width 7 height 7
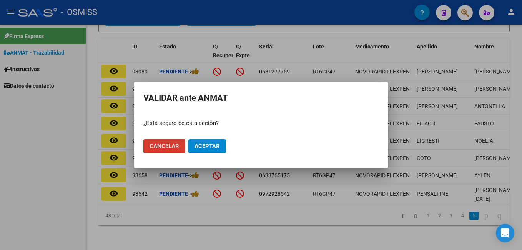
click at [217, 144] on span "Aceptar" at bounding box center [206, 145] width 25 height 7
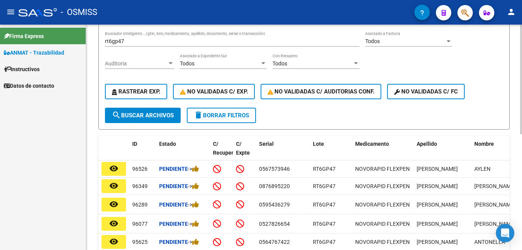
scroll to position [0, 0]
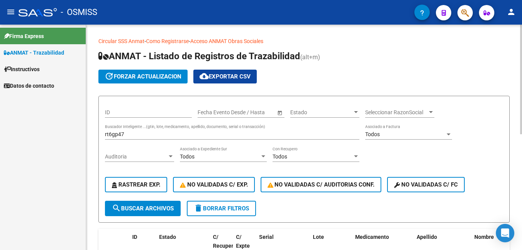
click at [151, 129] on div "rt6gp47 Buscador Inteligente ...(gtin, lote, medicamento, apellido, documento, …" at bounding box center [232, 131] width 254 height 15
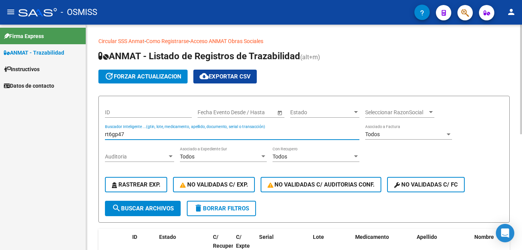
click at [151, 129] on div "rt6gp47 Buscador Inteligente ...(gtin, lote, medicamento, apellido, documento, …" at bounding box center [232, 131] width 254 height 15
click at [149, 132] on input "rt6gp47" at bounding box center [232, 134] width 254 height 7
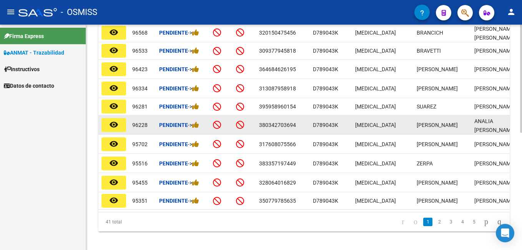
scroll to position [230, 0]
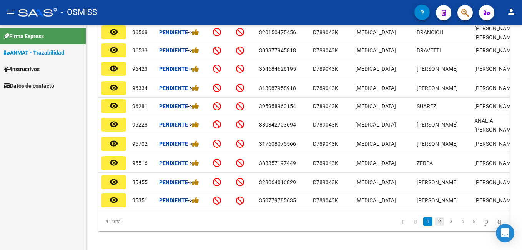
click at [434, 225] on link "2" at bounding box center [438, 221] width 9 height 8
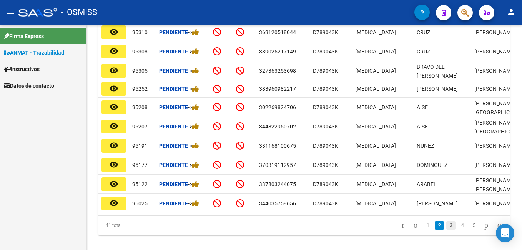
click at [446, 229] on link "3" at bounding box center [450, 225] width 9 height 8
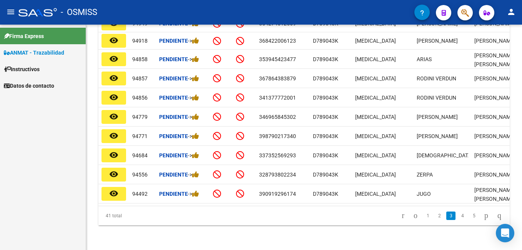
scroll to position [246, 0]
click at [457, 217] on link "4" at bounding box center [461, 215] width 9 height 8
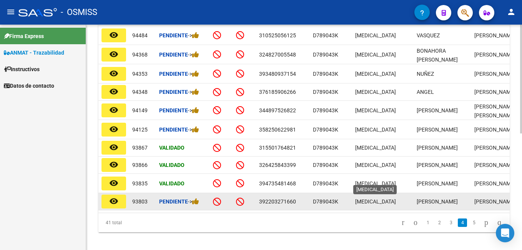
scroll to position [240, 0]
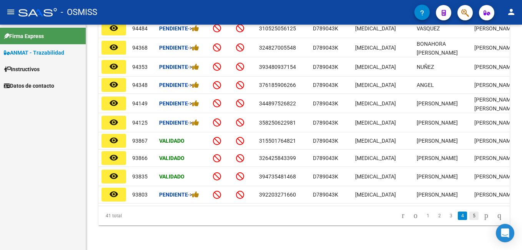
click at [469, 213] on link "5" at bounding box center [473, 215] width 9 height 8
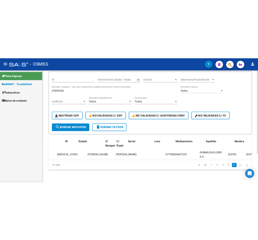
scroll to position [0, 0]
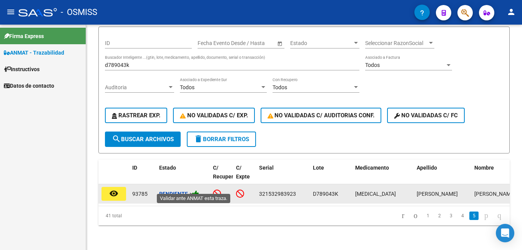
click at [198, 190] on icon at bounding box center [195, 193] width 7 height 7
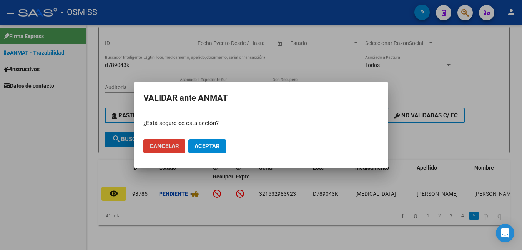
click at [207, 143] on span "Aceptar" at bounding box center [206, 145] width 25 height 7
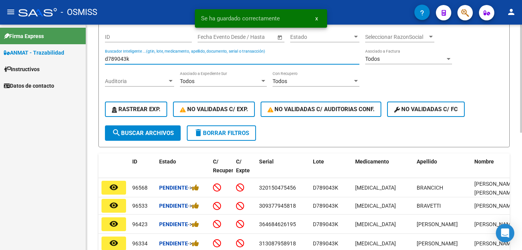
click at [156, 58] on input "d789043k" at bounding box center [232, 59] width 254 height 7
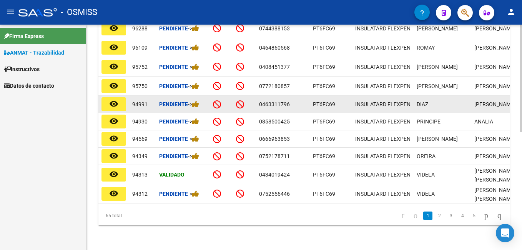
scroll to position [248, 0]
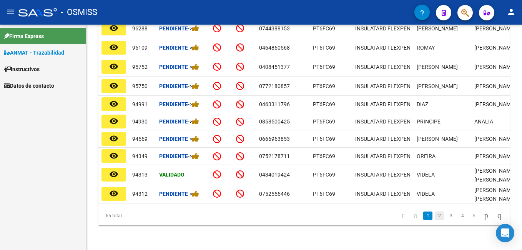
click at [434, 215] on link "2" at bounding box center [438, 215] width 9 height 8
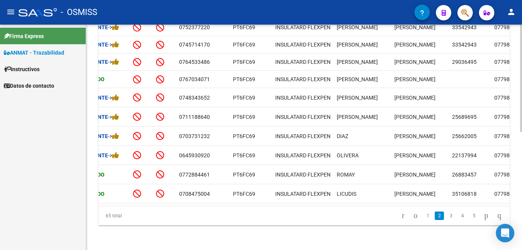
scroll to position [0, 0]
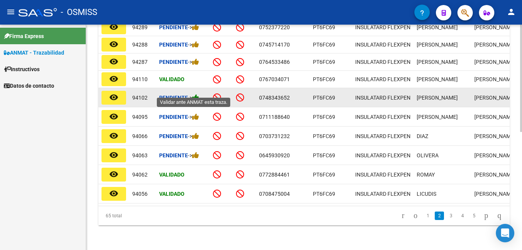
click at [199, 94] on icon at bounding box center [195, 97] width 7 height 7
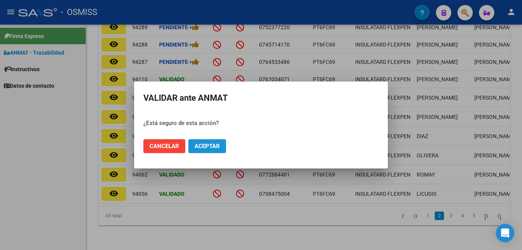
click at [224, 142] on button "Aceptar" at bounding box center [207, 146] width 38 height 14
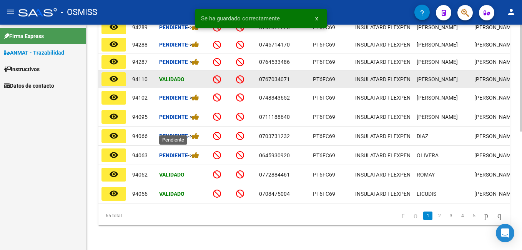
scroll to position [58, 0]
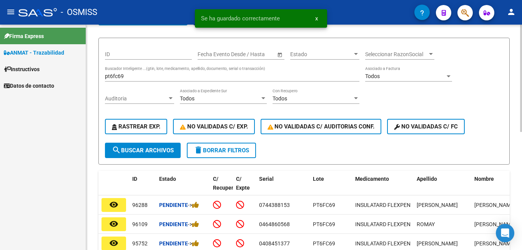
click at [128, 76] on input "pt6fc69" at bounding box center [232, 76] width 254 height 7
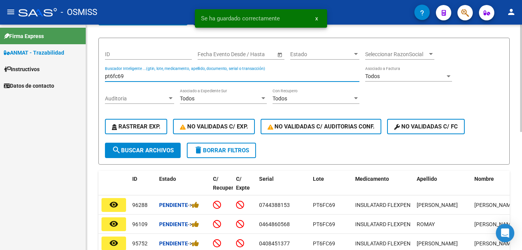
click at [128, 76] on input "pt6fc69" at bounding box center [232, 76] width 254 height 7
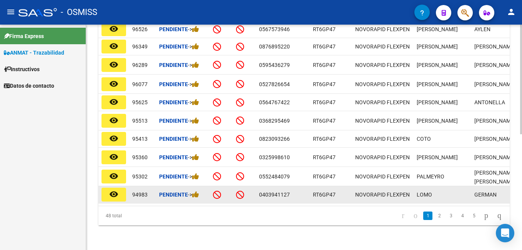
scroll to position [239, 0]
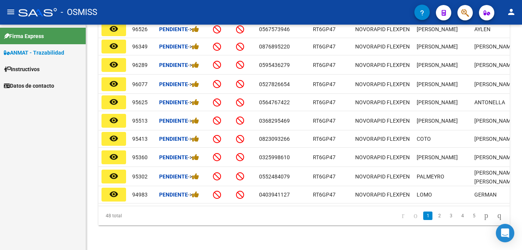
click at [433, 221] on li "2" at bounding box center [439, 215] width 12 height 13
click at [434, 218] on link "2" at bounding box center [438, 215] width 9 height 8
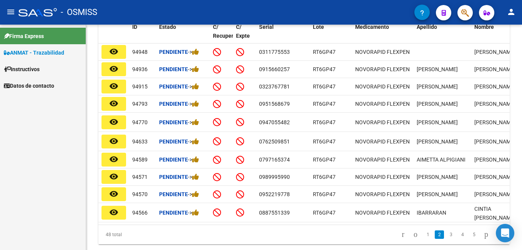
scroll to position [196, 0]
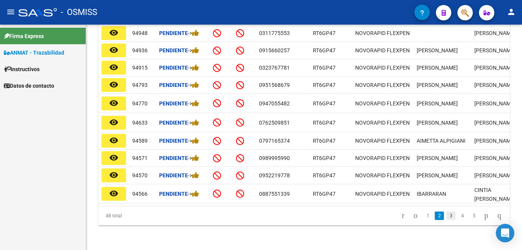
click at [446, 217] on link "3" at bounding box center [450, 215] width 9 height 8
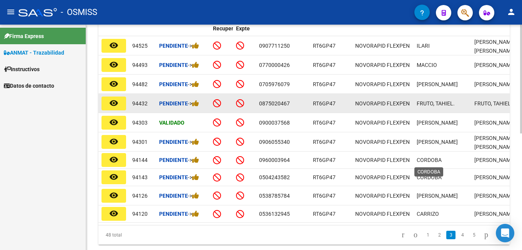
scroll to position [235, 0]
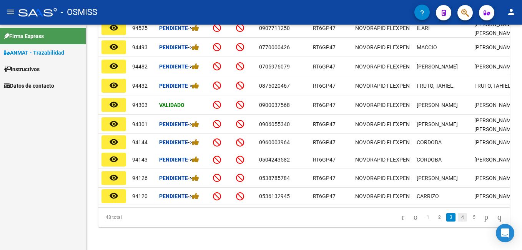
click at [457, 219] on link "4" at bounding box center [461, 217] width 9 height 8
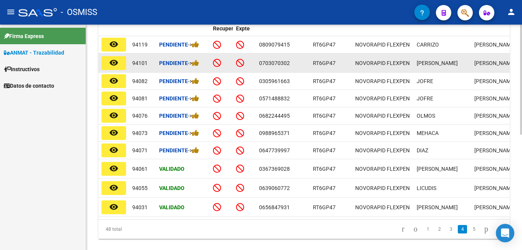
scroll to position [198, 0]
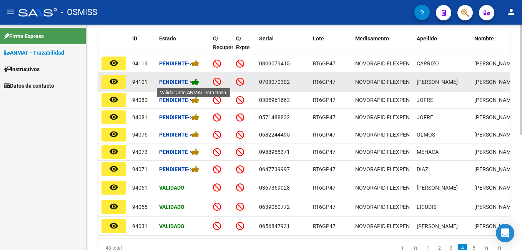
click at [198, 81] on icon at bounding box center [195, 81] width 7 height 7
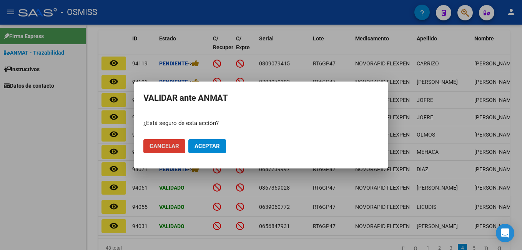
click at [220, 143] on button "Aceptar" at bounding box center [207, 146] width 38 height 14
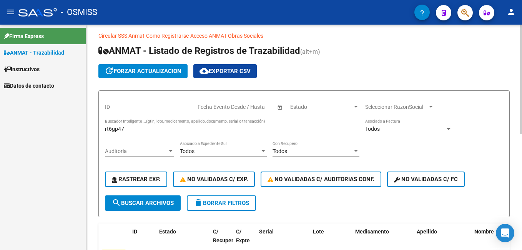
scroll to position [0, 0]
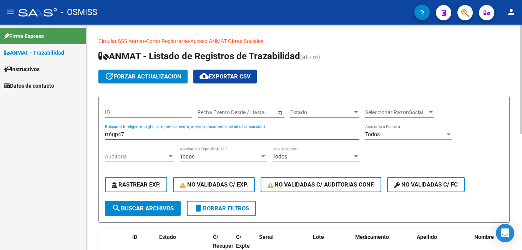
click at [135, 137] on input "rt6gp47" at bounding box center [232, 134] width 254 height 7
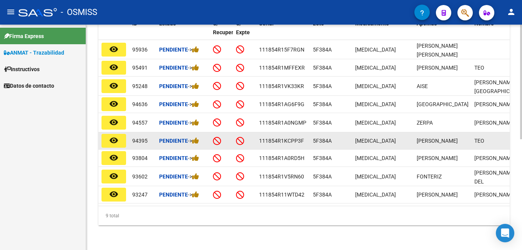
scroll to position [217, 0]
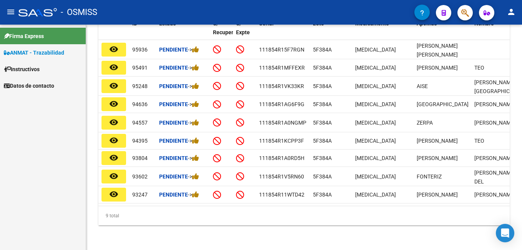
drag, startPoint x: 280, startPoint y: 208, endPoint x: 313, endPoint y: 205, distance: 33.5
click at [318, 207] on div "9 total" at bounding box center [303, 215] width 411 height 19
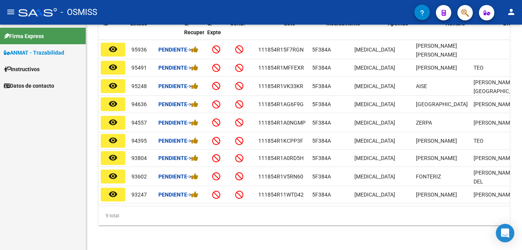
scroll to position [0, 0]
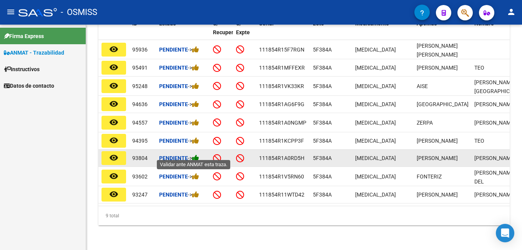
click at [196, 154] on icon at bounding box center [195, 157] width 7 height 7
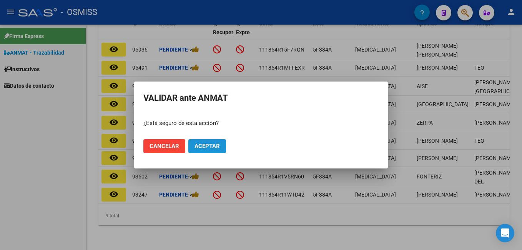
click at [211, 145] on span "Aceptar" at bounding box center [206, 145] width 25 height 7
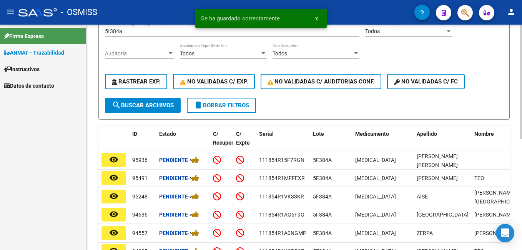
scroll to position [102, 0]
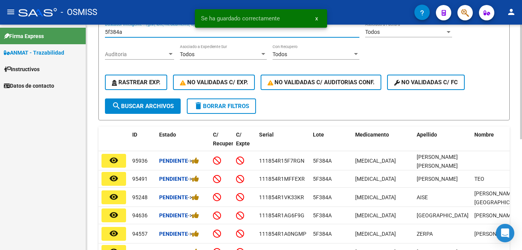
click at [144, 35] on input "5f384a" at bounding box center [232, 32] width 254 height 7
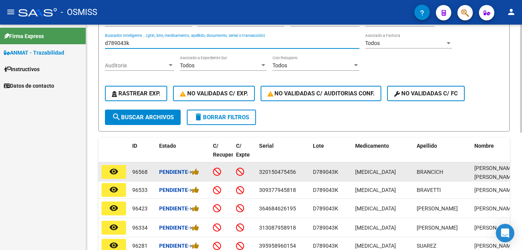
scroll to position [91, 0]
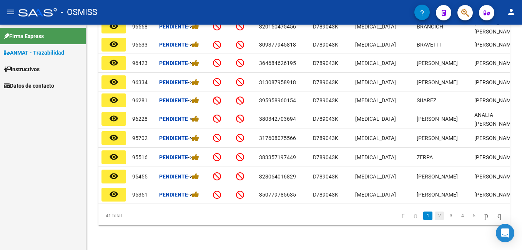
click at [434, 215] on link "2" at bounding box center [438, 215] width 9 height 8
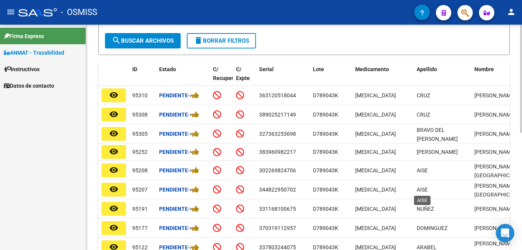
scroll to position [244, 0]
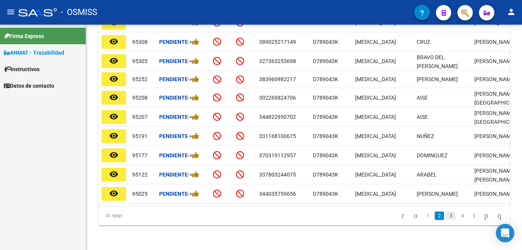
click at [446, 213] on link "3" at bounding box center [450, 215] width 9 height 8
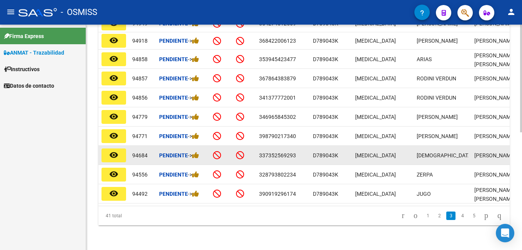
scroll to position [206, 0]
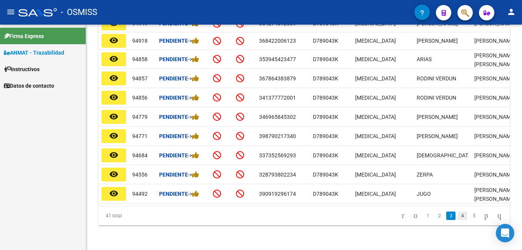
click at [457, 215] on link "4" at bounding box center [461, 215] width 9 height 8
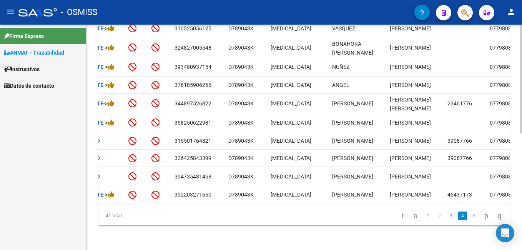
scroll to position [0, 0]
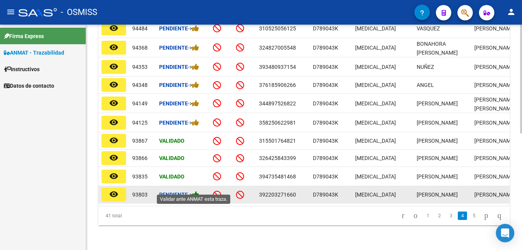
click at [199, 191] on icon at bounding box center [195, 194] width 7 height 7
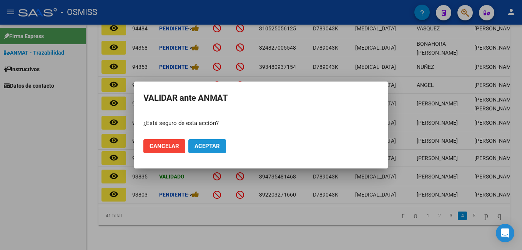
click at [219, 149] on span "Aceptar" at bounding box center [206, 145] width 25 height 7
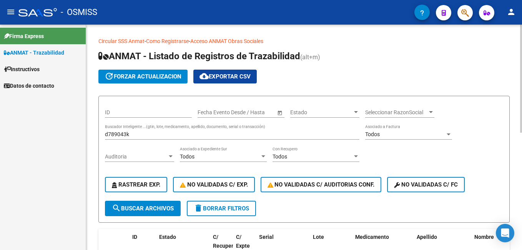
click at [154, 138] on div "d789043k Buscador Inteligente ...(gtin, lote, medicamento, apellido, documento,…" at bounding box center [232, 131] width 254 height 15
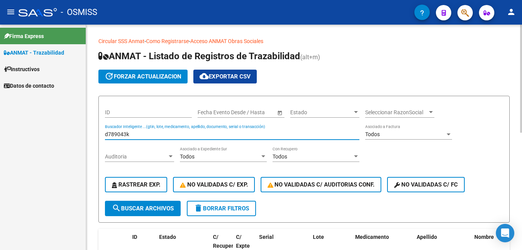
click at [153, 136] on input "d789043k" at bounding box center [232, 134] width 254 height 7
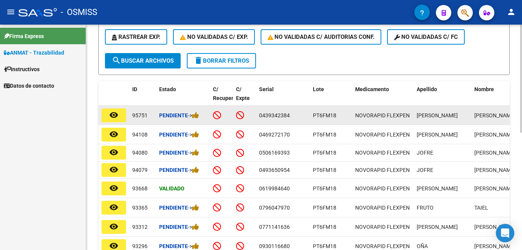
scroll to position [192, 0]
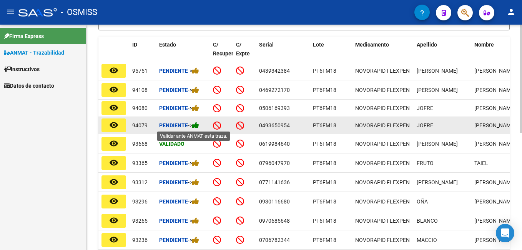
click at [198, 126] on icon at bounding box center [195, 124] width 7 height 7
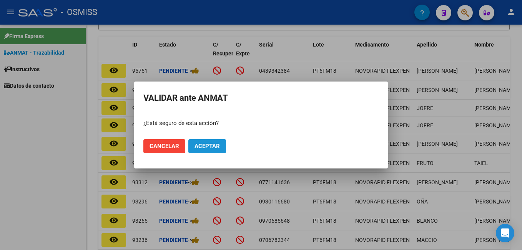
click at [213, 145] on span "Aceptar" at bounding box center [206, 145] width 25 height 7
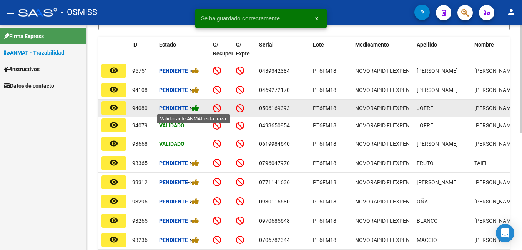
click at [199, 107] on icon at bounding box center [195, 107] width 7 height 7
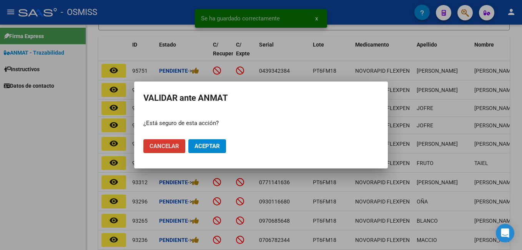
click at [207, 142] on button "Aceptar" at bounding box center [207, 146] width 38 height 14
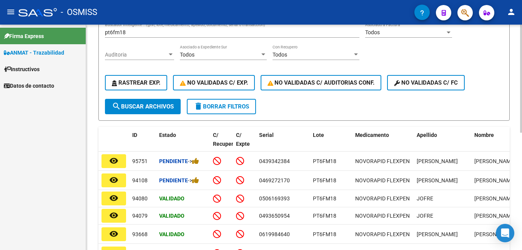
scroll to position [0, 0]
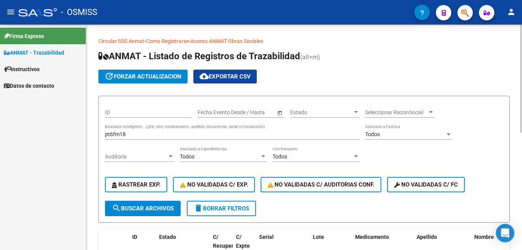
click at [122, 136] on input "pt6fm18" at bounding box center [232, 134] width 254 height 7
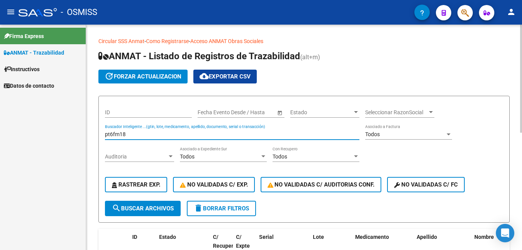
click at [122, 136] on input "pt6fm18" at bounding box center [232, 134] width 254 height 7
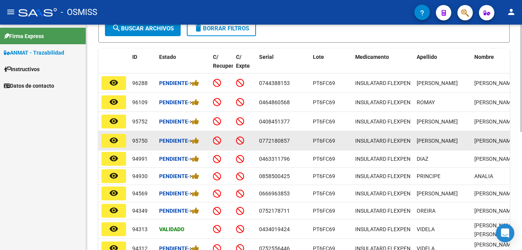
scroll to position [210, 0]
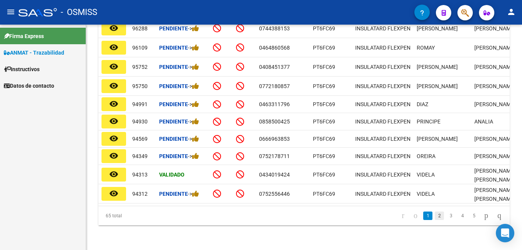
click at [434, 215] on link "2" at bounding box center [438, 215] width 9 height 8
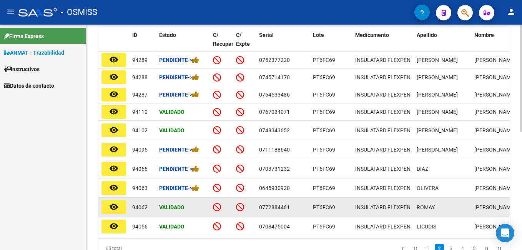
scroll to position [248, 0]
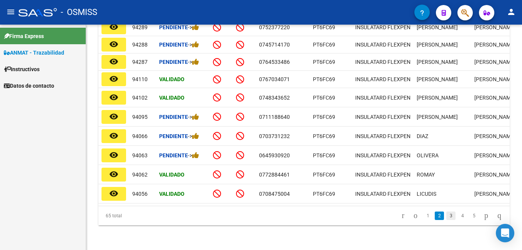
click at [446, 214] on link "3" at bounding box center [450, 215] width 9 height 8
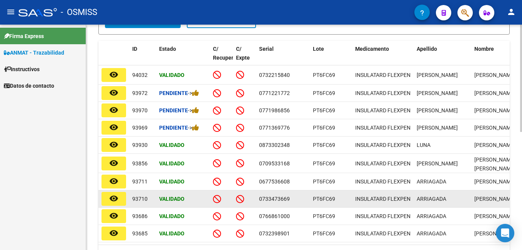
scroll to position [171, 0]
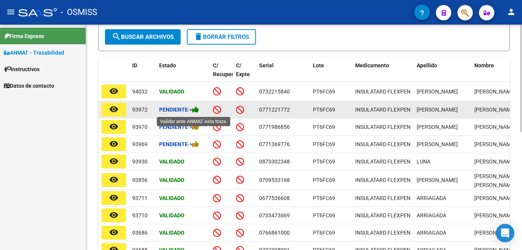
click at [199, 112] on icon at bounding box center [195, 109] width 7 height 7
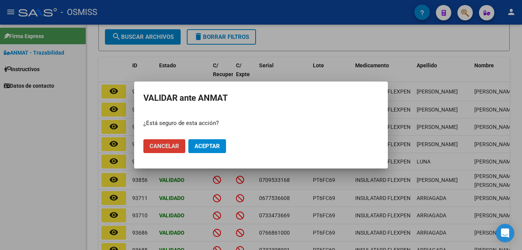
click at [212, 147] on span "Aceptar" at bounding box center [206, 145] width 25 height 7
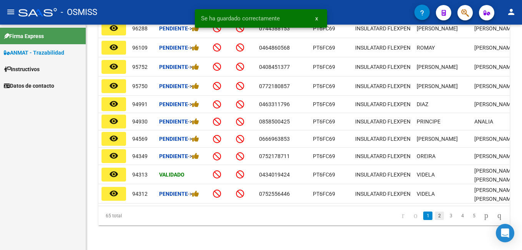
click at [434, 214] on link "2" at bounding box center [438, 215] width 9 height 8
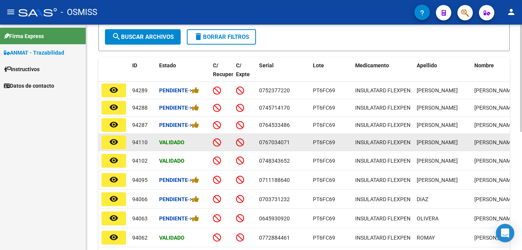
scroll to position [248, 0]
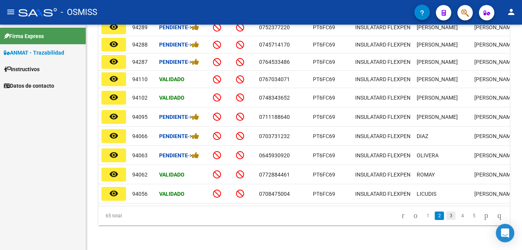
click at [446, 215] on link "3" at bounding box center [450, 215] width 9 height 8
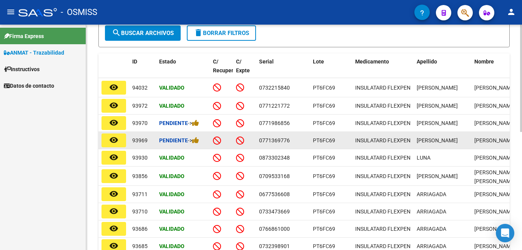
scroll to position [171, 0]
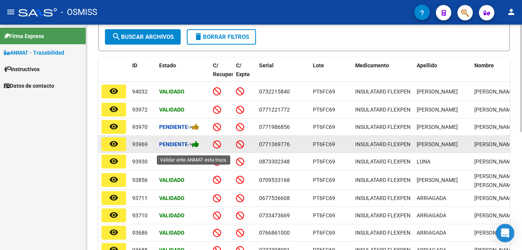
click at [197, 147] on icon at bounding box center [195, 143] width 7 height 7
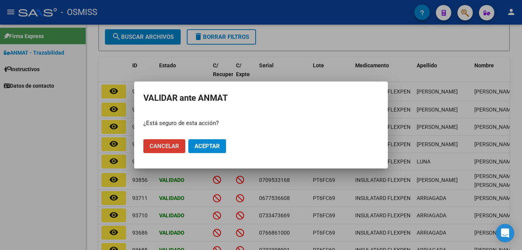
click at [212, 146] on span "Aceptar" at bounding box center [206, 145] width 25 height 7
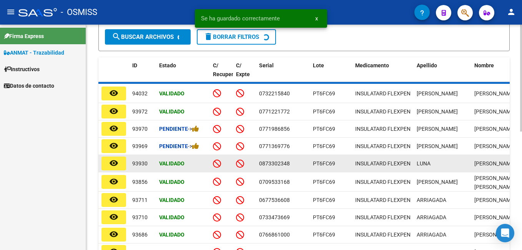
scroll to position [248, 0]
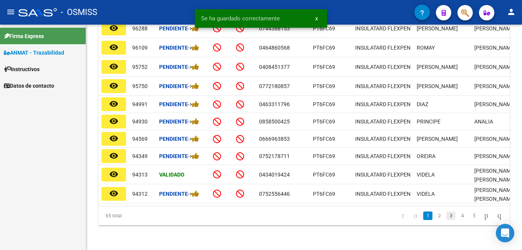
click at [446, 215] on link "3" at bounding box center [450, 215] width 9 height 8
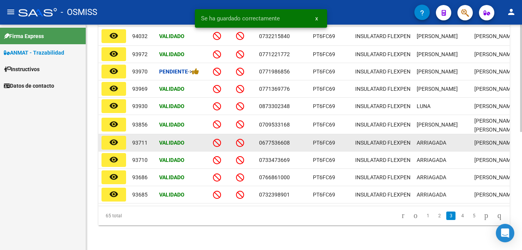
scroll to position [171, 0]
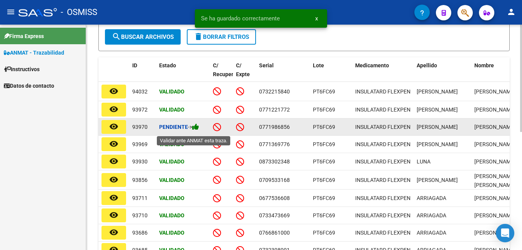
click at [198, 127] on icon at bounding box center [195, 126] width 7 height 7
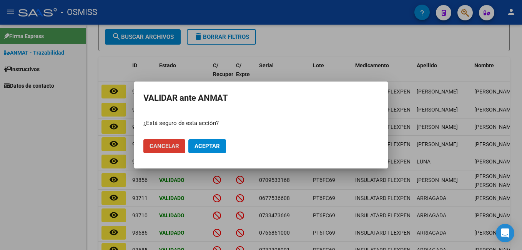
click at [212, 142] on span "Aceptar" at bounding box center [206, 145] width 25 height 7
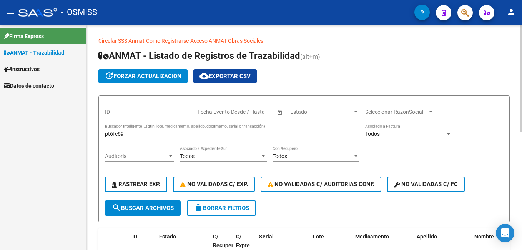
scroll to position [0, 0]
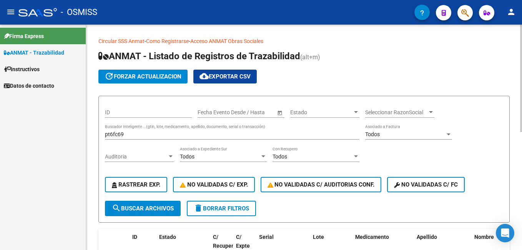
click at [142, 131] on input "pt6fc69" at bounding box center [232, 134] width 254 height 7
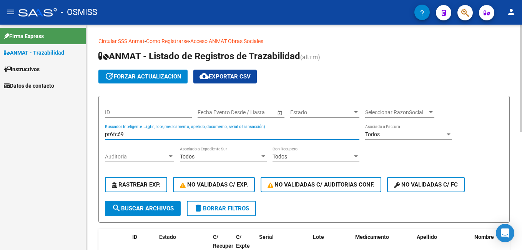
click at [142, 131] on input "pt6fc69" at bounding box center [232, 134] width 254 height 7
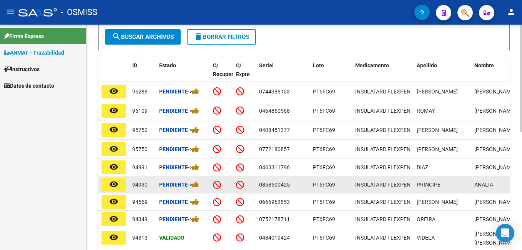
scroll to position [0, 0]
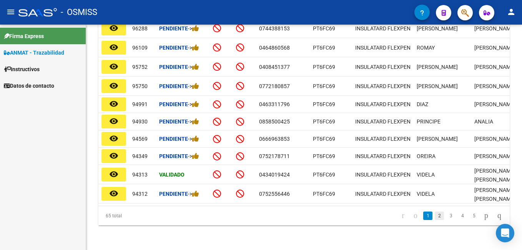
click at [434, 212] on link "2" at bounding box center [438, 215] width 9 height 8
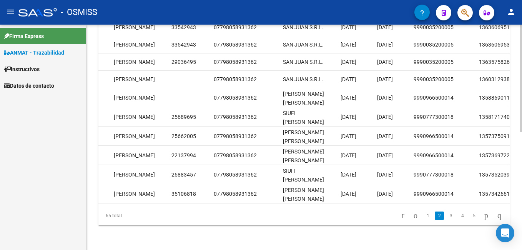
scroll to position [0, 0]
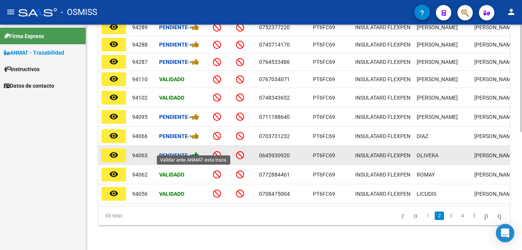
click at [199, 151] on icon at bounding box center [195, 154] width 7 height 7
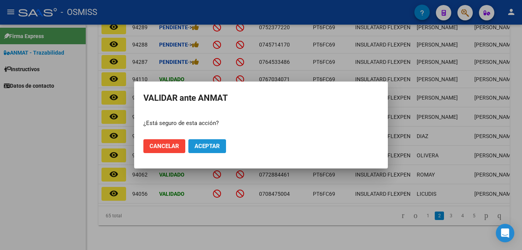
click at [206, 148] on span "Aceptar" at bounding box center [206, 145] width 25 height 7
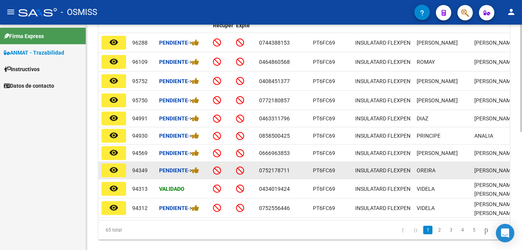
scroll to position [248, 0]
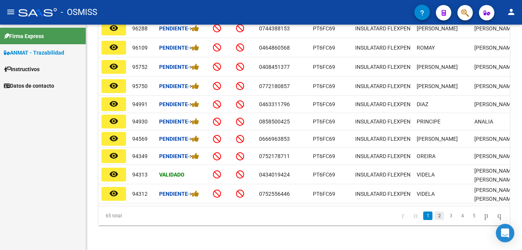
click at [434, 215] on link "2" at bounding box center [438, 215] width 9 height 8
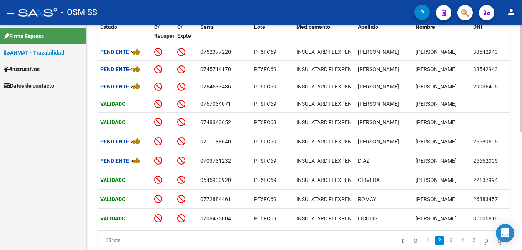
scroll to position [0, 0]
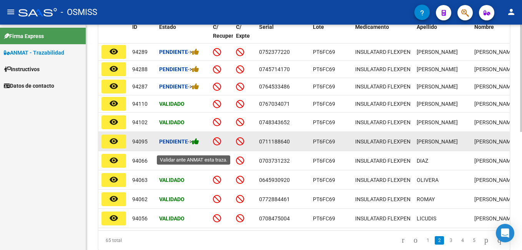
click at [195, 145] on icon at bounding box center [195, 141] width 7 height 7
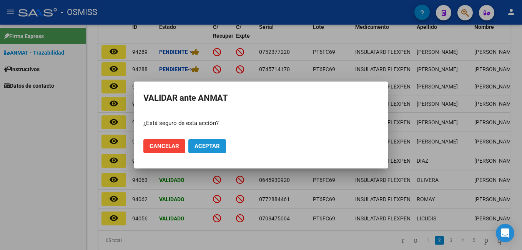
click at [204, 151] on button "Aceptar" at bounding box center [207, 146] width 38 height 14
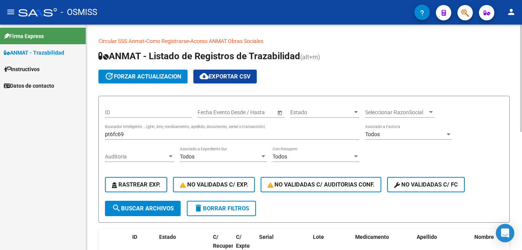
click at [161, 135] on input "pt6fc69" at bounding box center [232, 134] width 254 height 7
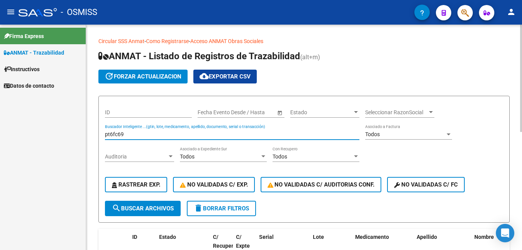
click at [161, 135] on input "pt6fc69" at bounding box center [232, 134] width 254 height 7
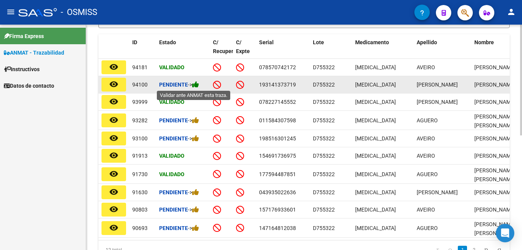
click at [198, 83] on icon at bounding box center [195, 84] width 7 height 7
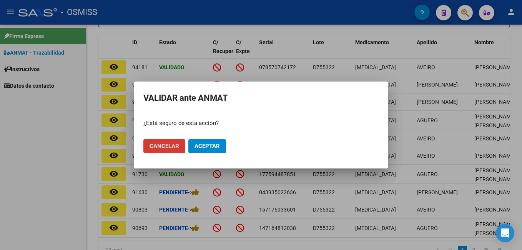
click at [217, 146] on span "Aceptar" at bounding box center [206, 145] width 25 height 7
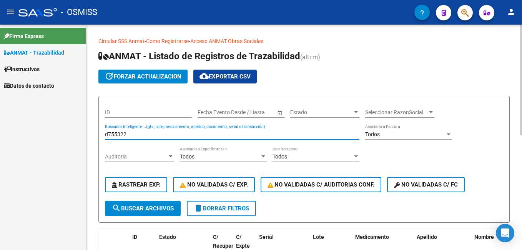
click at [164, 134] on input "d755322" at bounding box center [232, 134] width 254 height 7
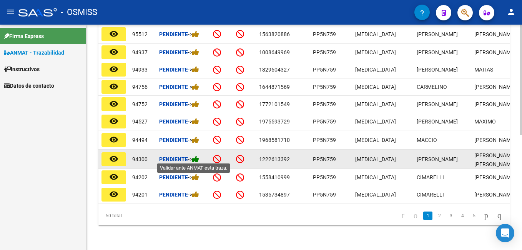
click at [199, 156] on icon at bounding box center [195, 158] width 7 height 7
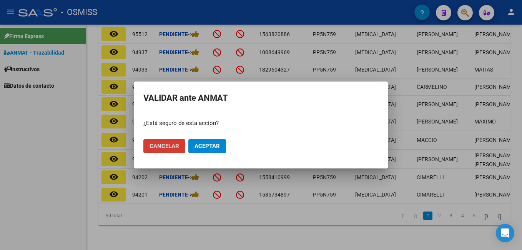
click at [210, 139] on button "Aceptar" at bounding box center [207, 146] width 38 height 14
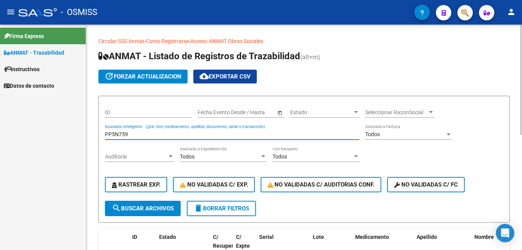
click at [145, 132] on input "PP5N759" at bounding box center [232, 134] width 254 height 7
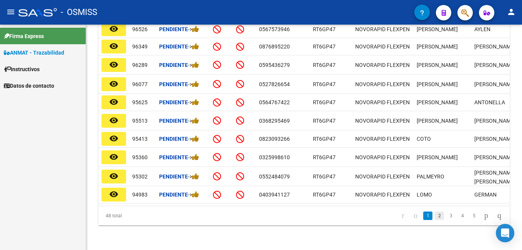
click at [434, 217] on link "2" at bounding box center [438, 215] width 9 height 8
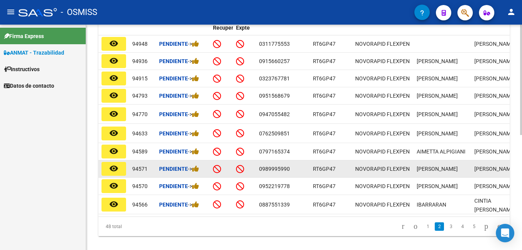
scroll to position [235, 0]
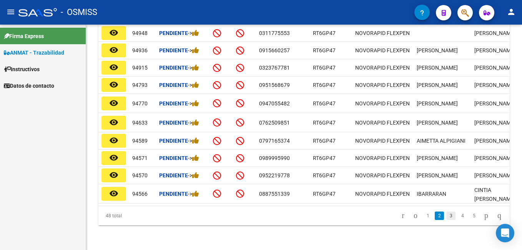
click at [446, 217] on link "3" at bounding box center [450, 215] width 9 height 8
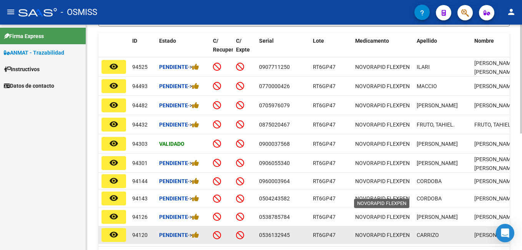
scroll to position [196, 0]
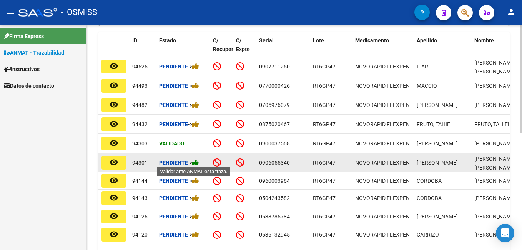
click at [199, 162] on icon at bounding box center [195, 162] width 7 height 7
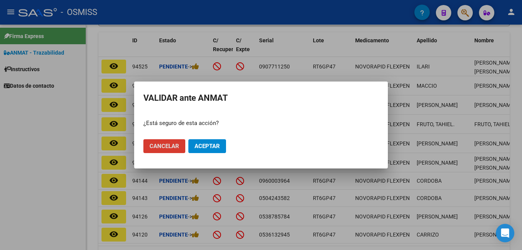
click at [217, 148] on span "Aceptar" at bounding box center [206, 145] width 25 height 7
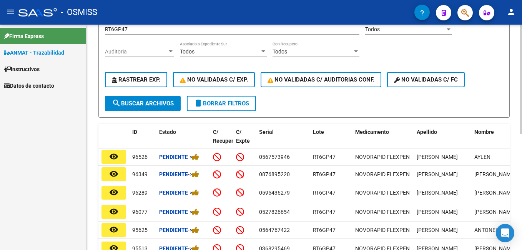
scroll to position [43, 0]
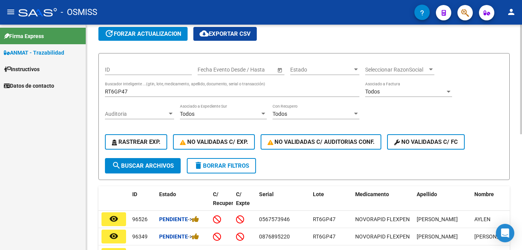
click at [145, 93] on input "RT6GP47" at bounding box center [232, 91] width 254 height 7
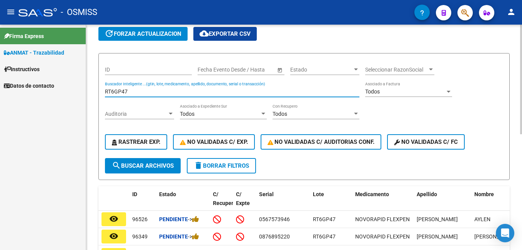
click at [145, 93] on input "RT6GP47" at bounding box center [232, 91] width 254 height 7
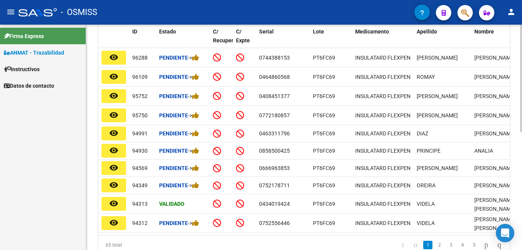
scroll to position [248, 0]
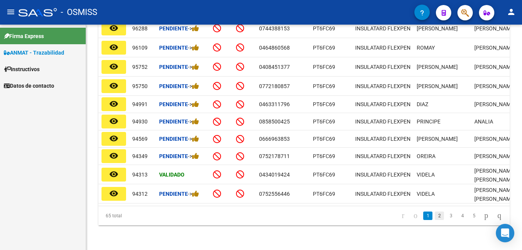
click at [434, 216] on link "2" at bounding box center [438, 215] width 9 height 8
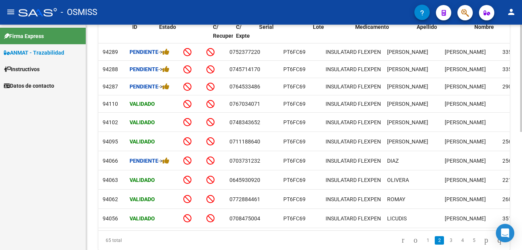
scroll to position [0, 0]
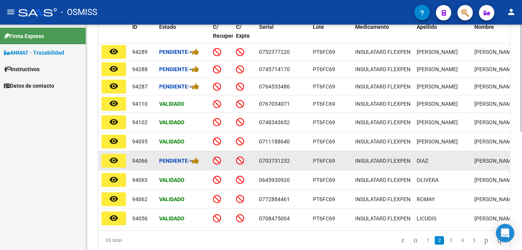
click at [201, 165] on div "Pendiente ->" at bounding box center [183, 160] width 48 height 9
click at [193, 162] on datatable-body-cell "Pendiente ->" at bounding box center [183, 160] width 54 height 19
click at [197, 164] on icon at bounding box center [195, 160] width 7 height 7
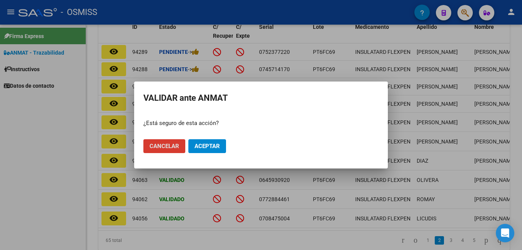
click at [208, 145] on span "Aceptar" at bounding box center [206, 145] width 25 height 7
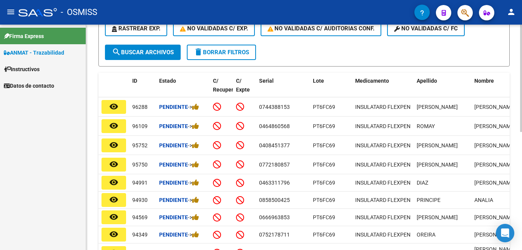
scroll to position [94, 0]
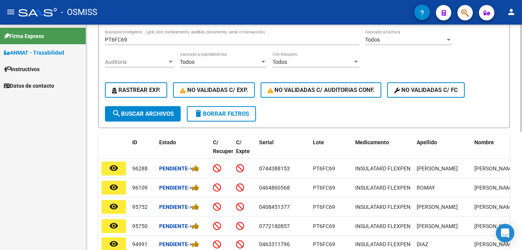
click at [142, 41] on input "PT6FC69" at bounding box center [232, 39] width 254 height 7
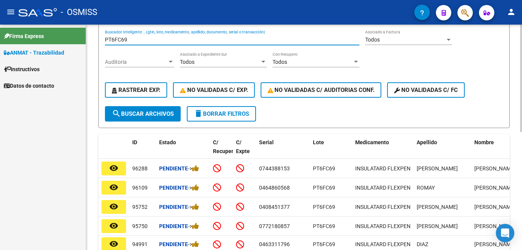
click at [142, 41] on input "PT6FC69" at bounding box center [232, 39] width 254 height 7
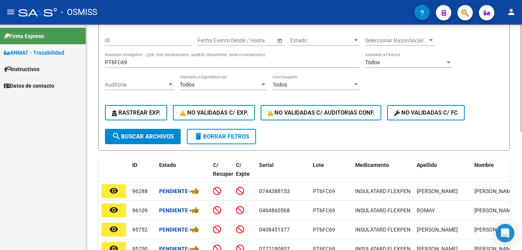
scroll to position [0, 0]
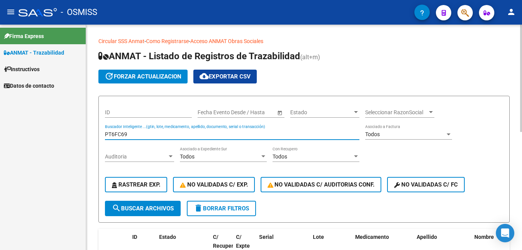
click at [145, 134] on input "PT6FC69" at bounding box center [232, 134] width 254 height 7
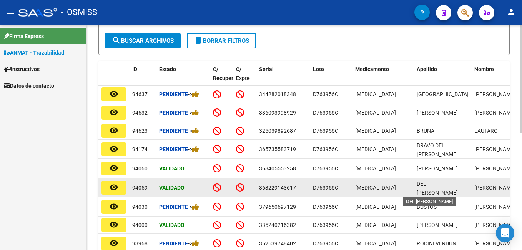
scroll to position [1, 0]
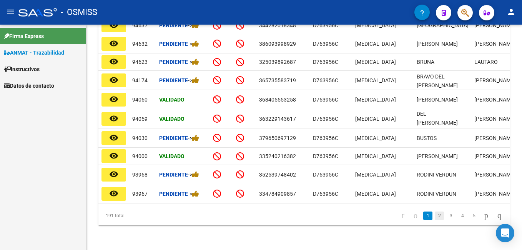
click at [434, 218] on link "2" at bounding box center [438, 215] width 9 height 8
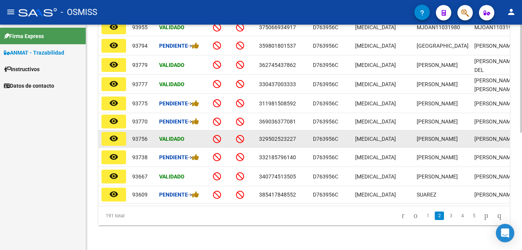
scroll to position [206, 0]
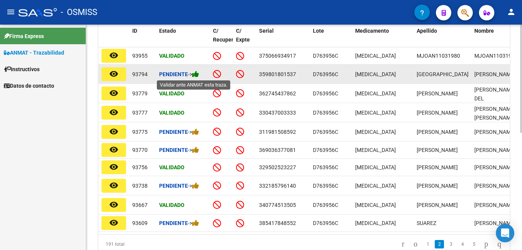
click at [199, 75] on icon at bounding box center [195, 73] width 7 height 7
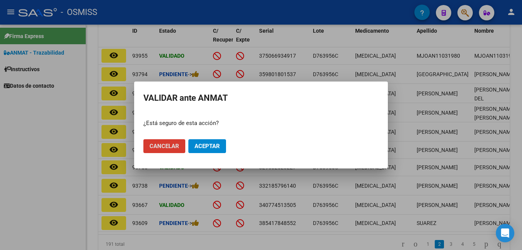
click at [213, 144] on span "Aceptar" at bounding box center [206, 145] width 25 height 7
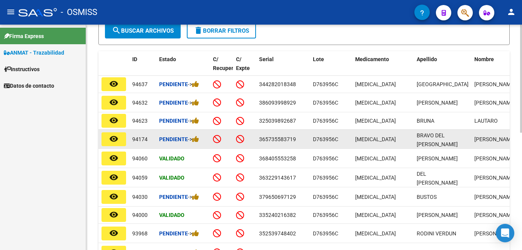
scroll to position [244, 0]
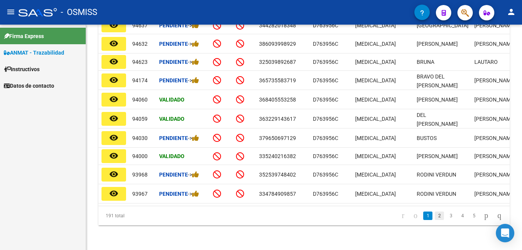
click at [434, 218] on link "2" at bounding box center [438, 215] width 9 height 8
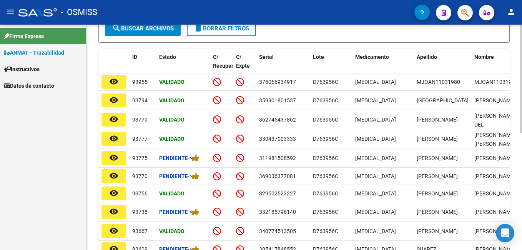
scroll to position [206, 0]
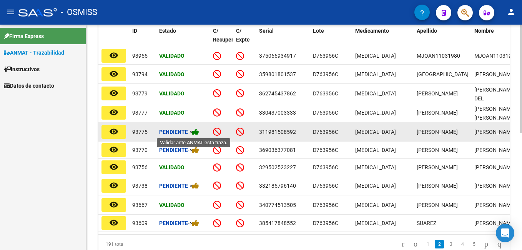
click at [199, 133] on icon at bounding box center [195, 131] width 7 height 7
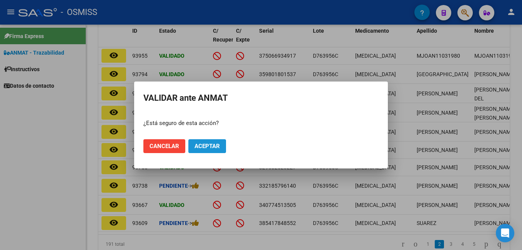
click at [217, 141] on button "Aceptar" at bounding box center [207, 146] width 38 height 14
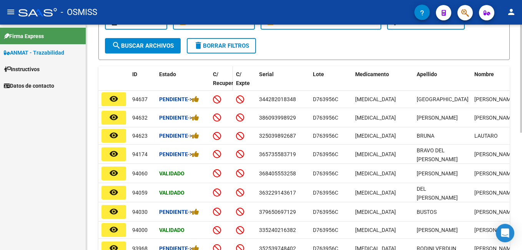
scroll to position [91, 0]
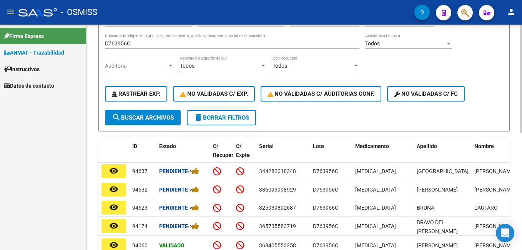
click at [165, 47] on div "D763956C Buscador Inteligente ...(gtin, lote, medicamento, apellido, documento,…" at bounding box center [232, 40] width 254 height 15
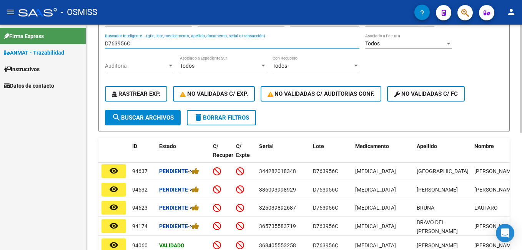
click at [163, 45] on input "D763956C" at bounding box center [232, 43] width 254 height 7
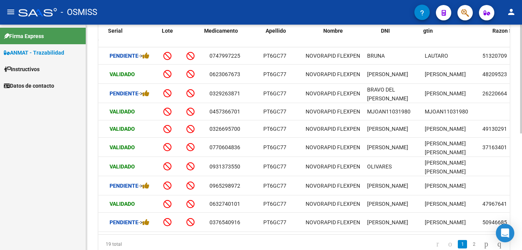
scroll to position [0, 0]
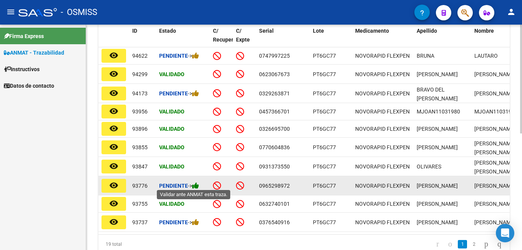
click at [196, 186] on icon at bounding box center [195, 185] width 7 height 7
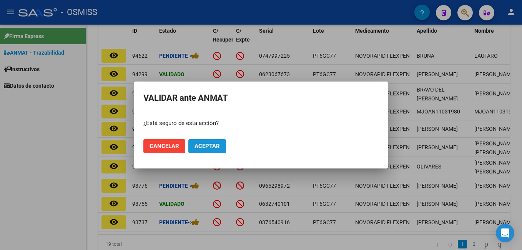
click at [200, 145] on span "Aceptar" at bounding box center [206, 145] width 25 height 7
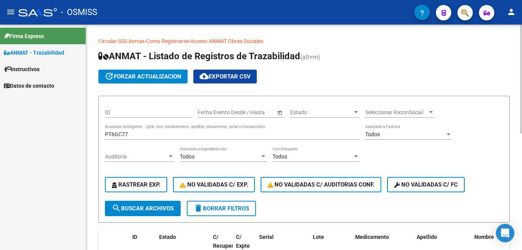
click at [147, 131] on input "PT6GC77" at bounding box center [232, 134] width 254 height 7
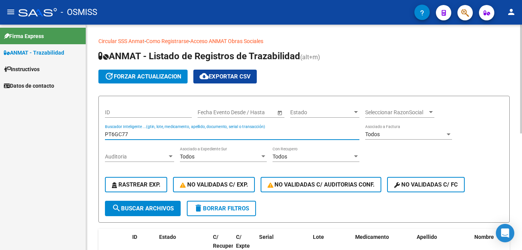
click at [147, 131] on input "PT6GC77" at bounding box center [232, 134] width 254 height 7
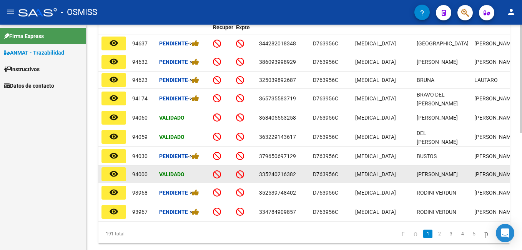
scroll to position [230, 0]
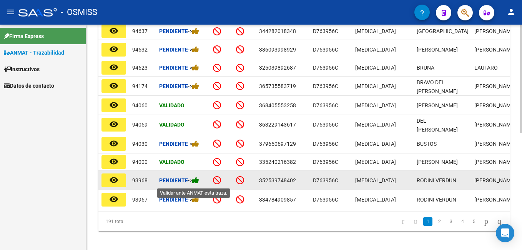
click at [197, 182] on icon at bounding box center [195, 179] width 7 height 7
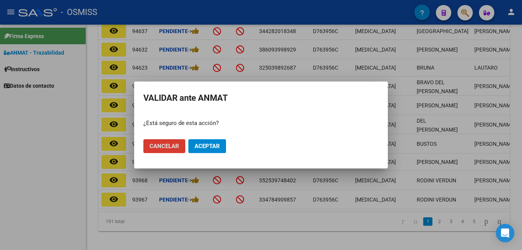
click at [207, 139] on button "Aceptar" at bounding box center [207, 146] width 38 height 14
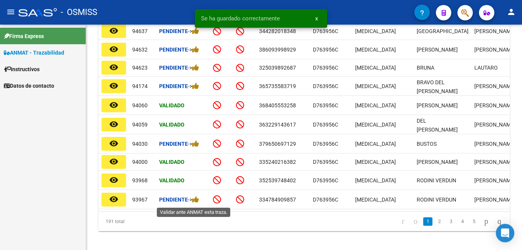
click at [199, 202] on icon at bounding box center [195, 199] width 7 height 7
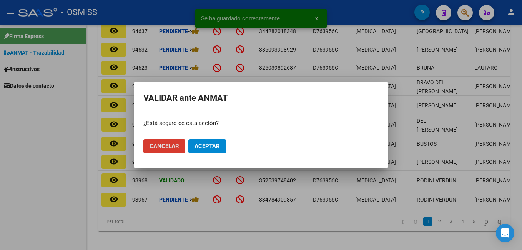
click at [215, 146] on span "Aceptar" at bounding box center [206, 145] width 25 height 7
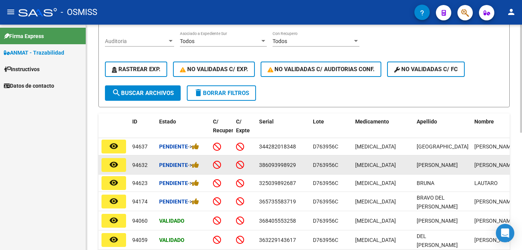
scroll to position [77, 0]
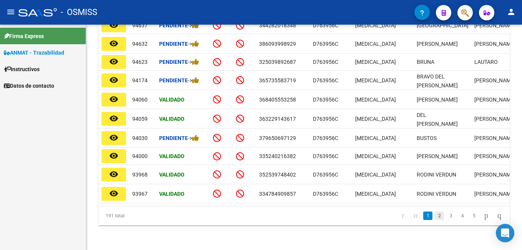
click at [434, 217] on link "2" at bounding box center [438, 215] width 9 height 8
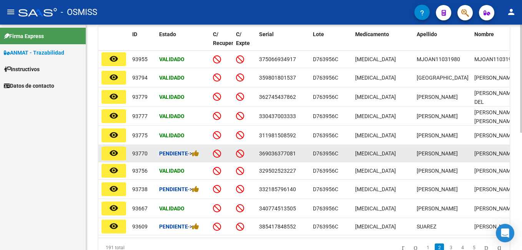
scroll to position [244, 0]
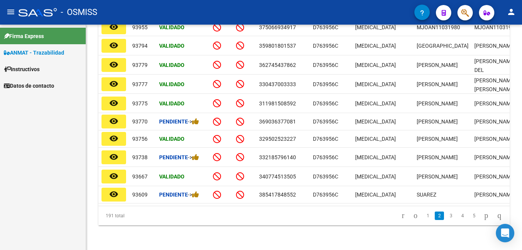
drag, startPoint x: 289, startPoint y: 207, endPoint x: 339, endPoint y: 211, distance: 49.8
click at [339, 211] on div "191 total 1 2 3 4 5" at bounding box center [303, 215] width 411 height 19
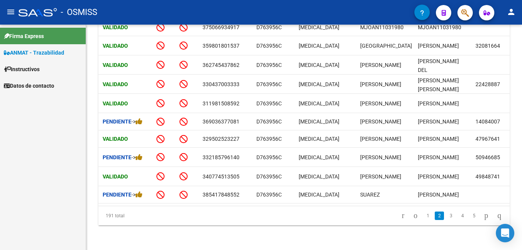
scroll to position [0, 33]
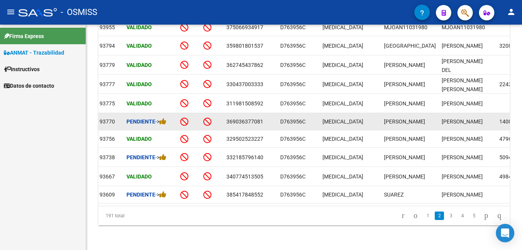
click at [169, 117] on div "Pendiente ->" at bounding box center [150, 121] width 48 height 9
click at [166, 118] on icon at bounding box center [162, 121] width 7 height 7
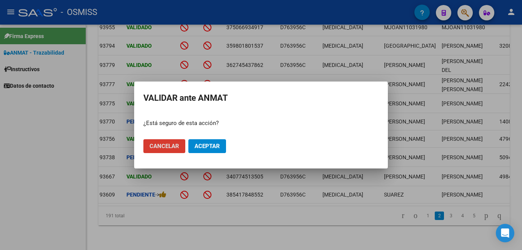
click at [218, 147] on span "Aceptar" at bounding box center [206, 145] width 25 height 7
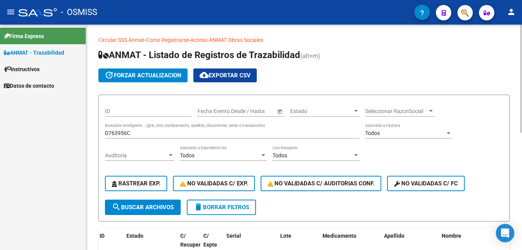
scroll to position [0, 0]
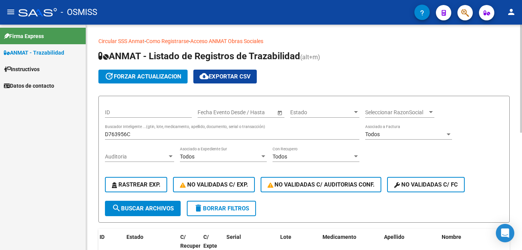
click at [130, 134] on input "D763956C" at bounding box center [232, 134] width 254 height 7
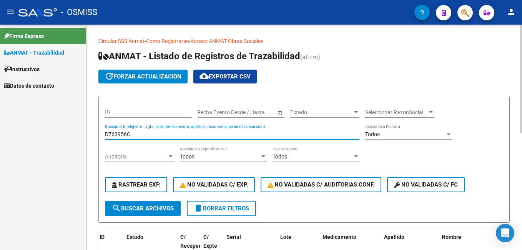
click at [130, 134] on input "D763956C" at bounding box center [232, 134] width 254 height 7
type input "PP5N759"
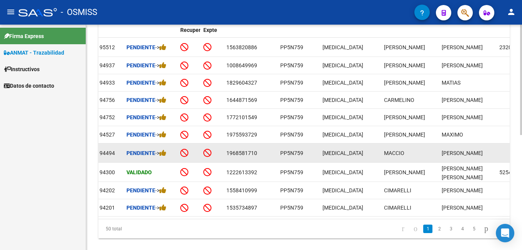
scroll to position [235, 0]
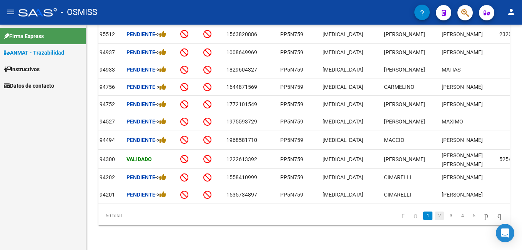
click at [434, 213] on link "2" at bounding box center [438, 215] width 9 height 8
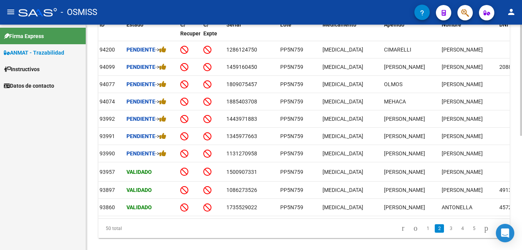
scroll to position [231, 0]
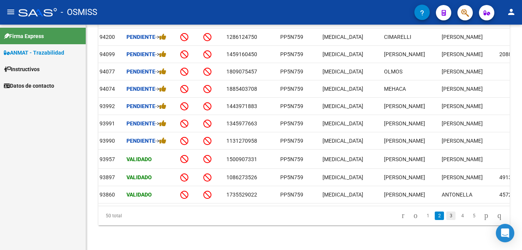
click at [446, 215] on link "3" at bounding box center [450, 215] width 9 height 8
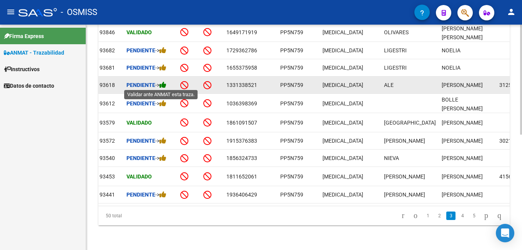
click at [164, 84] on icon at bounding box center [162, 84] width 7 height 7
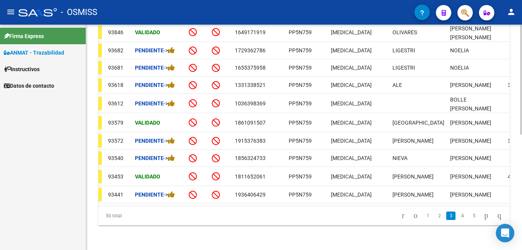
scroll to position [0, 0]
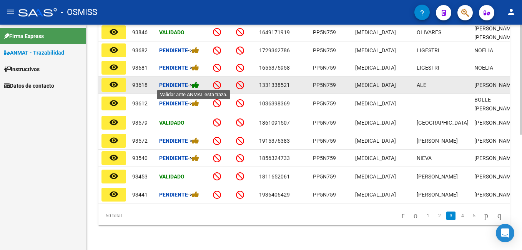
click at [198, 86] on icon at bounding box center [195, 84] width 7 height 7
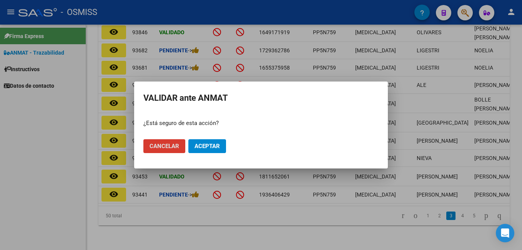
click at [214, 144] on span "Aceptar" at bounding box center [206, 145] width 25 height 7
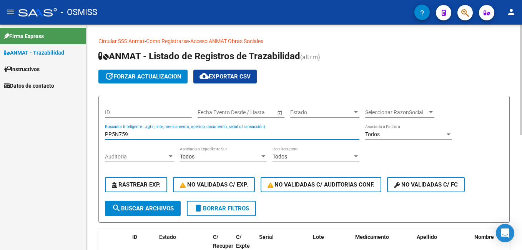
click at [153, 134] on input "PP5N759" at bounding box center [232, 134] width 254 height 7
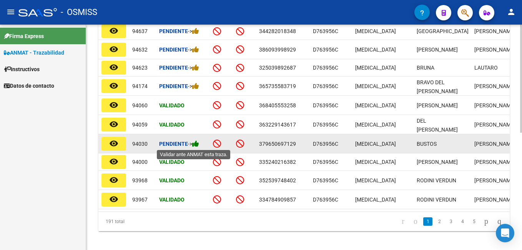
click at [195, 142] on icon at bounding box center [195, 143] width 7 height 7
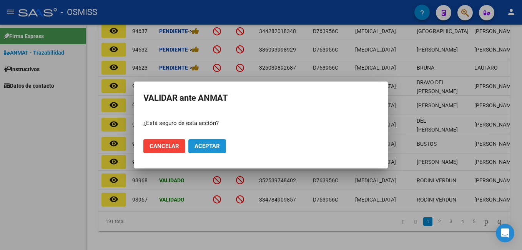
click at [219, 146] on span "Aceptar" at bounding box center [206, 145] width 25 height 7
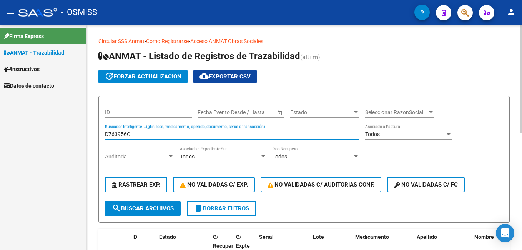
click at [142, 134] on input "D763956C" at bounding box center [232, 134] width 254 height 7
click at [135, 133] on input "RT6G947" at bounding box center [232, 134] width 254 height 7
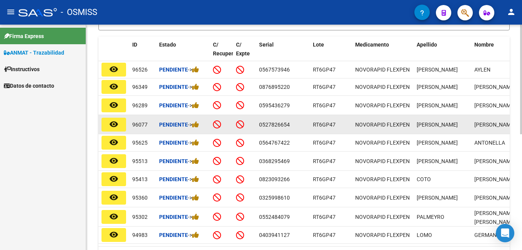
scroll to position [230, 0]
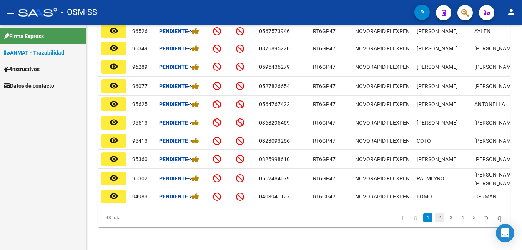
click at [434, 222] on link "2" at bounding box center [438, 217] width 9 height 8
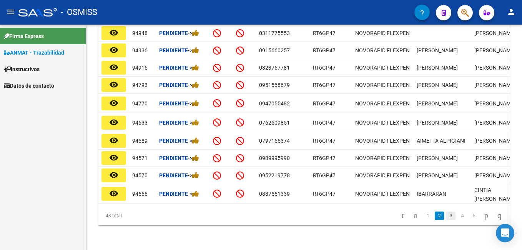
click at [446, 220] on link "3" at bounding box center [450, 215] width 9 height 8
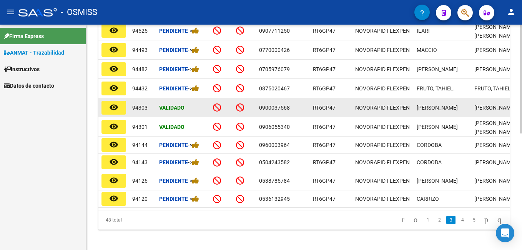
scroll to position [240, 0]
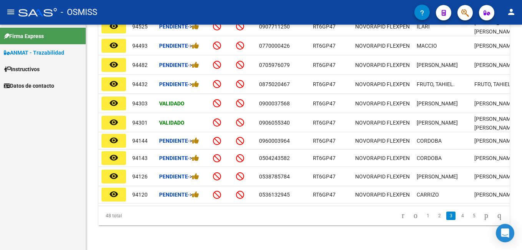
click at [456, 220] on li "4" at bounding box center [462, 215] width 12 height 13
click at [457, 218] on link "4" at bounding box center [461, 215] width 9 height 8
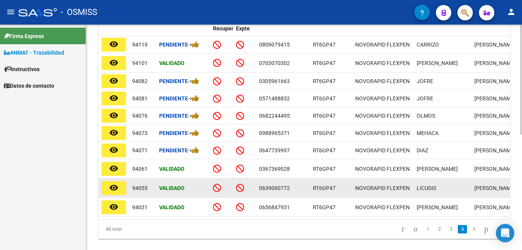
scroll to position [198, 0]
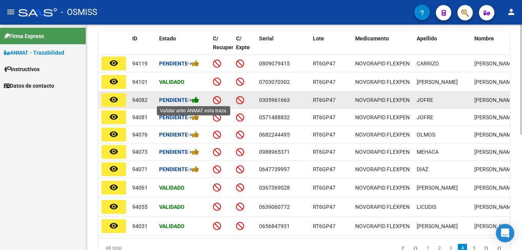
click at [199, 100] on icon at bounding box center [195, 99] width 7 height 7
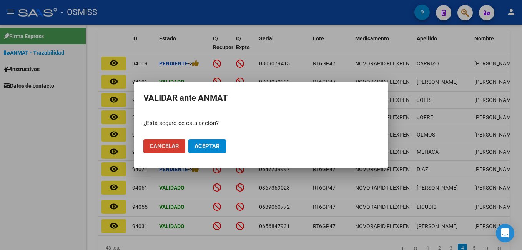
click at [222, 148] on button "Aceptar" at bounding box center [207, 146] width 38 height 14
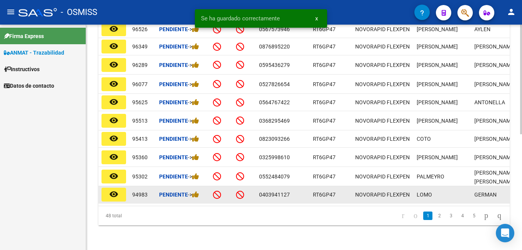
scroll to position [237, 0]
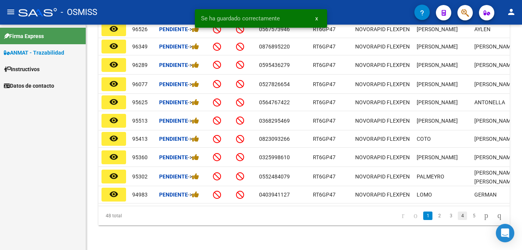
click at [457, 216] on link "4" at bounding box center [461, 215] width 9 height 8
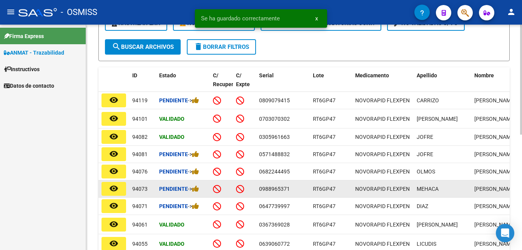
scroll to position [160, 0]
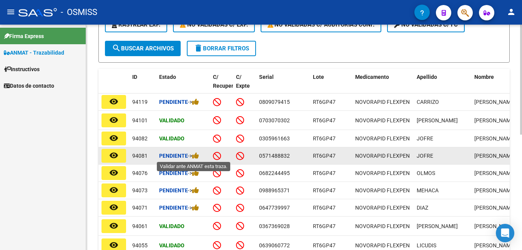
click at [194, 154] on span "->" at bounding box center [193, 155] width 11 height 6
click at [196, 153] on icon at bounding box center [195, 155] width 7 height 7
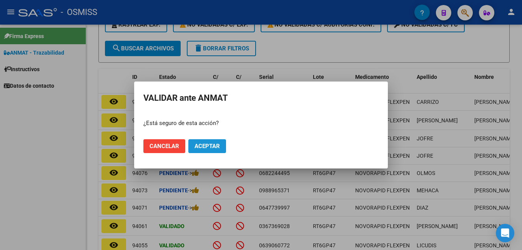
click at [205, 148] on span "Aceptar" at bounding box center [206, 145] width 25 height 7
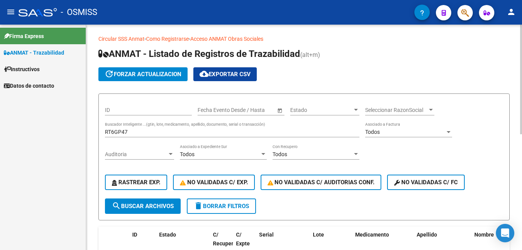
scroll to position [0, 0]
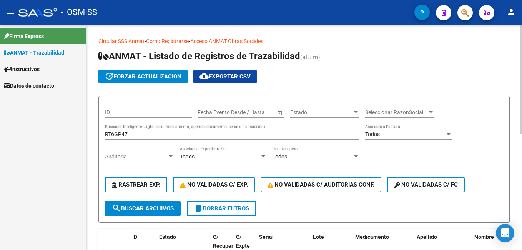
click at [136, 131] on div "RT6GP47 Buscador Inteligente ...(gtin, lote, medicamento, apellido, documento, …" at bounding box center [232, 131] width 254 height 15
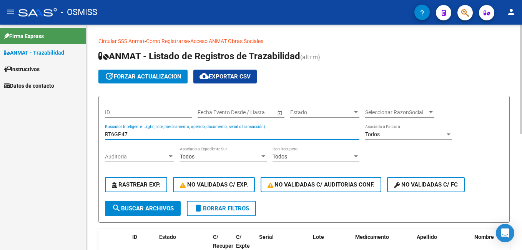
click at [136, 134] on input "RT6GP47" at bounding box center [232, 134] width 254 height 7
type input "P"
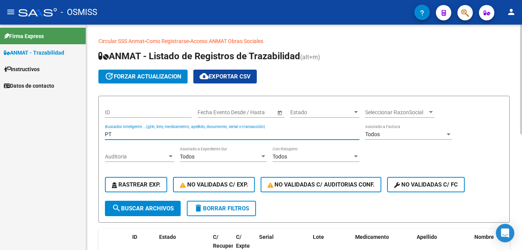
type input "P"
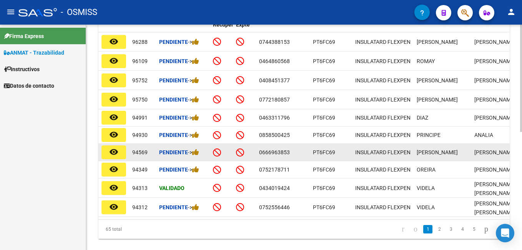
scroll to position [248, 0]
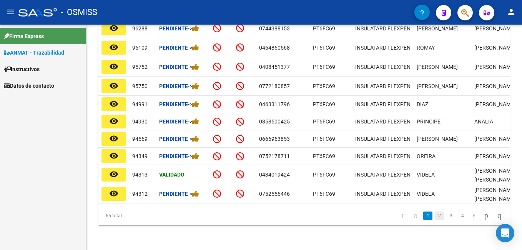
click at [434, 218] on link "2" at bounding box center [438, 215] width 9 height 8
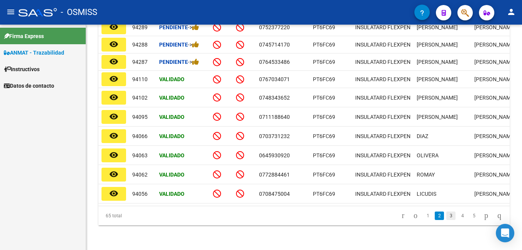
click at [446, 215] on link "3" at bounding box center [450, 215] width 9 height 8
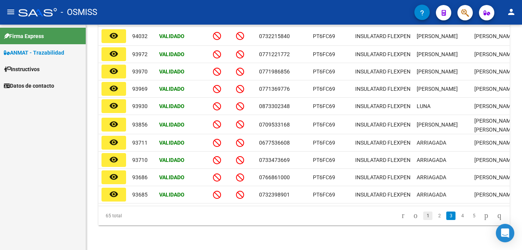
click at [423, 211] on link "1" at bounding box center [427, 215] width 9 height 8
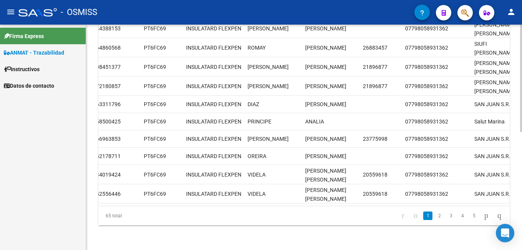
scroll to position [0, 0]
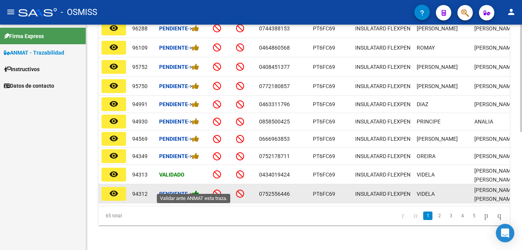
click at [199, 190] on icon at bounding box center [195, 193] width 7 height 7
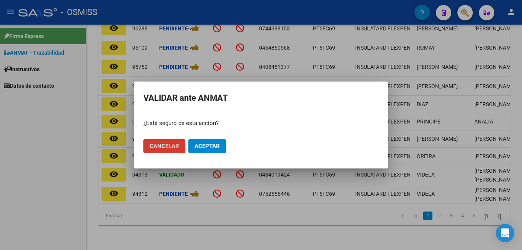
click at [212, 146] on span "Aceptar" at bounding box center [206, 145] width 25 height 7
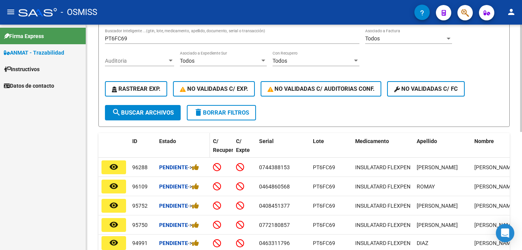
scroll to position [94, 0]
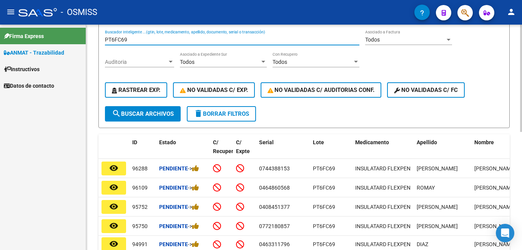
click at [139, 39] on input "PT6FC69" at bounding box center [232, 39] width 254 height 7
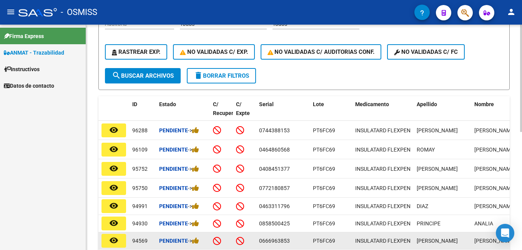
scroll to position [133, 0]
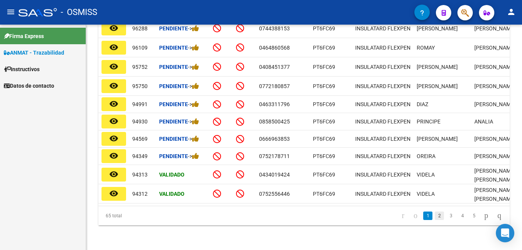
click at [434, 213] on link "2" at bounding box center [438, 215] width 9 height 8
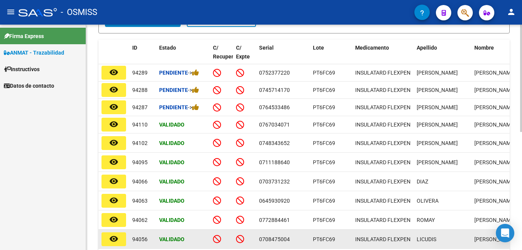
scroll to position [173, 0]
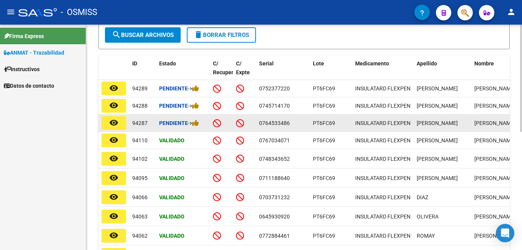
click at [201, 127] on div "Pendiente ->" at bounding box center [183, 123] width 48 height 9
click at [199, 126] on icon at bounding box center [195, 122] width 7 height 7
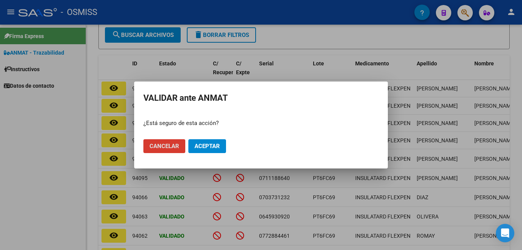
click at [215, 142] on button "Aceptar" at bounding box center [207, 146] width 38 height 14
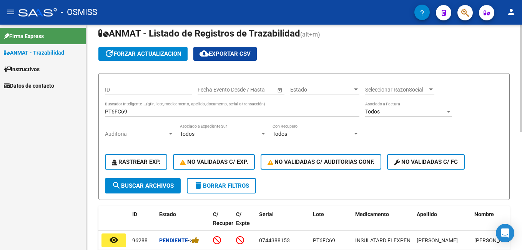
scroll to position [20, 0]
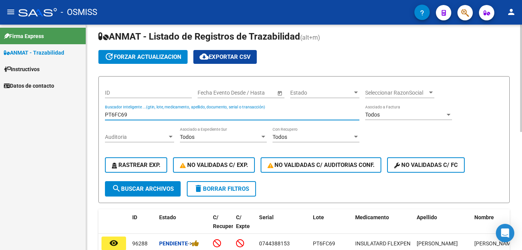
click at [149, 114] on input "PT6FC69" at bounding box center [232, 114] width 254 height 7
type input "RT6G"
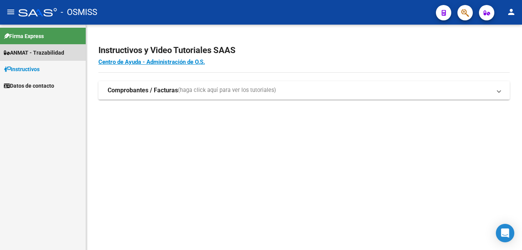
click at [71, 54] on link "ANMAT - Trazabilidad" at bounding box center [43, 52] width 86 height 17
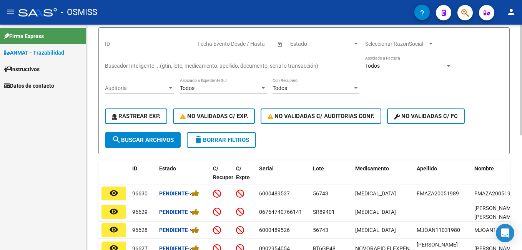
scroll to position [77, 0]
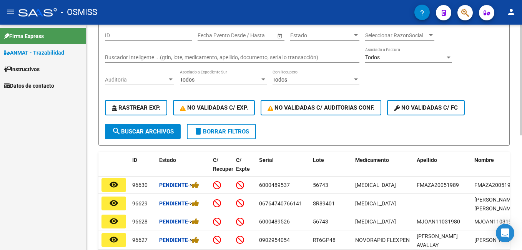
click at [152, 58] on input "Buscador Inteligente ...(gtin, lote, medicamento, apellido, documento, serial o…" at bounding box center [232, 57] width 254 height 7
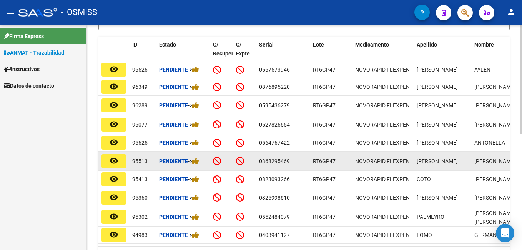
scroll to position [230, 0]
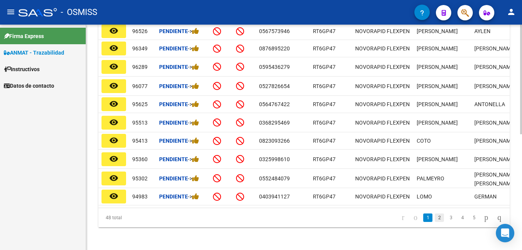
click at [434, 222] on link "2" at bounding box center [438, 217] width 9 height 8
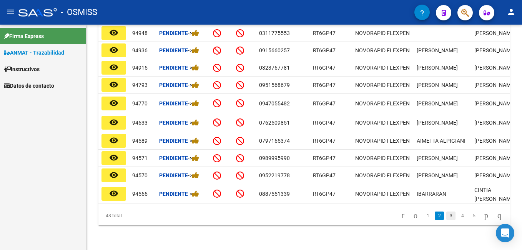
click at [446, 218] on link "3" at bounding box center [450, 215] width 9 height 8
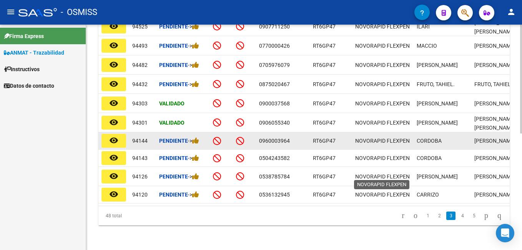
scroll to position [240, 0]
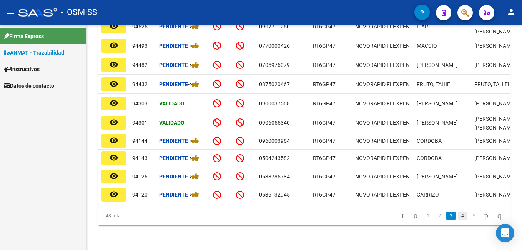
click at [457, 215] on link "4" at bounding box center [461, 215] width 9 height 8
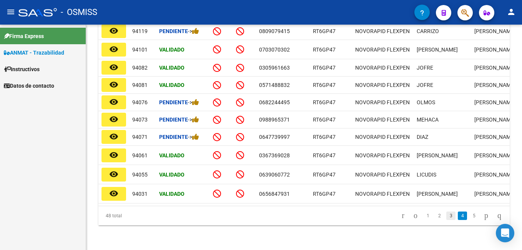
click at [446, 215] on link "3" at bounding box center [450, 215] width 9 height 8
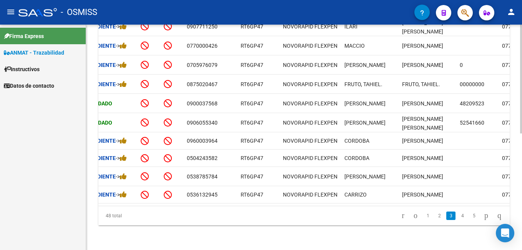
scroll to position [0, 0]
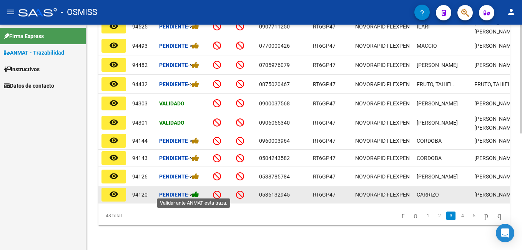
click at [198, 191] on icon at bounding box center [195, 194] width 7 height 7
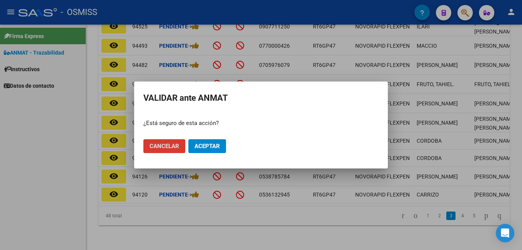
click at [208, 150] on button "Aceptar" at bounding box center [207, 146] width 38 height 14
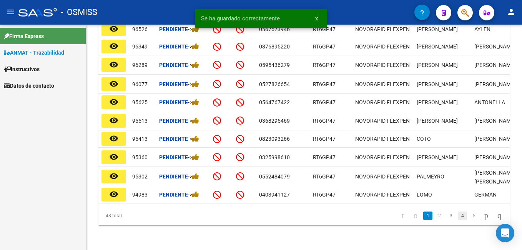
click at [457, 219] on link "4" at bounding box center [461, 215] width 9 height 8
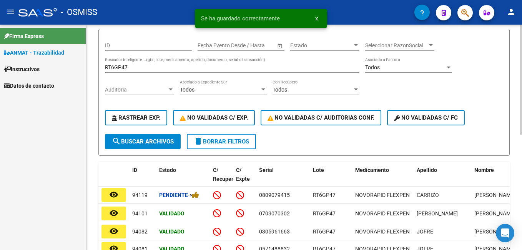
scroll to position [83, 0]
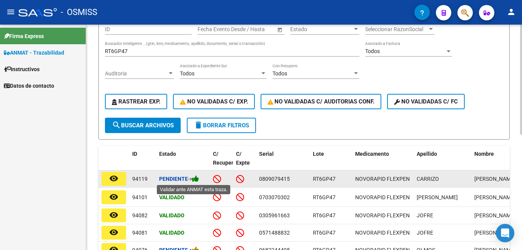
click at [198, 181] on icon at bounding box center [195, 178] width 7 height 7
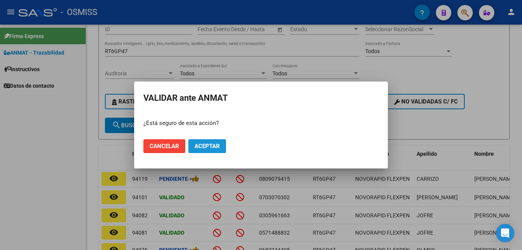
click at [210, 144] on span "Aceptar" at bounding box center [206, 145] width 25 height 7
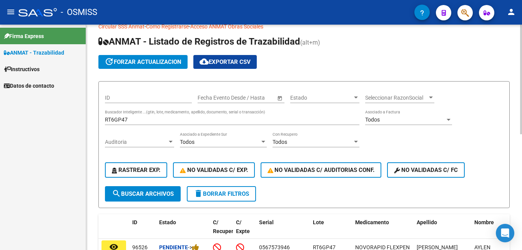
scroll to position [0, 0]
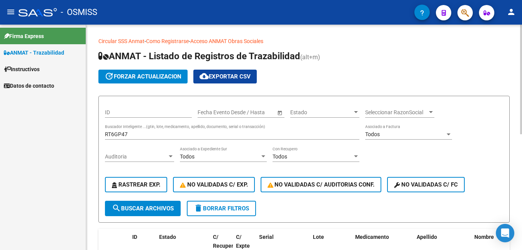
click at [124, 138] on div "RT6GP47 Buscador Inteligente ...(gtin, lote, medicamento, apellido, documento, …" at bounding box center [232, 131] width 254 height 15
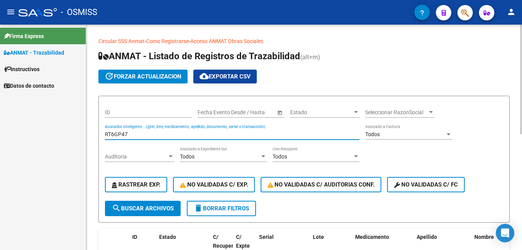
click at [126, 134] on input "RT6GP47" at bounding box center [232, 134] width 254 height 7
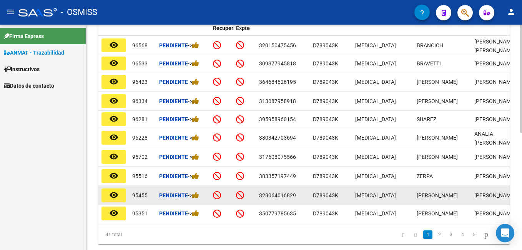
scroll to position [244, 0]
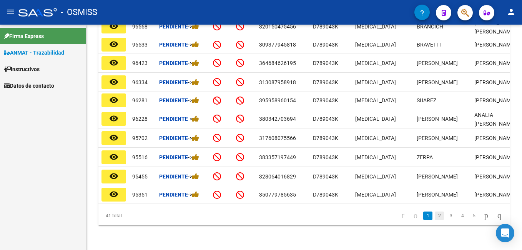
click at [434, 215] on link "2" at bounding box center [438, 215] width 9 height 8
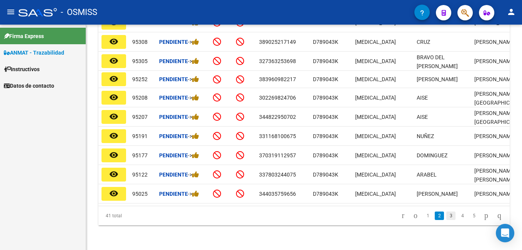
click at [446, 217] on link "3" at bounding box center [450, 215] width 9 height 8
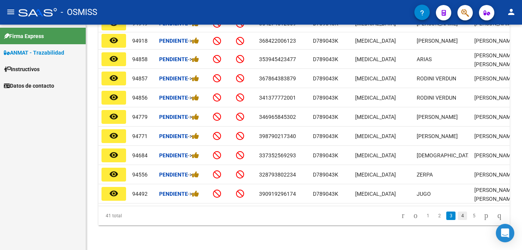
click at [457, 218] on link "4" at bounding box center [461, 215] width 9 height 8
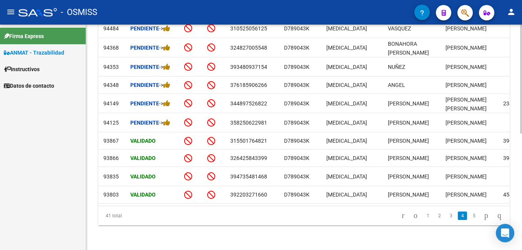
scroll to position [0, 0]
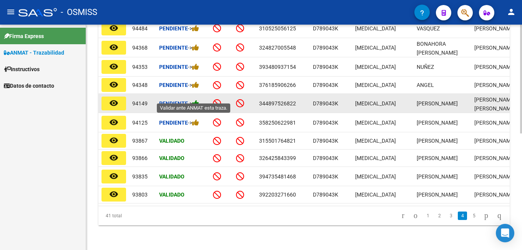
click at [198, 99] on icon at bounding box center [195, 102] width 7 height 7
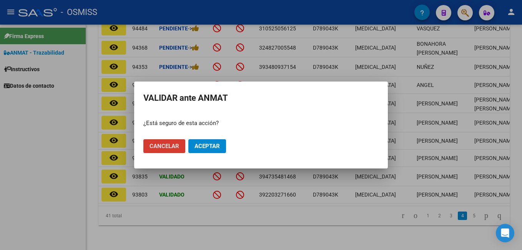
click at [202, 149] on span "Aceptar" at bounding box center [206, 145] width 25 height 7
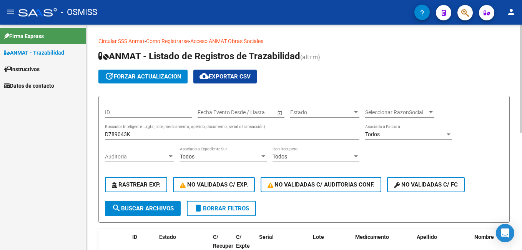
click at [153, 128] on div "D789043K Buscador Inteligente ...(gtin, lote, medicamento, apellido, documento,…" at bounding box center [232, 131] width 254 height 15
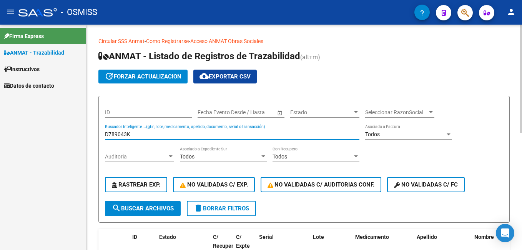
click at [155, 129] on div "D789043K Buscador Inteligente ...(gtin, lote, medicamento, apellido, documento,…" at bounding box center [232, 131] width 254 height 15
click at [154, 136] on input "D789043K" at bounding box center [232, 134] width 254 height 7
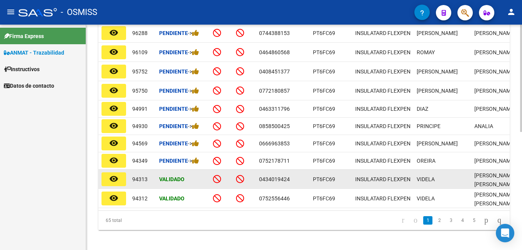
scroll to position [248, 0]
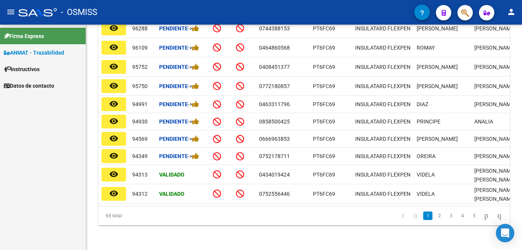
click at [434, 215] on link "2" at bounding box center [438, 215] width 9 height 8
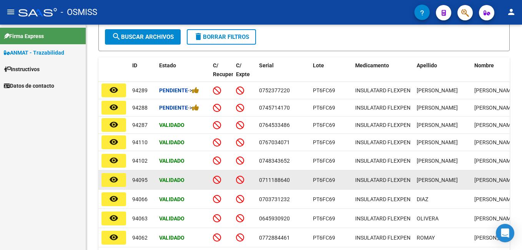
scroll to position [1, 0]
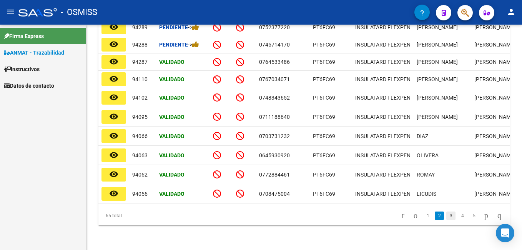
click at [446, 216] on link "3" at bounding box center [450, 215] width 9 height 8
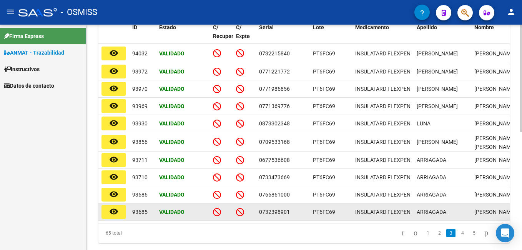
scroll to position [248, 0]
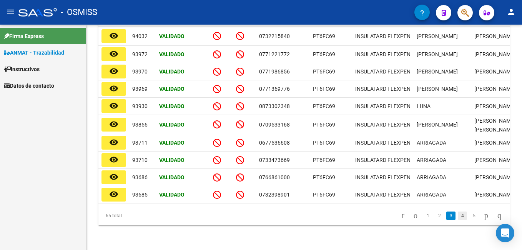
click at [457, 215] on link "4" at bounding box center [461, 215] width 9 height 8
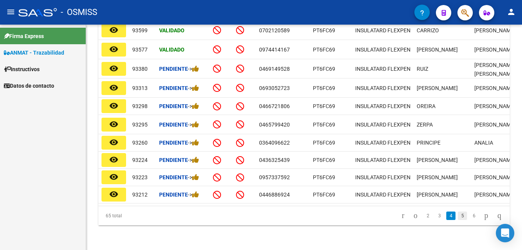
click at [457, 214] on link "5" at bounding box center [461, 215] width 9 height 8
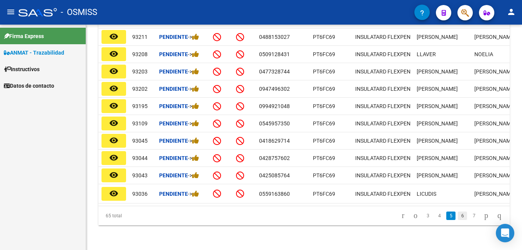
click at [457, 213] on link "6" at bounding box center [461, 215] width 9 height 8
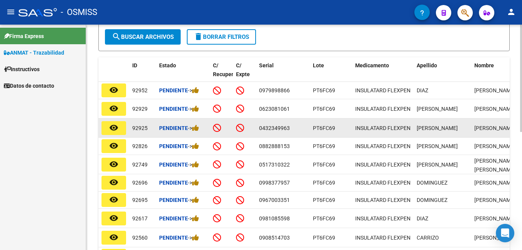
scroll to position [1, 0]
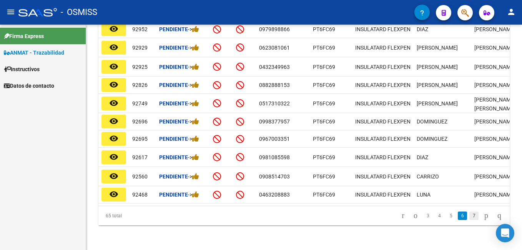
click at [469, 215] on link "7" at bounding box center [473, 215] width 9 height 8
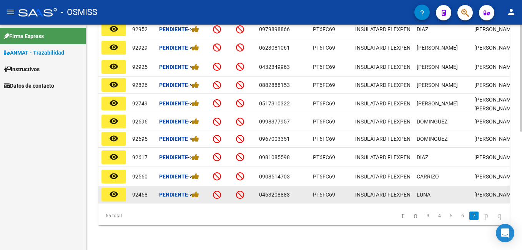
scroll to position [152, 0]
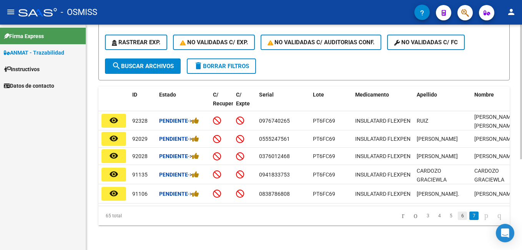
click at [457, 216] on link "6" at bounding box center [461, 215] width 9 height 8
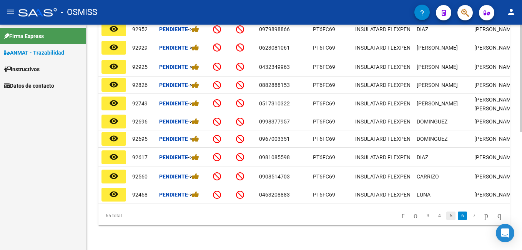
click at [446, 214] on link "5" at bounding box center [450, 215] width 9 height 8
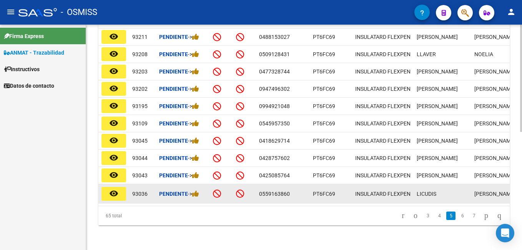
scroll to position [248, 0]
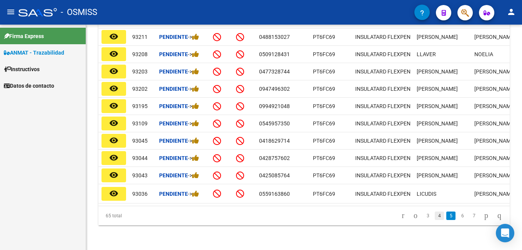
click at [434, 219] on link "4" at bounding box center [438, 215] width 9 height 8
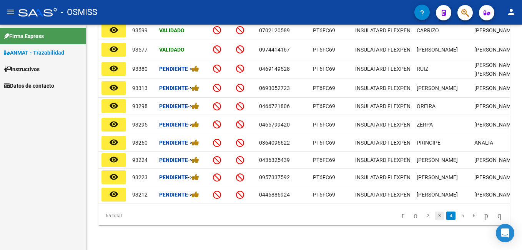
click at [434, 216] on link "3" at bounding box center [438, 215] width 9 height 8
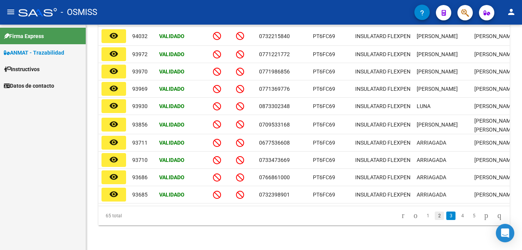
click at [434, 214] on link "2" at bounding box center [438, 215] width 9 height 8
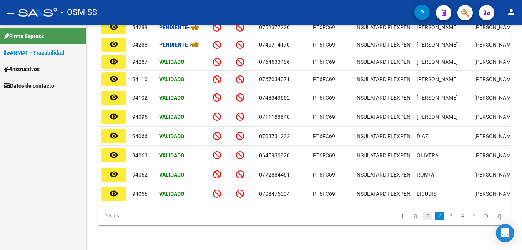
click at [423, 214] on link "1" at bounding box center [427, 215] width 9 height 8
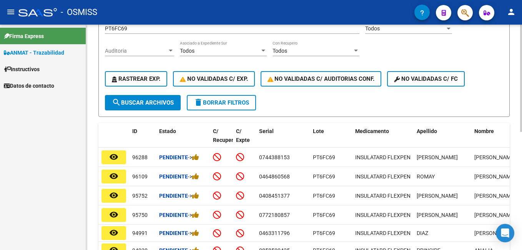
scroll to position [94, 0]
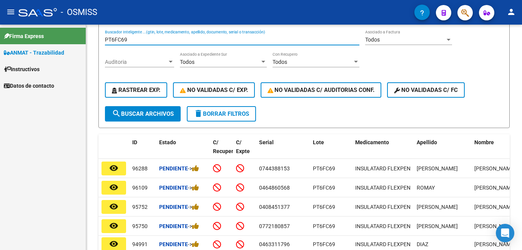
drag, startPoint x: 140, startPoint y: 40, endPoint x: 0, endPoint y: 44, distance: 140.2
click at [0, 44] on html "menu - OSMISS person Firma Express ANMAT - Trazabilidad Instructivos Datos de c…" at bounding box center [261, 125] width 522 height 250
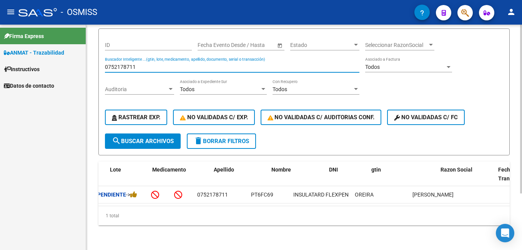
scroll to position [0, 0]
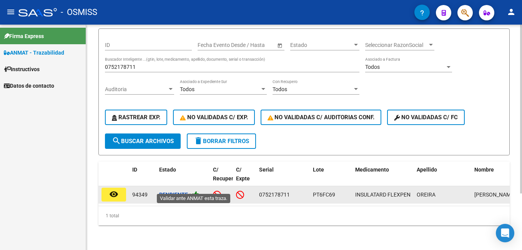
click at [196, 191] on icon at bounding box center [195, 194] width 7 height 7
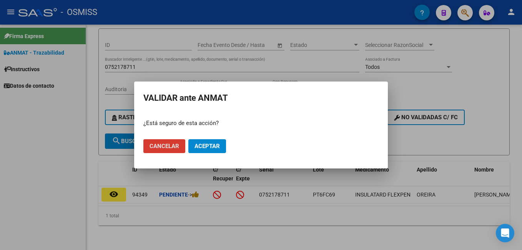
click at [212, 150] on button "Aceptar" at bounding box center [207, 146] width 38 height 14
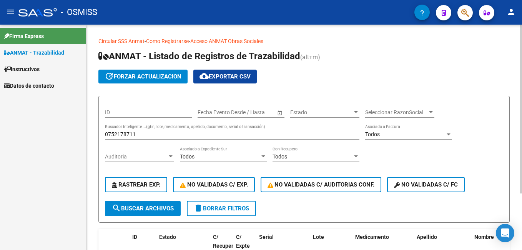
click at [131, 135] on input "0752178711" at bounding box center [232, 134] width 254 height 7
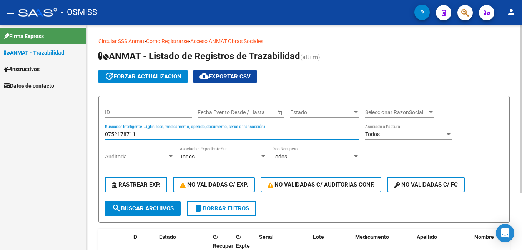
click at [131, 135] on input "0752178711" at bounding box center [232, 134] width 254 height 7
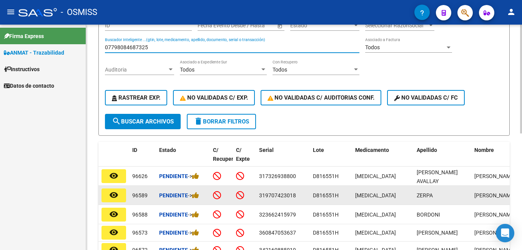
scroll to position [10, 0]
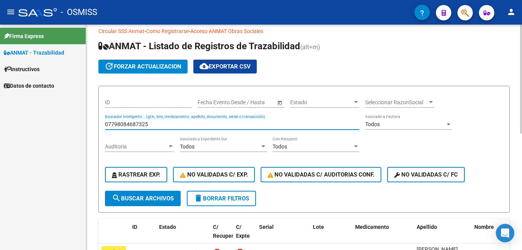
type input "07798084687325"
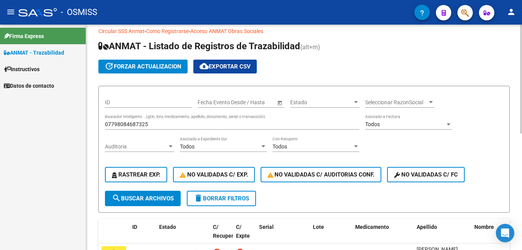
click at [157, 120] on div "07798084687325 Buscador Inteligente ...(gtin, lote, medicamento, apellido, docu…" at bounding box center [232, 121] width 254 height 15
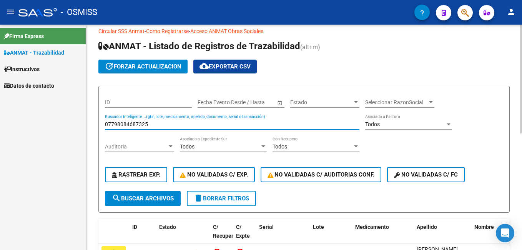
click at [157, 122] on input "07798084687325" at bounding box center [232, 124] width 254 height 7
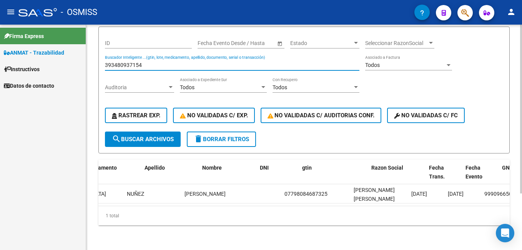
scroll to position [0, 0]
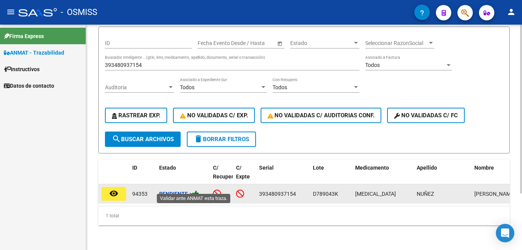
click at [199, 190] on icon at bounding box center [195, 193] width 7 height 7
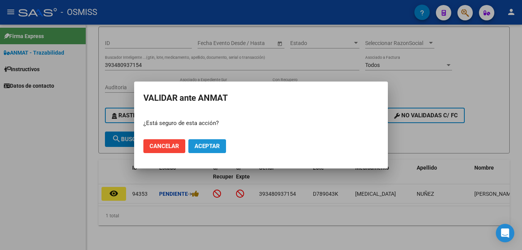
click at [213, 144] on span "Aceptar" at bounding box center [206, 145] width 25 height 7
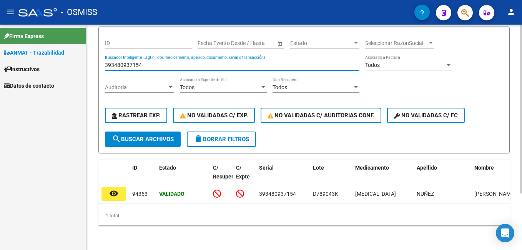
click at [138, 62] on input "393480937154" at bounding box center [232, 65] width 254 height 7
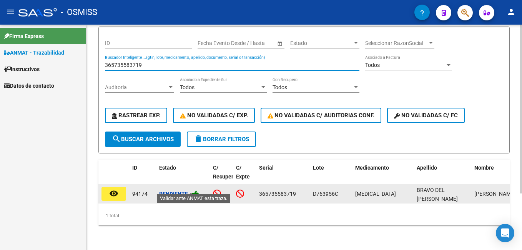
click at [198, 190] on icon at bounding box center [195, 193] width 7 height 7
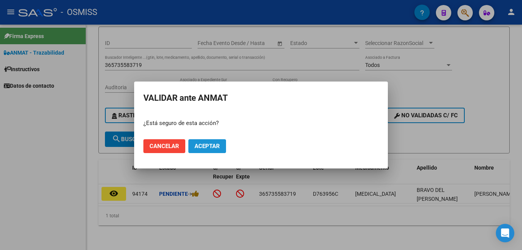
click at [206, 145] on span "Aceptar" at bounding box center [206, 145] width 25 height 7
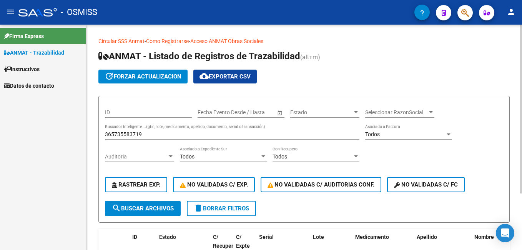
click at [139, 133] on input "365735583719" at bounding box center [232, 134] width 254 height 7
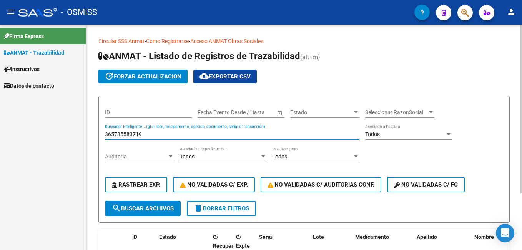
click at [139, 133] on input "365735583719" at bounding box center [232, 134] width 254 height 7
type input "0"
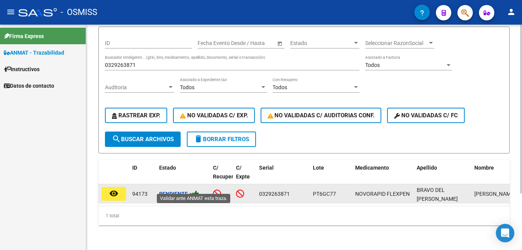
click at [199, 190] on icon at bounding box center [195, 193] width 7 height 7
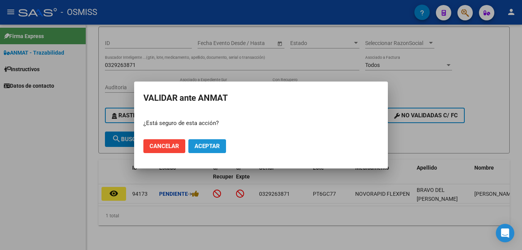
click at [214, 146] on span "Aceptar" at bounding box center [206, 145] width 25 height 7
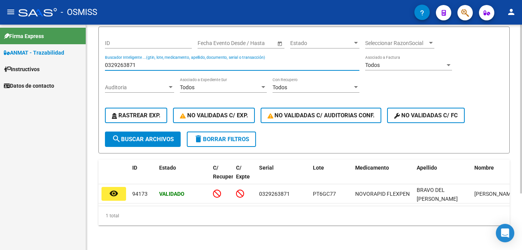
click at [192, 62] on input "0329263871" at bounding box center [232, 65] width 254 height 7
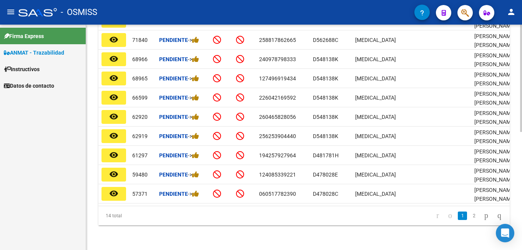
scroll to position [248, 0]
type input "GONZALEZ DARIO CRISTIAN"
drag, startPoint x: 466, startPoint y: 217, endPoint x: 462, endPoint y: 215, distance: 4.6
click at [469, 217] on link "2" at bounding box center [473, 215] width 9 height 8
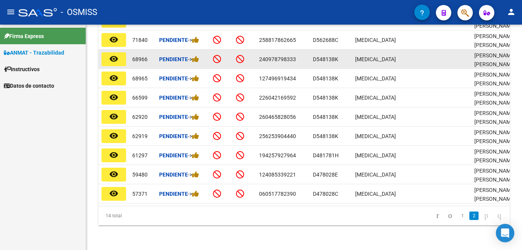
scroll to position [133, 0]
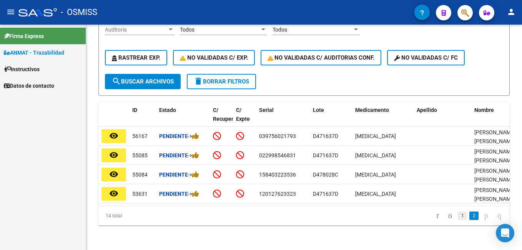
click at [457, 217] on link "1" at bounding box center [461, 215] width 9 height 8
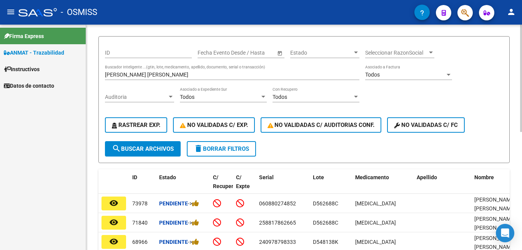
scroll to position [56, 0]
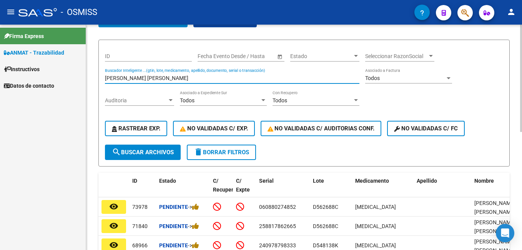
click at [185, 80] on input "GONZALEZ DARIO CRISTIAN" at bounding box center [232, 78] width 254 height 7
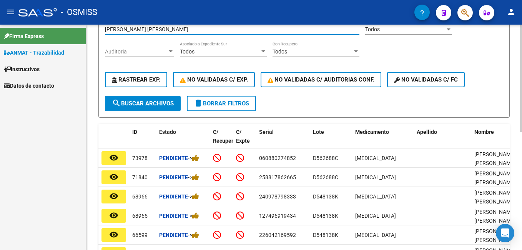
scroll to position [94, 0]
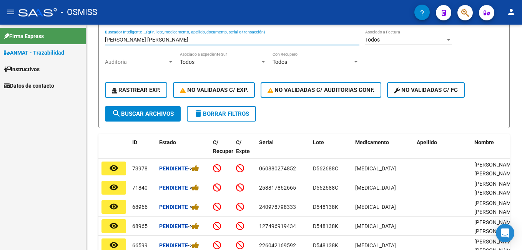
drag, startPoint x: 146, startPoint y: 38, endPoint x: 61, endPoint y: 38, distance: 84.9
click at [61, 38] on mat-sidenav-container "Firma Express ANMAT - Trazabilidad Instructivos Datos de contacto Circular SSS …" at bounding box center [261, 137] width 522 height 225
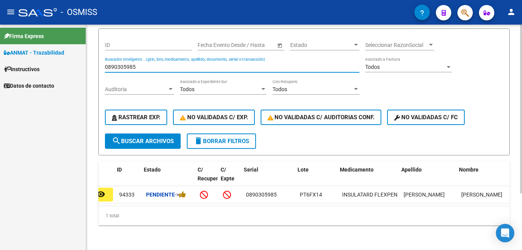
scroll to position [0, 15]
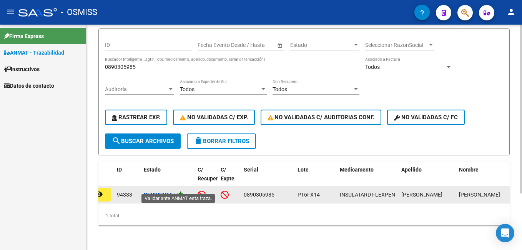
click at [183, 191] on icon at bounding box center [180, 194] width 7 height 7
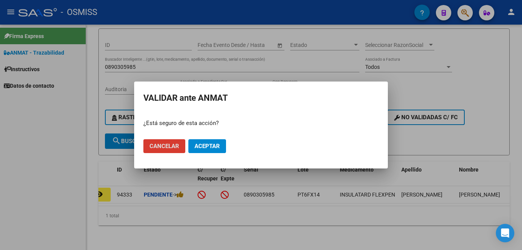
click at [211, 147] on span "Aceptar" at bounding box center [206, 145] width 25 height 7
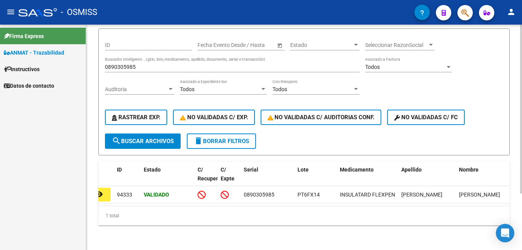
click at [144, 64] on input "0890305985" at bounding box center [232, 67] width 254 height 7
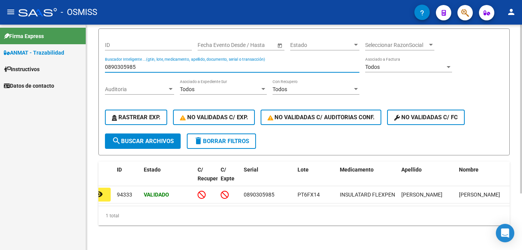
click at [144, 64] on input "0890305985" at bounding box center [232, 67] width 254 height 7
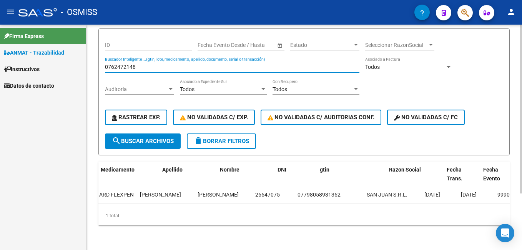
scroll to position [0, 0]
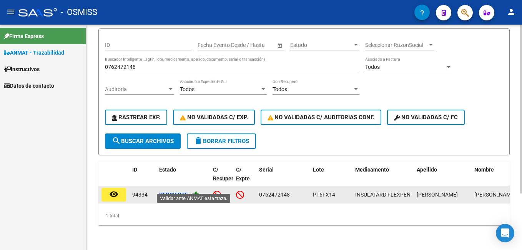
click at [199, 191] on icon at bounding box center [195, 194] width 7 height 7
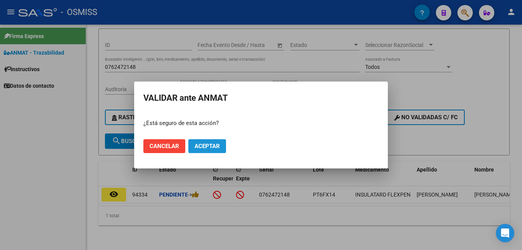
click at [210, 147] on span "Aceptar" at bounding box center [206, 145] width 25 height 7
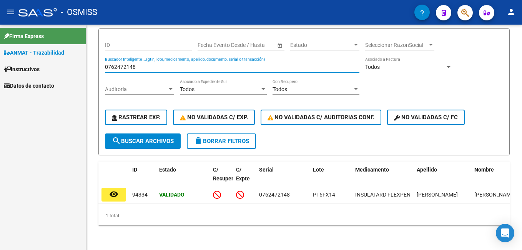
drag, startPoint x: 147, startPoint y: 59, endPoint x: 66, endPoint y: 55, distance: 81.1
click at [67, 57] on mat-sidenav-container "Firma Express ANMAT - Trazabilidad Instructivos Datos de contacto Circular SSS …" at bounding box center [261, 137] width 522 height 225
type input "E"
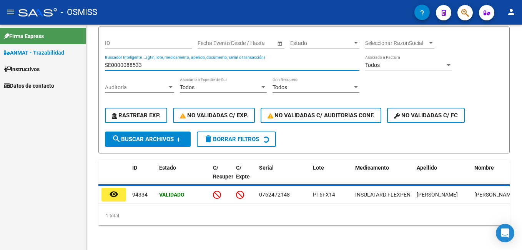
scroll to position [67, 0]
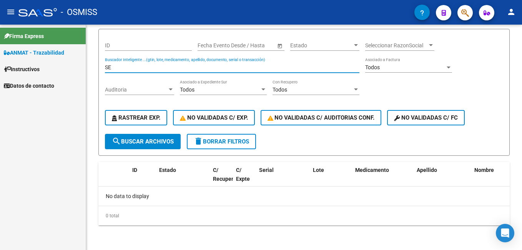
type input "S"
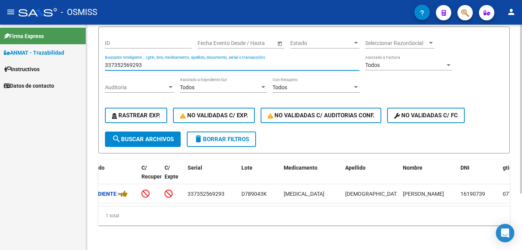
scroll to position [0, 0]
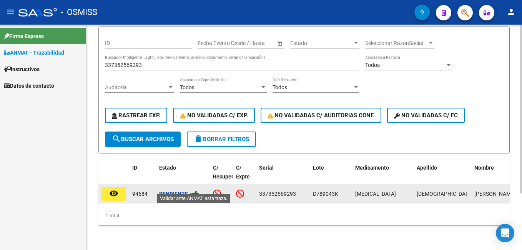
click at [199, 190] on icon at bounding box center [195, 193] width 7 height 7
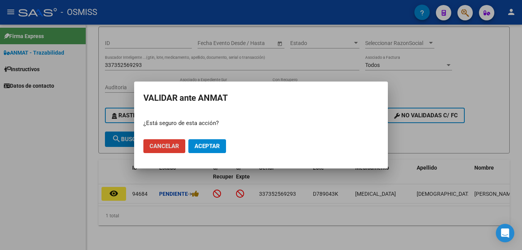
click at [222, 144] on button "Aceptar" at bounding box center [207, 146] width 38 height 14
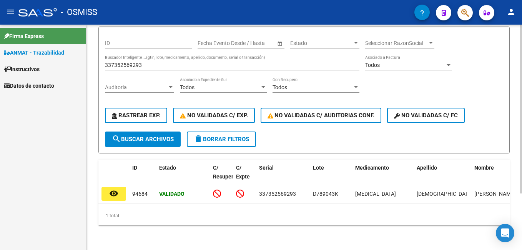
click at [138, 62] on input "337352569293" at bounding box center [232, 65] width 254 height 7
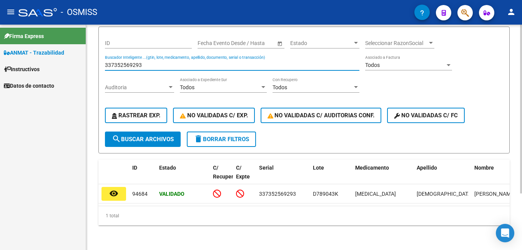
click at [138, 62] on input "337352569293" at bounding box center [232, 65] width 254 height 7
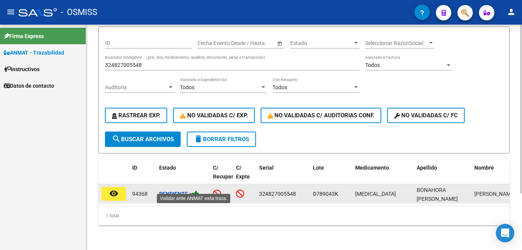
click at [199, 190] on icon at bounding box center [195, 193] width 7 height 7
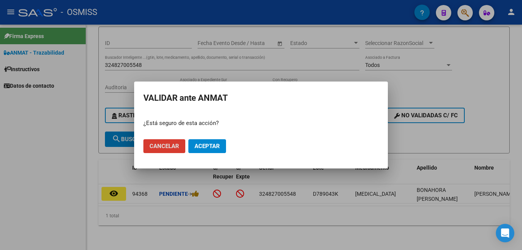
click at [207, 148] on span "Aceptar" at bounding box center [206, 145] width 25 height 7
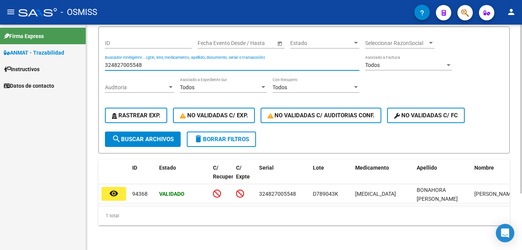
click at [139, 62] on input "324827005548" at bounding box center [232, 65] width 254 height 7
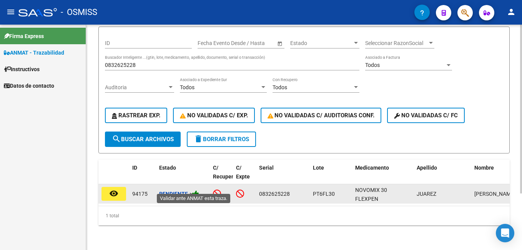
click at [196, 190] on icon at bounding box center [195, 193] width 7 height 7
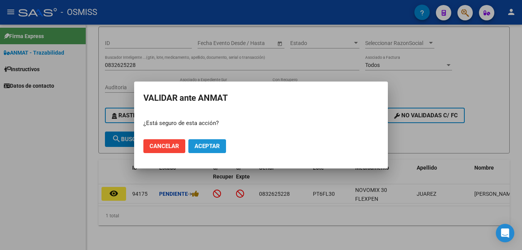
click at [200, 150] on button "Aceptar" at bounding box center [207, 146] width 38 height 14
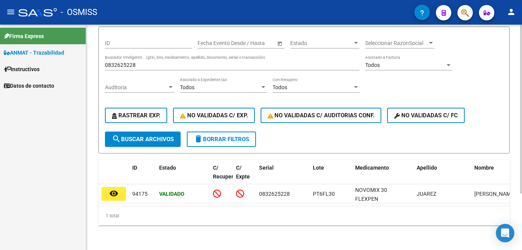
click at [130, 62] on input "0832625228" at bounding box center [232, 65] width 254 height 7
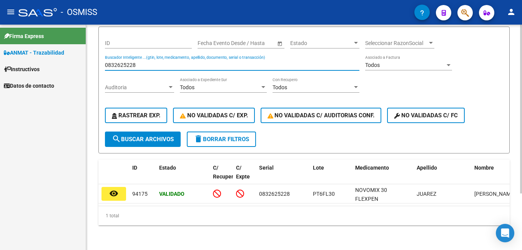
click at [130, 62] on input "0832625228" at bounding box center [232, 65] width 254 height 7
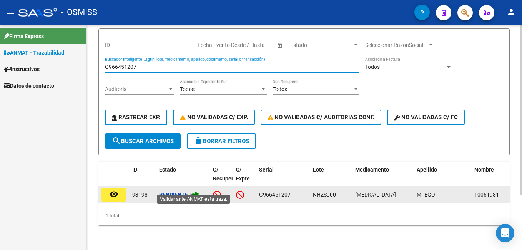
click at [198, 191] on icon at bounding box center [195, 194] width 7 height 7
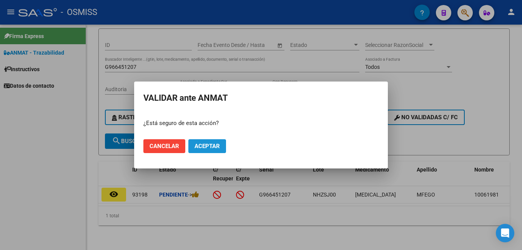
click at [217, 142] on span "Aceptar" at bounding box center [206, 145] width 25 height 7
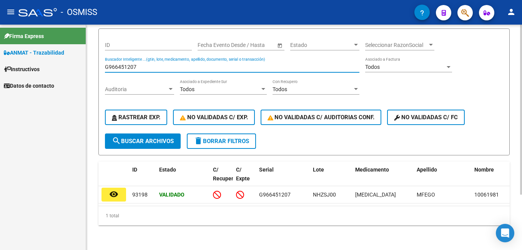
click at [139, 64] on input "G966451207" at bounding box center [232, 67] width 254 height 7
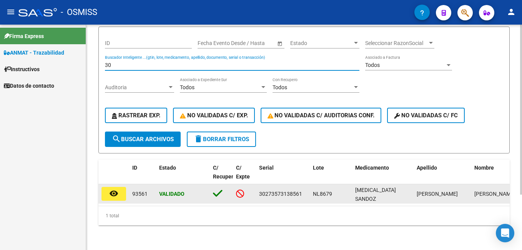
type input "3"
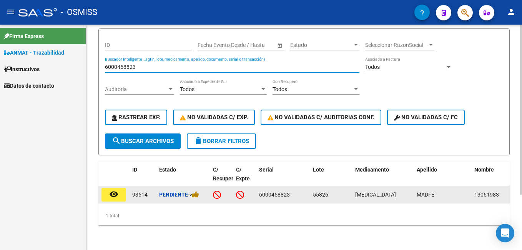
type input "6000458823"
click at [203, 191] on div "Pendiente ->" at bounding box center [183, 194] width 48 height 9
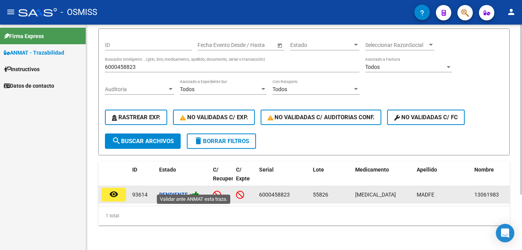
click at [196, 191] on icon at bounding box center [195, 194] width 7 height 7
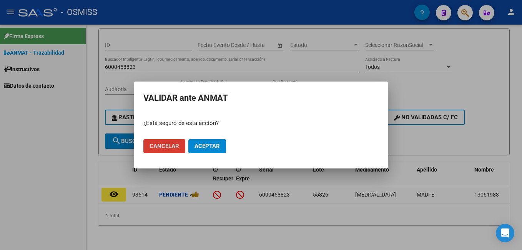
click at [212, 147] on span "Aceptar" at bounding box center [206, 145] width 25 height 7
